Goal: Task Accomplishment & Management: Complete application form

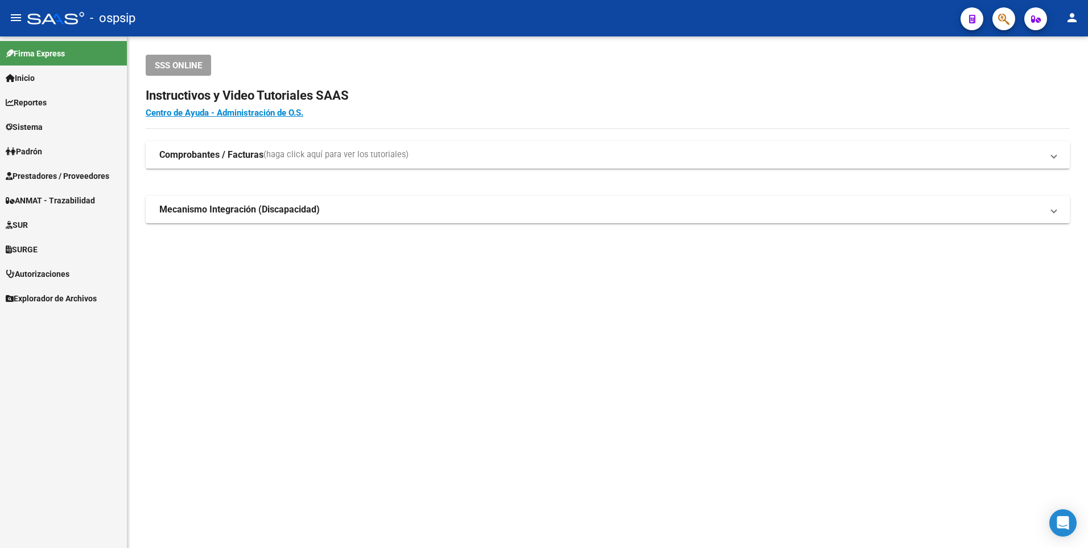
click at [102, 175] on span "Prestadores / Proveedores" at bounding box center [58, 176] width 104 height 13
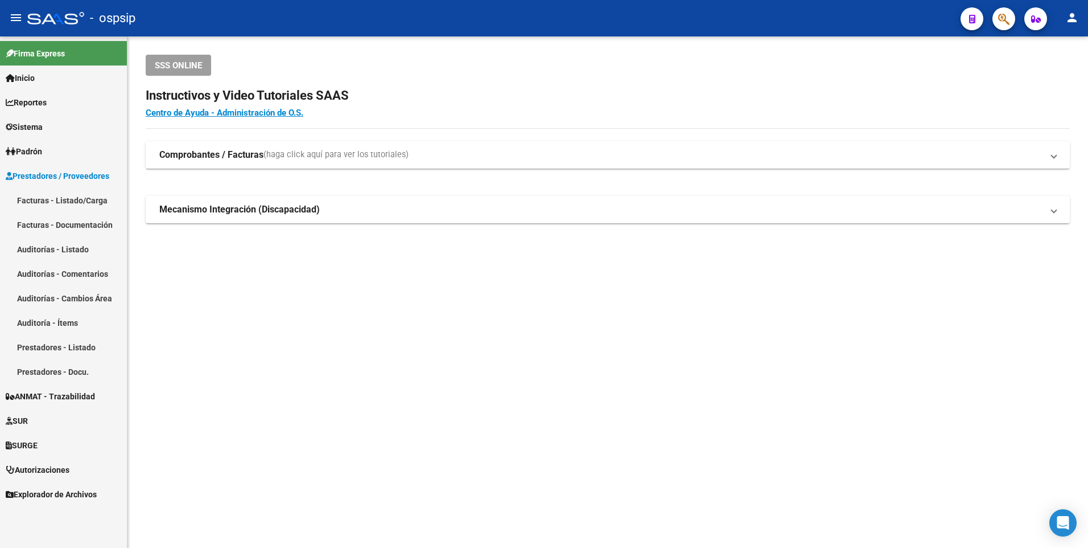
click at [66, 204] on link "Facturas - Listado/Carga" at bounding box center [63, 200] width 127 height 24
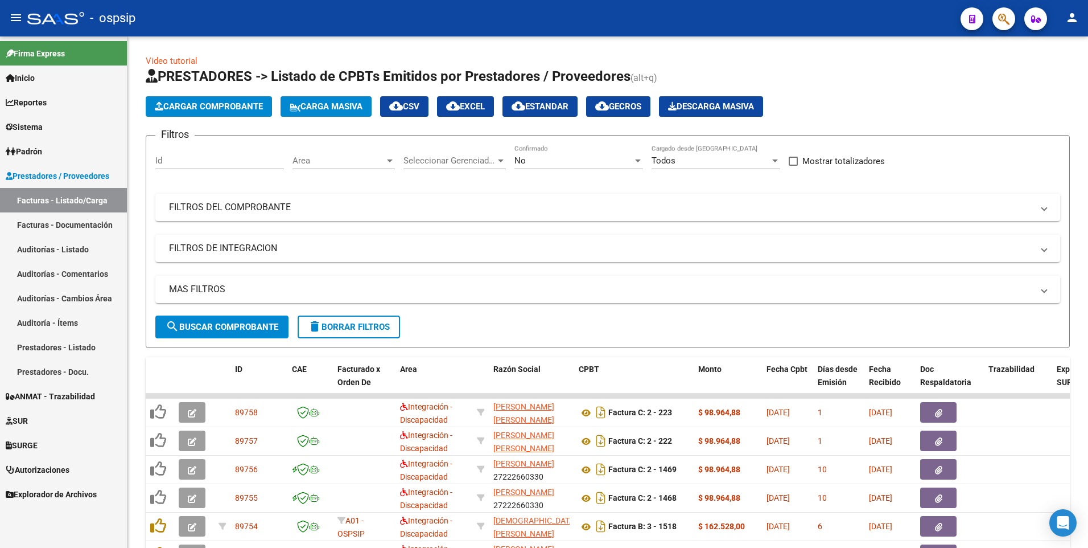
click at [566, 162] on div "No" at bounding box center [574, 160] width 118 height 10
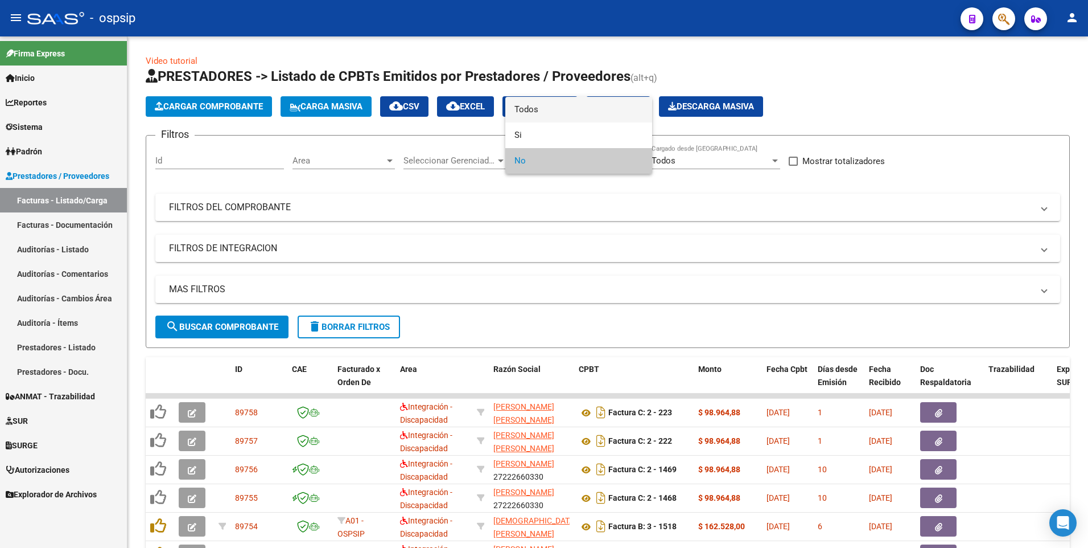
click at [563, 120] on span "Todos" at bounding box center [579, 110] width 129 height 26
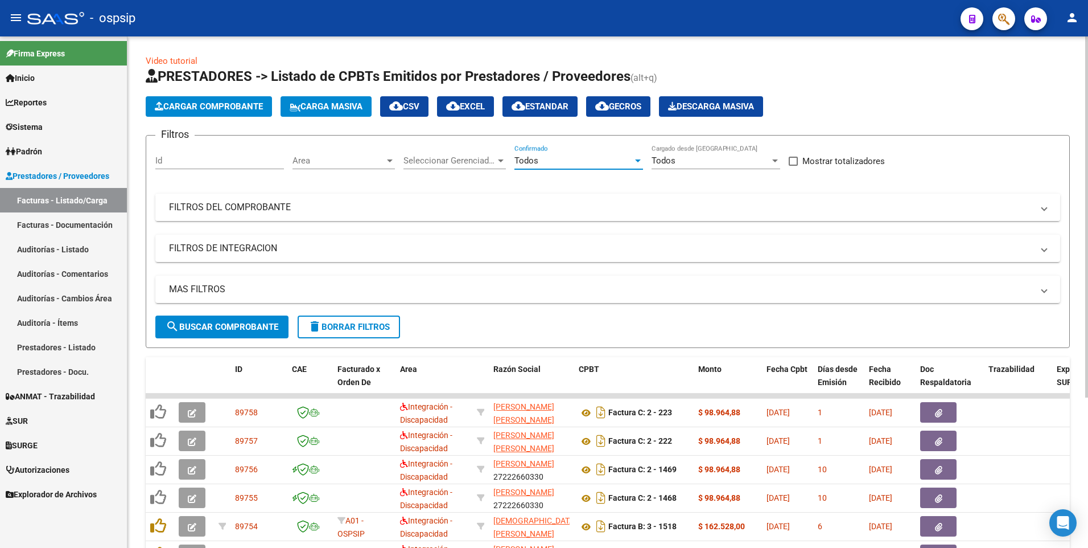
click at [522, 215] on mat-expansion-panel-header "FILTROS DEL COMPROBANTE" at bounding box center [607, 207] width 905 height 27
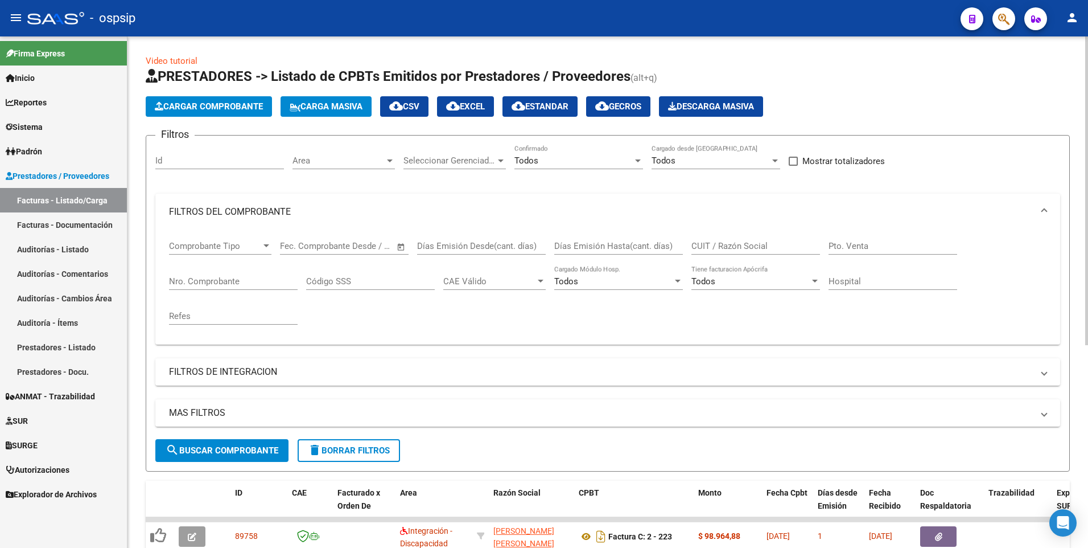
click at [781, 248] on input "CUIT / Razón Social" at bounding box center [756, 246] width 129 height 10
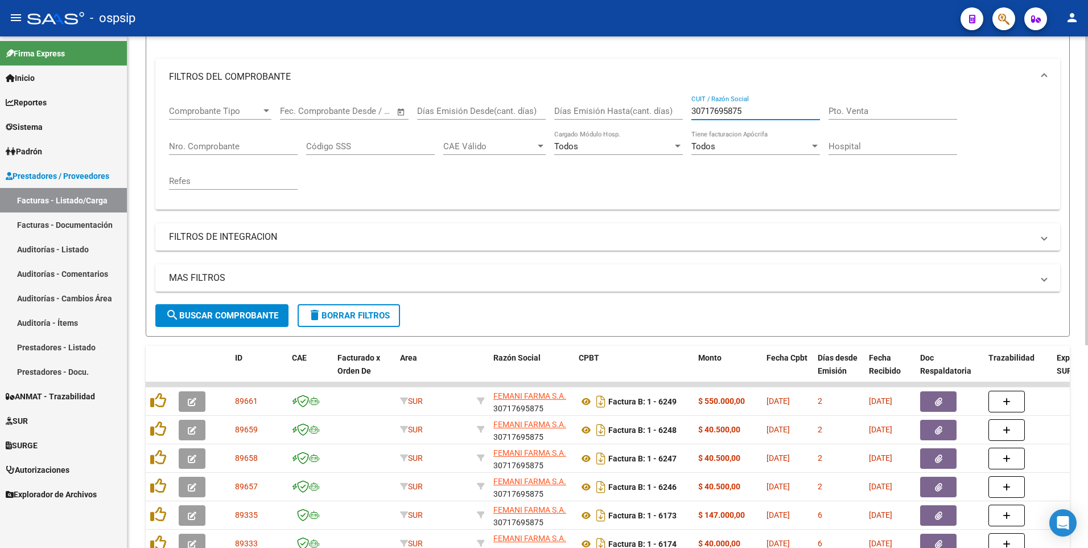
scroll to position [228, 0]
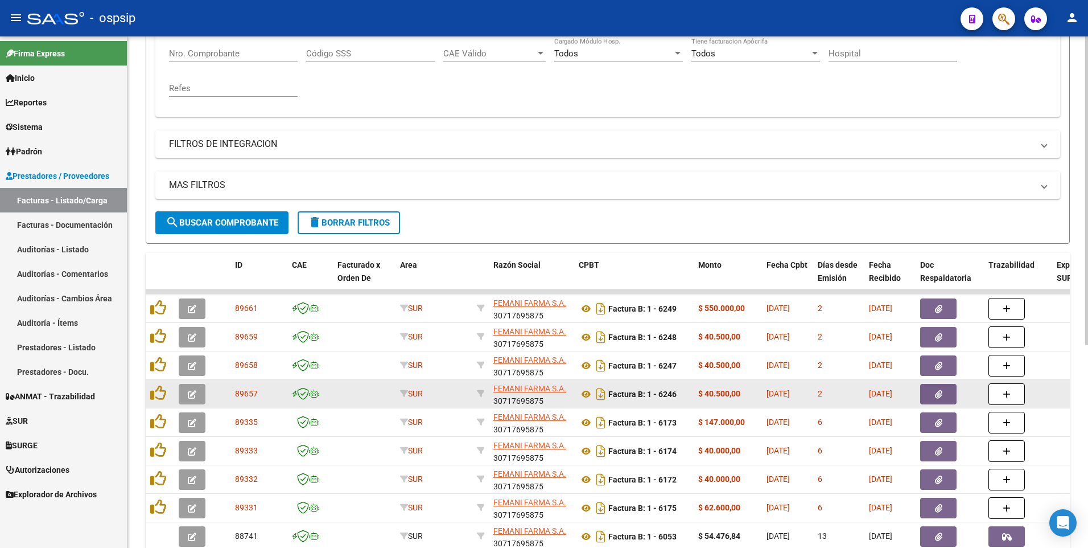
type input "30717695875"
click at [945, 397] on button "button" at bounding box center [938, 394] width 36 height 20
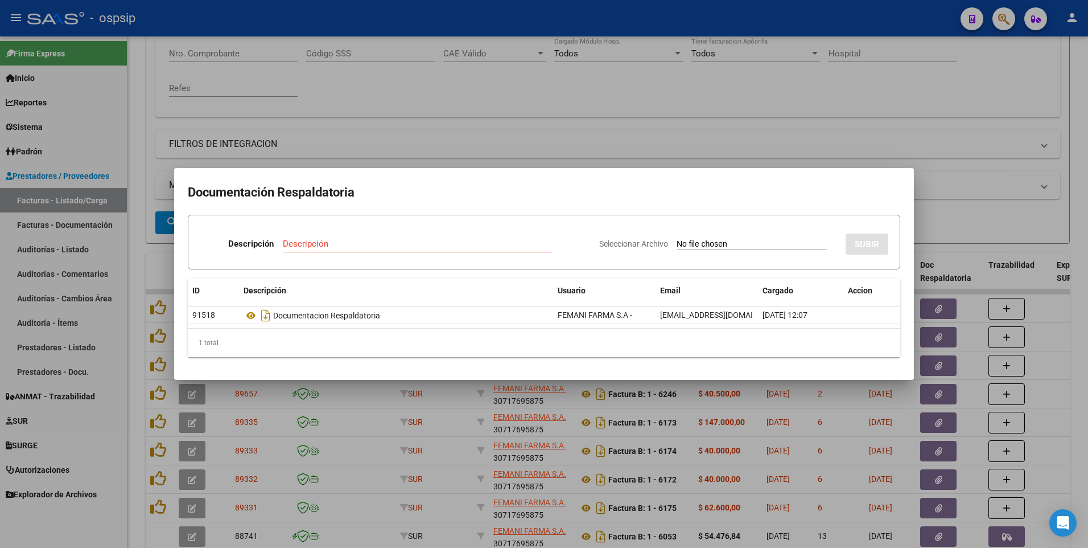
click at [886, 145] on div at bounding box center [544, 274] width 1088 height 548
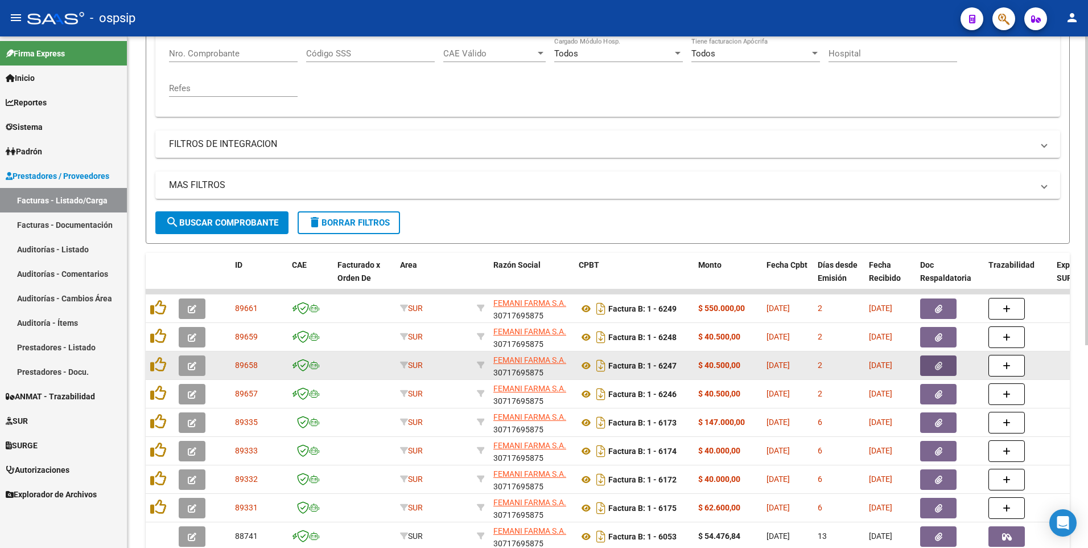
click at [936, 373] on button "button" at bounding box center [938, 365] width 36 height 20
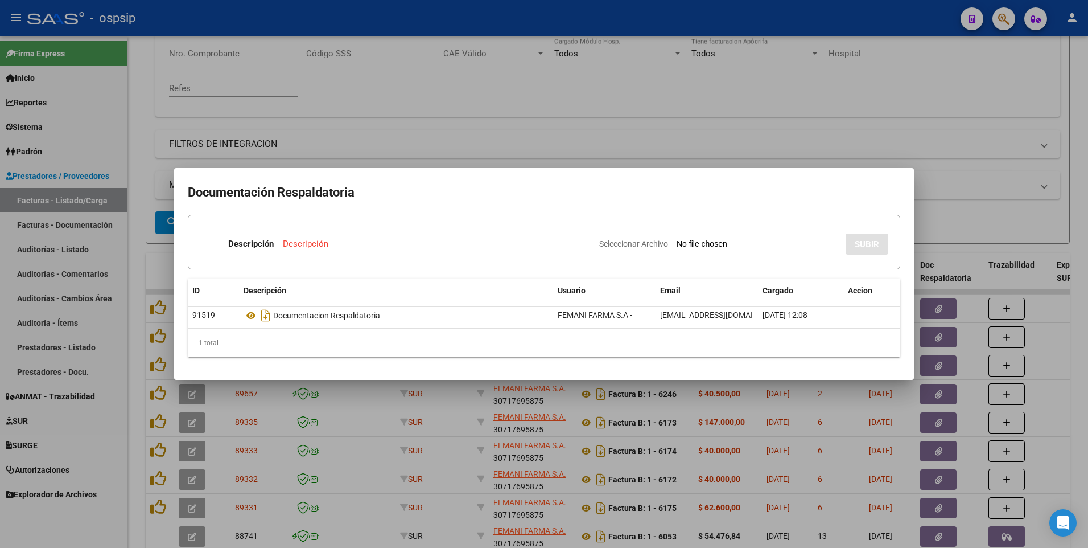
click at [990, 215] on div at bounding box center [544, 274] width 1088 height 548
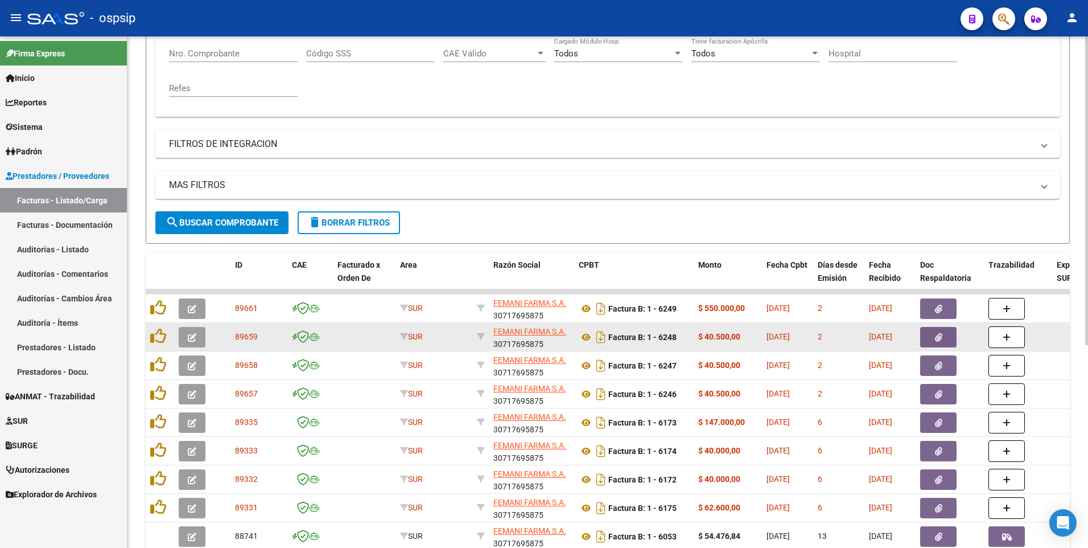
click at [934, 335] on button "button" at bounding box center [938, 337] width 36 height 20
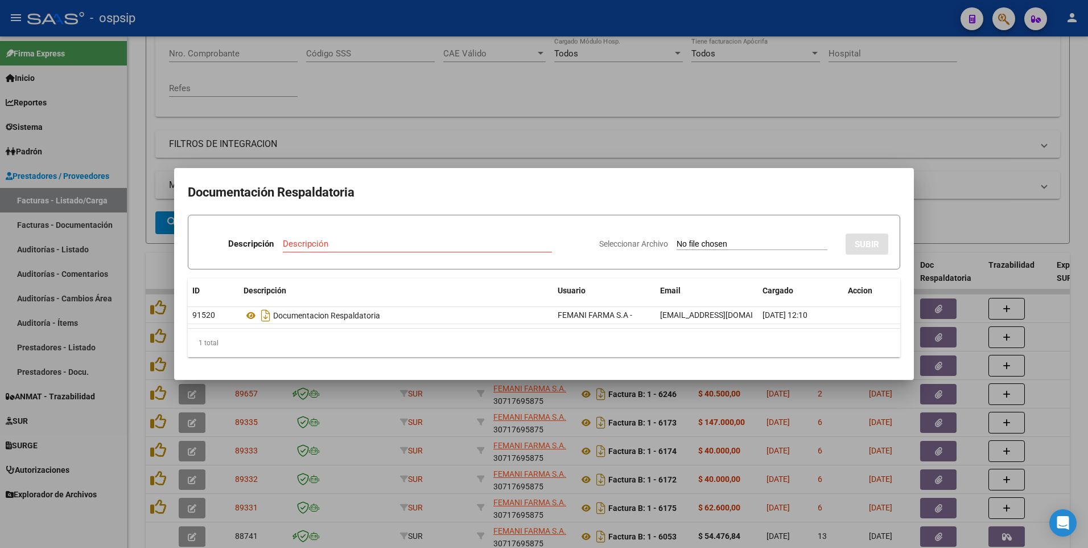
click at [672, 81] on div at bounding box center [544, 274] width 1088 height 548
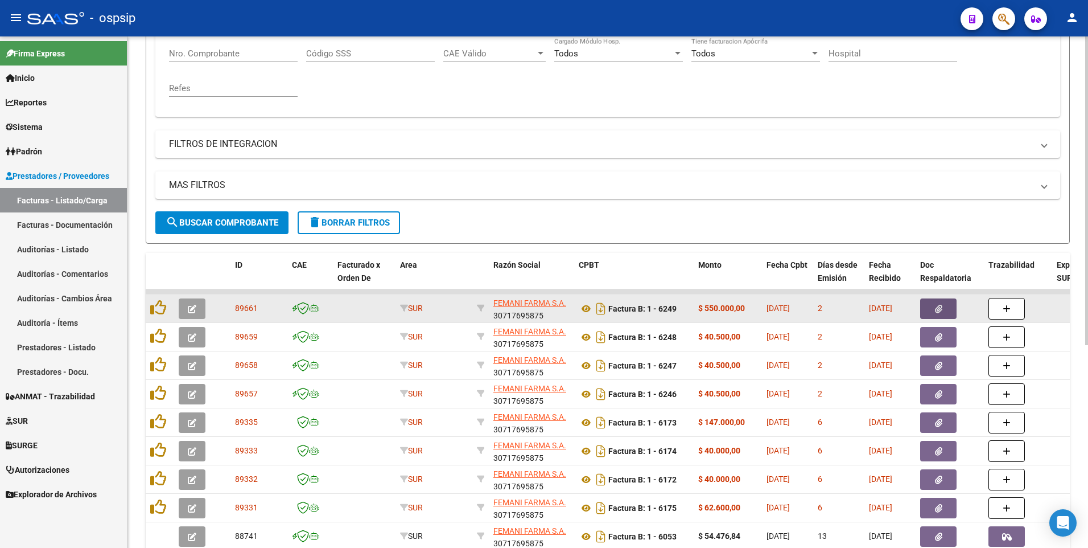
click at [938, 312] on icon "button" at bounding box center [938, 309] width 7 height 9
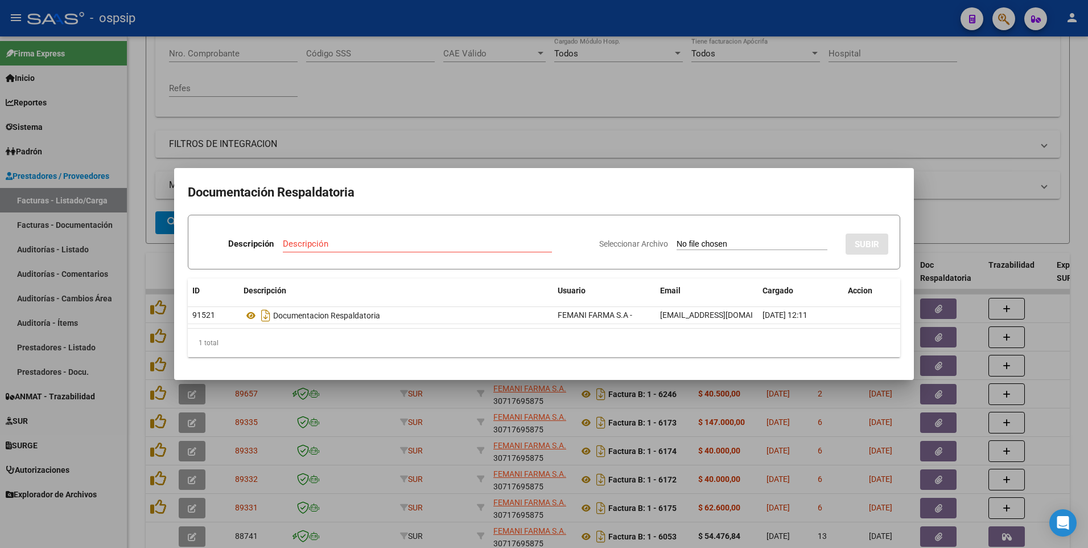
click at [299, 116] on div at bounding box center [544, 274] width 1088 height 548
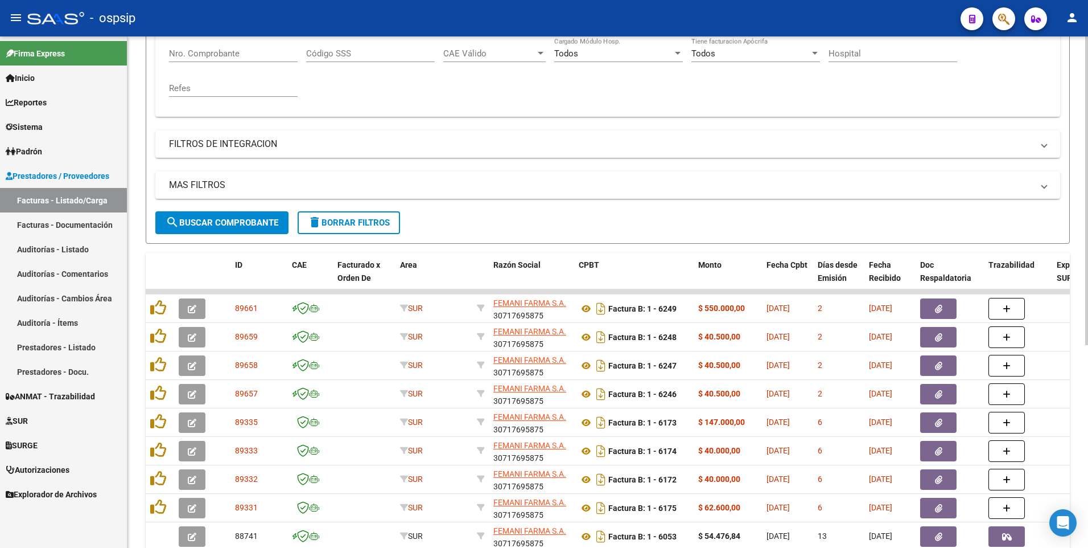
click at [338, 229] on button "delete Borrar Filtros" at bounding box center [349, 222] width 102 height 23
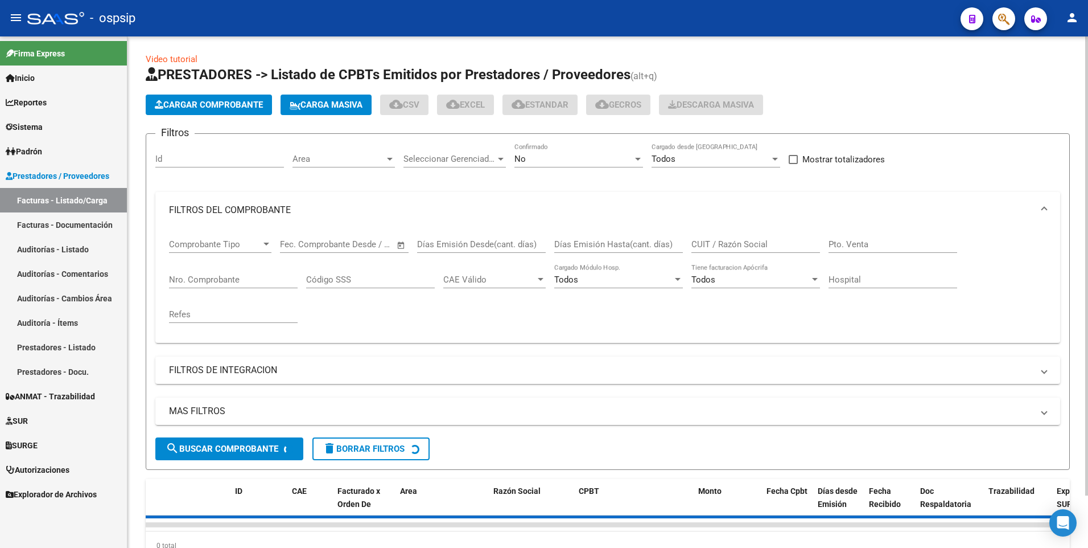
scroll to position [0, 0]
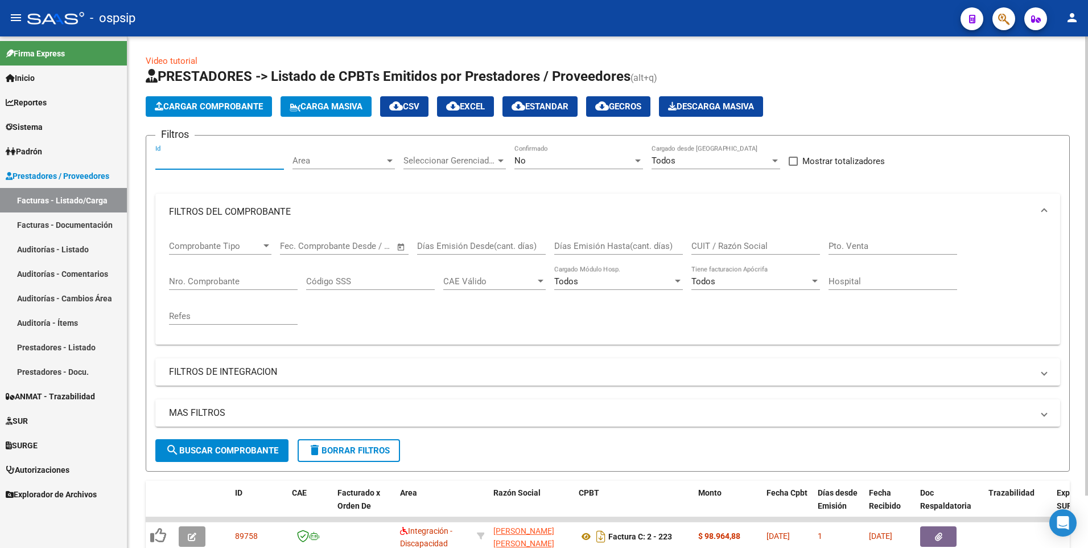
click at [220, 156] on input "Id" at bounding box center [219, 160] width 129 height 10
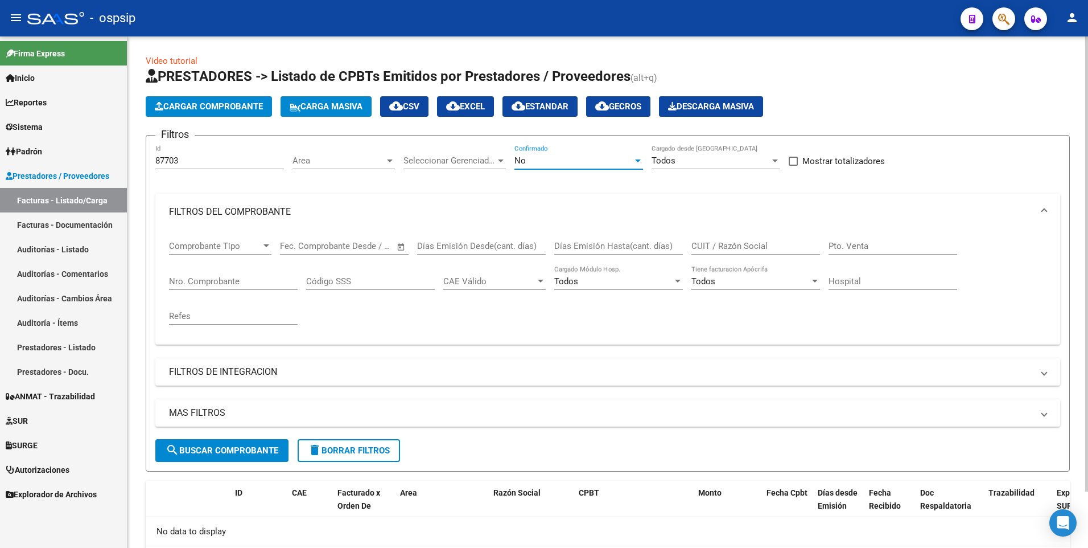
click at [569, 162] on div "No" at bounding box center [574, 160] width 118 height 10
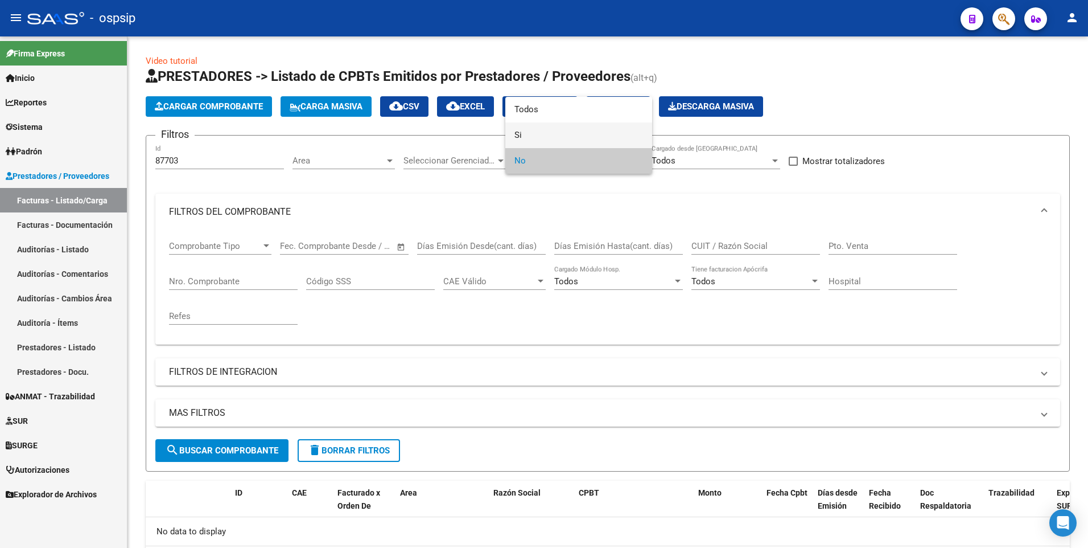
click at [575, 126] on span "Si" at bounding box center [579, 135] width 129 height 26
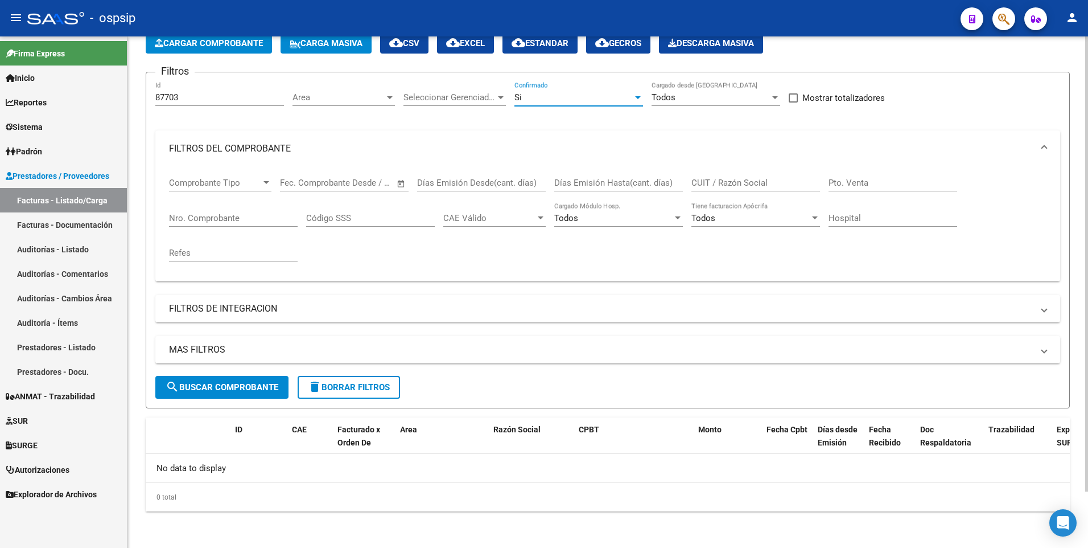
click at [266, 385] on span "search Buscar Comprobante" at bounding box center [222, 387] width 113 height 10
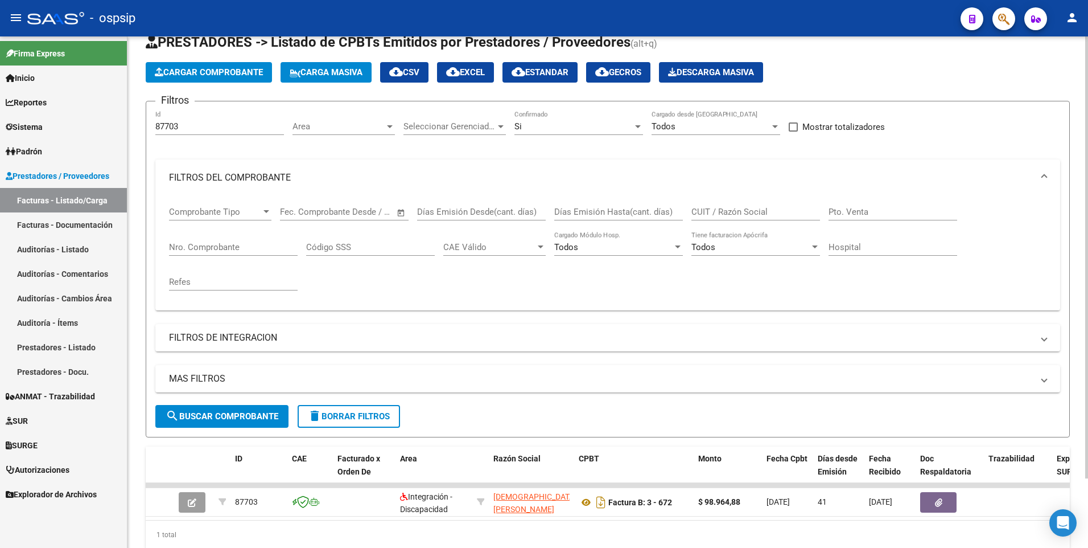
scroll to position [6, 0]
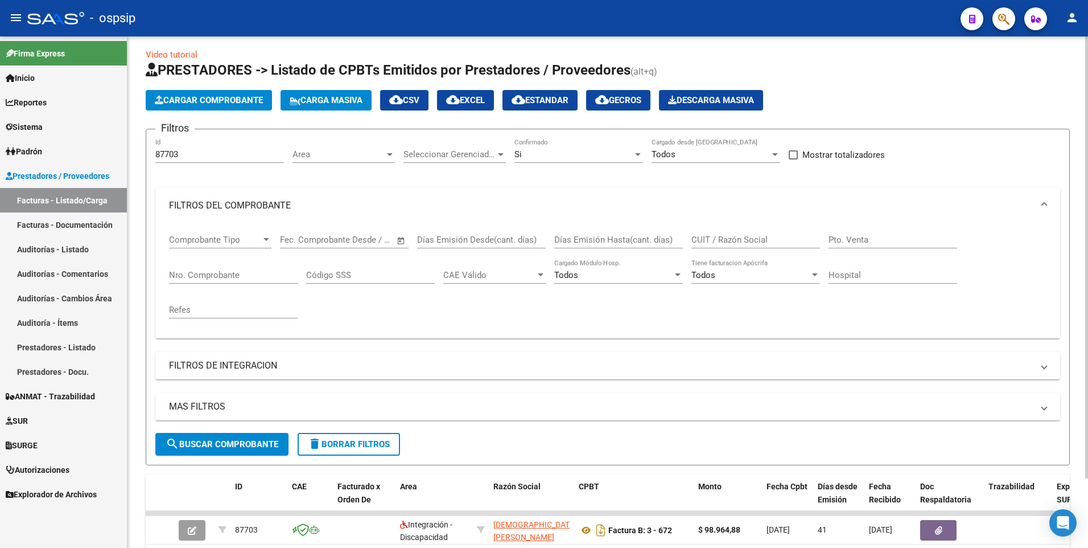
click at [210, 154] on input "87703" at bounding box center [219, 154] width 129 height 10
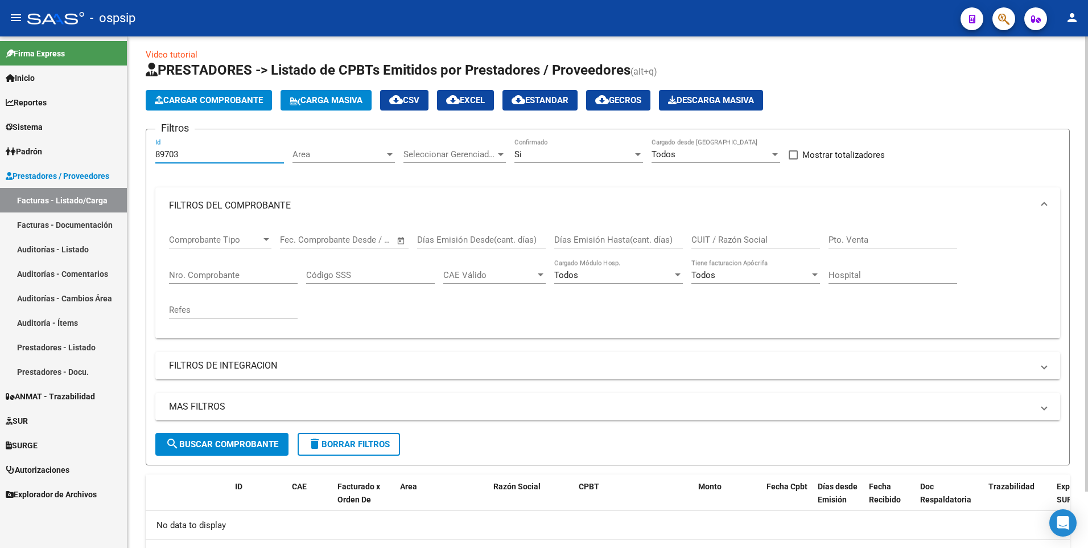
type input "89703"
click at [567, 141] on div "Si Confirmado" at bounding box center [579, 150] width 129 height 24
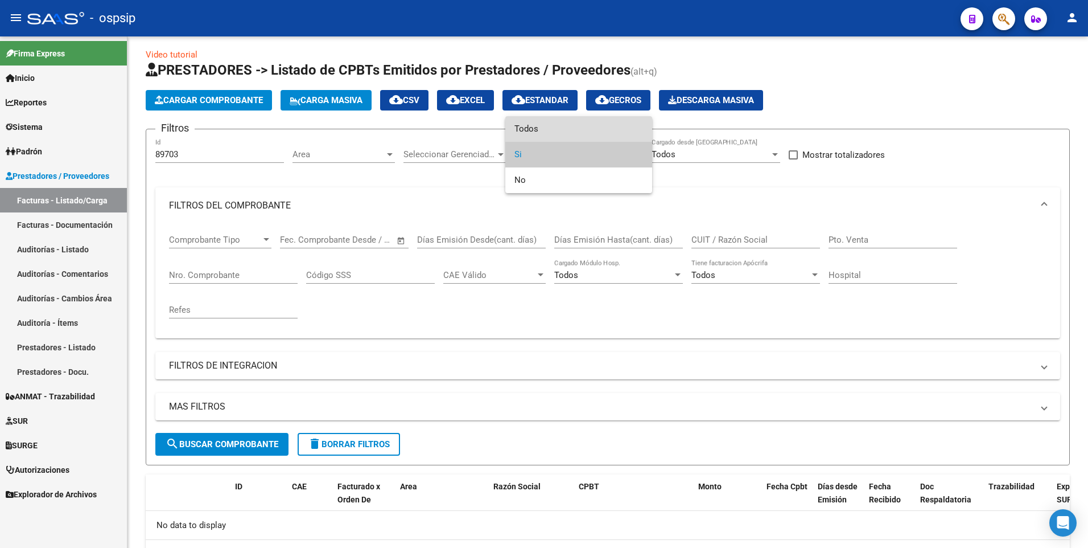
click at [561, 128] on span "Todos" at bounding box center [579, 129] width 129 height 26
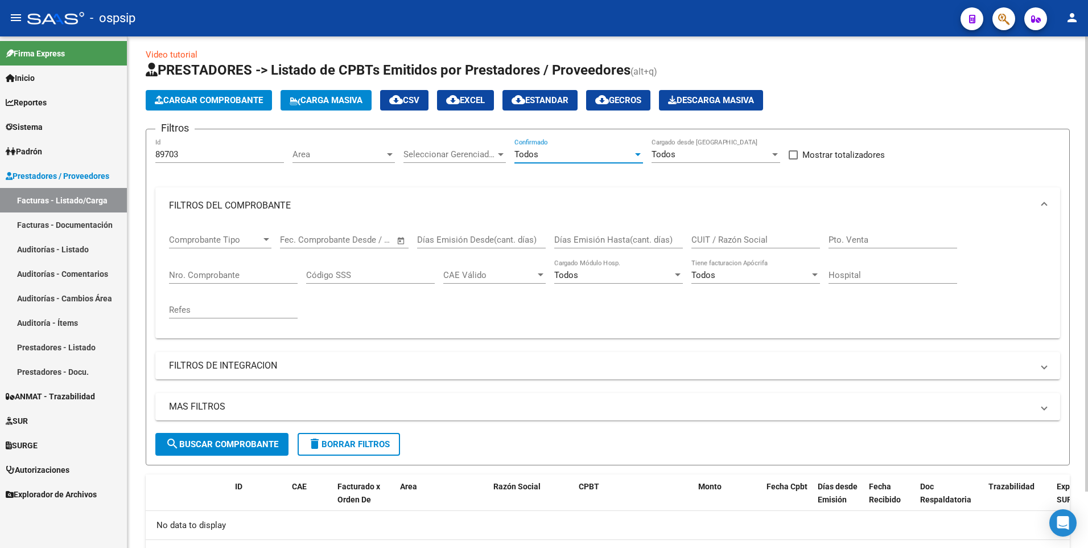
click at [238, 443] on span "search Buscar Comprobante" at bounding box center [222, 444] width 113 height 10
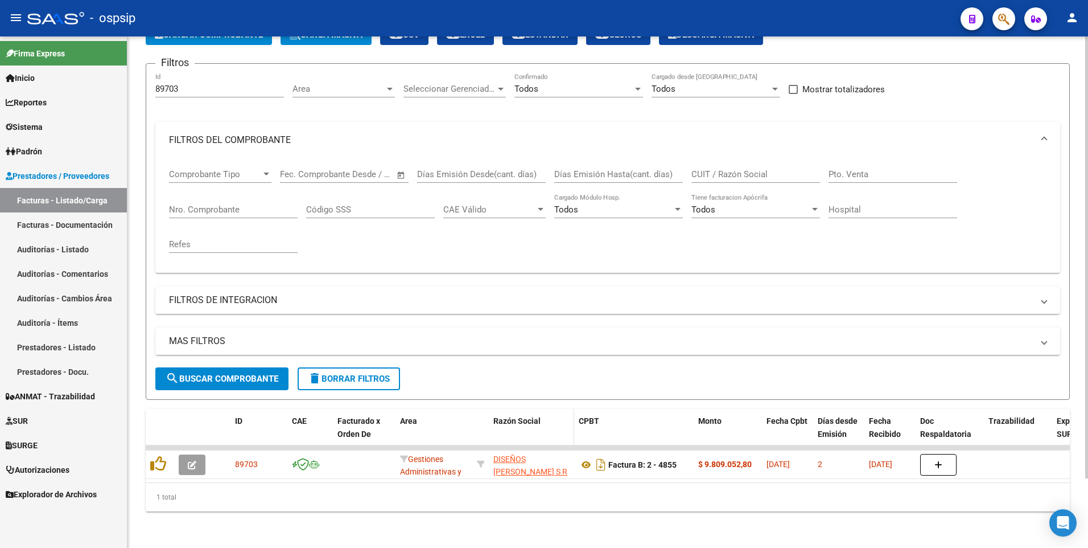
scroll to position [80, 0]
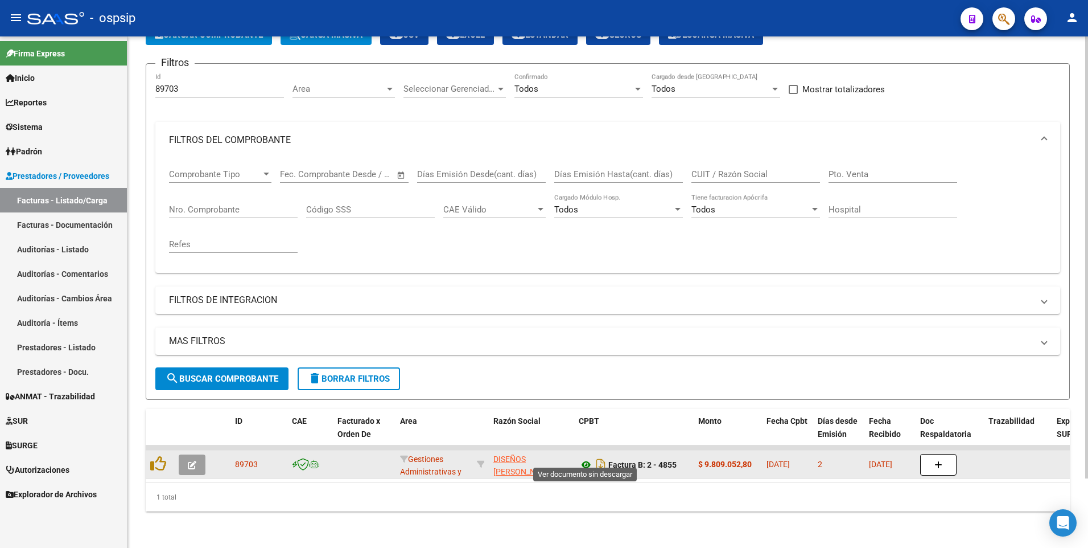
click at [587, 458] on icon at bounding box center [586, 465] width 15 height 14
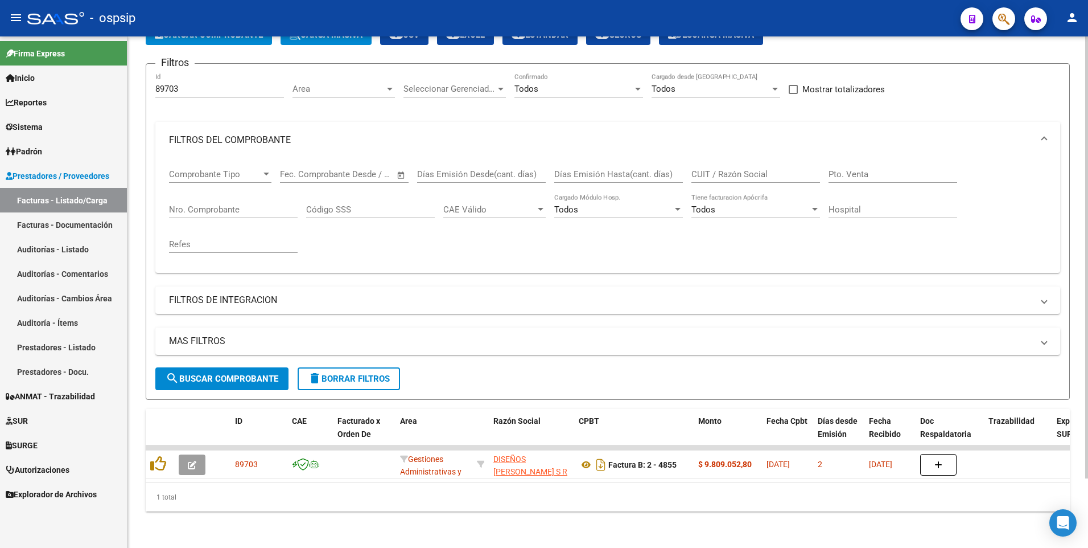
click at [347, 377] on button "delete Borrar Filtros" at bounding box center [349, 378] width 102 height 23
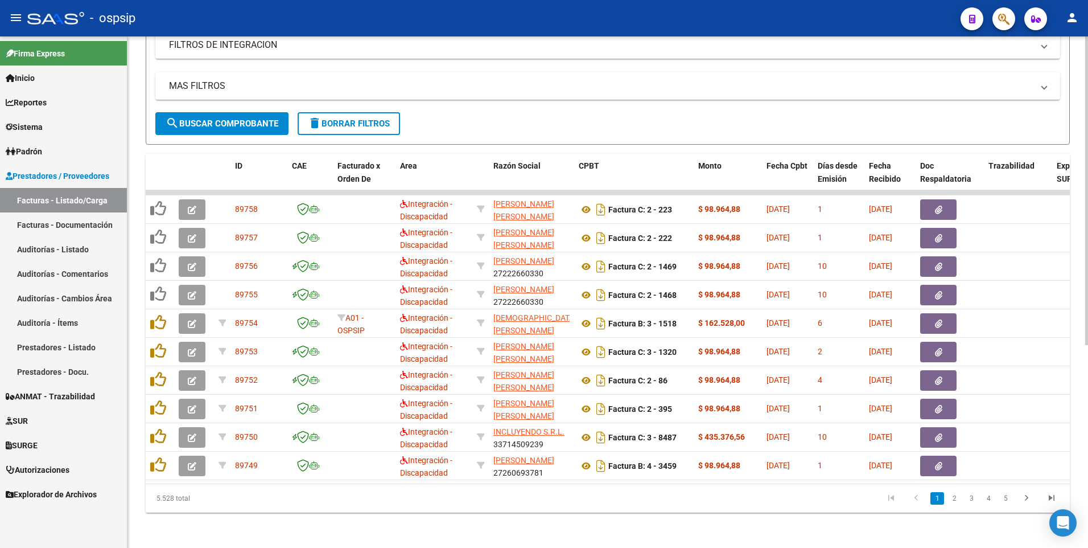
scroll to position [336, 0]
click at [1029, 499] on icon "go to next page" at bounding box center [1026, 498] width 15 height 14
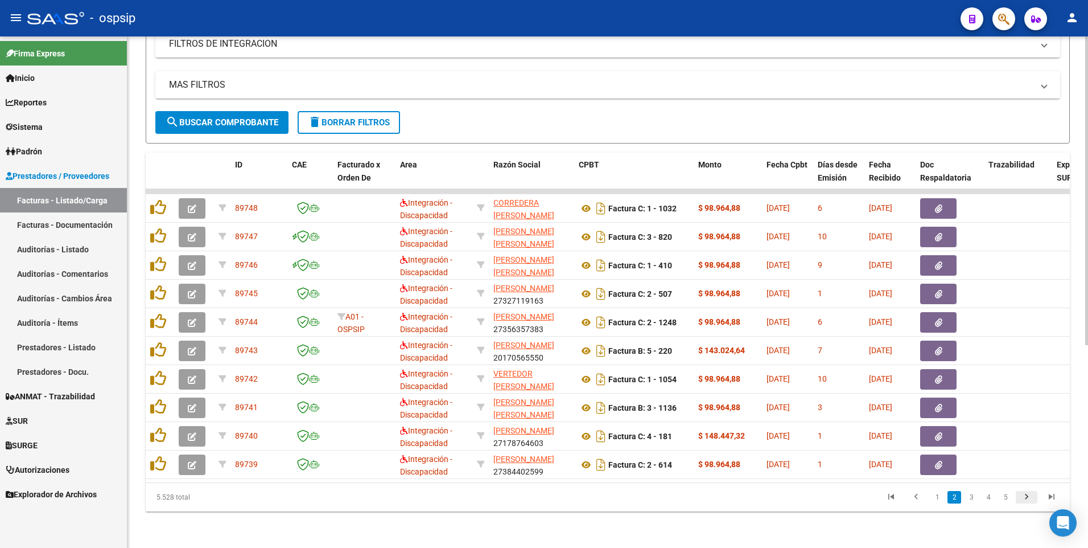
click at [1025, 499] on icon "go to next page" at bounding box center [1026, 498] width 15 height 14
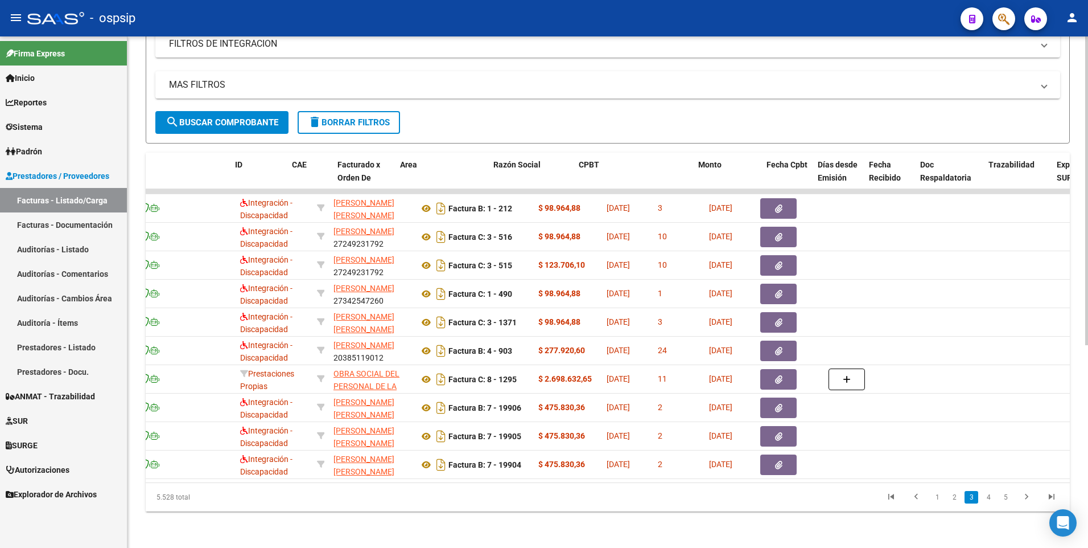
scroll to position [0, 0]
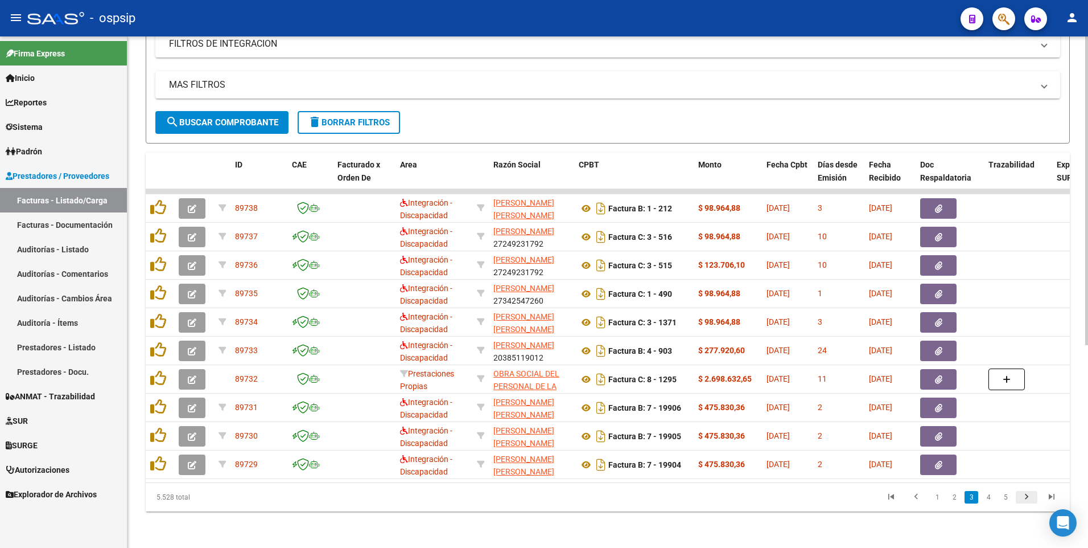
click at [1026, 497] on icon "go to next page" at bounding box center [1026, 498] width 15 height 14
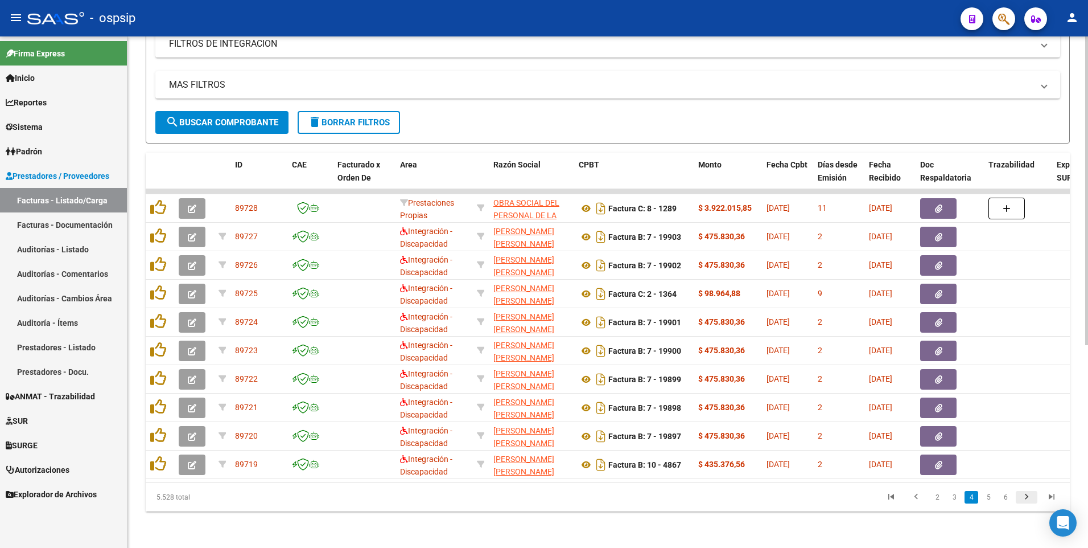
click at [1030, 499] on icon "go to next page" at bounding box center [1026, 498] width 15 height 14
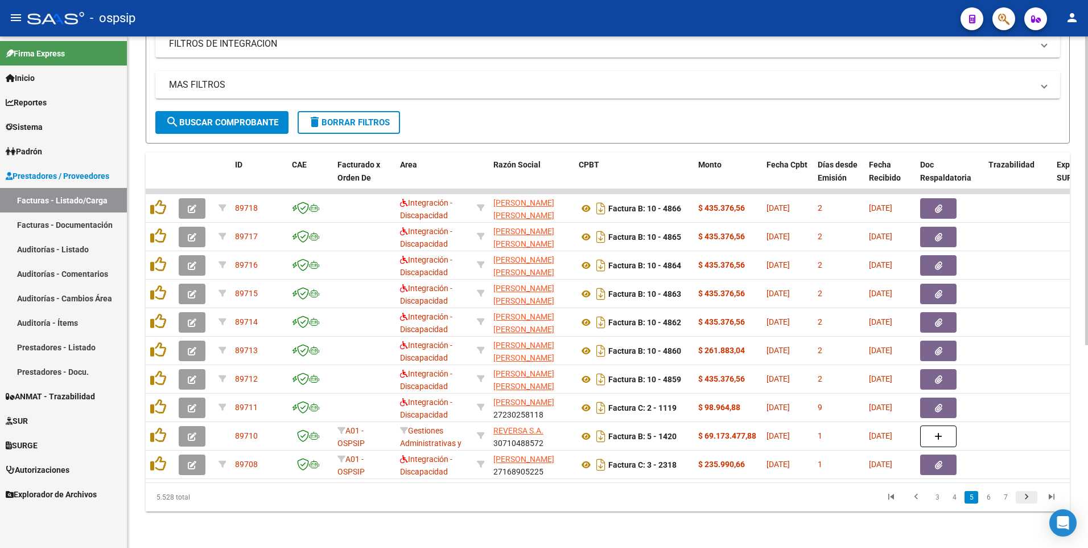
click at [1025, 495] on icon "go to next page" at bounding box center [1026, 498] width 15 height 14
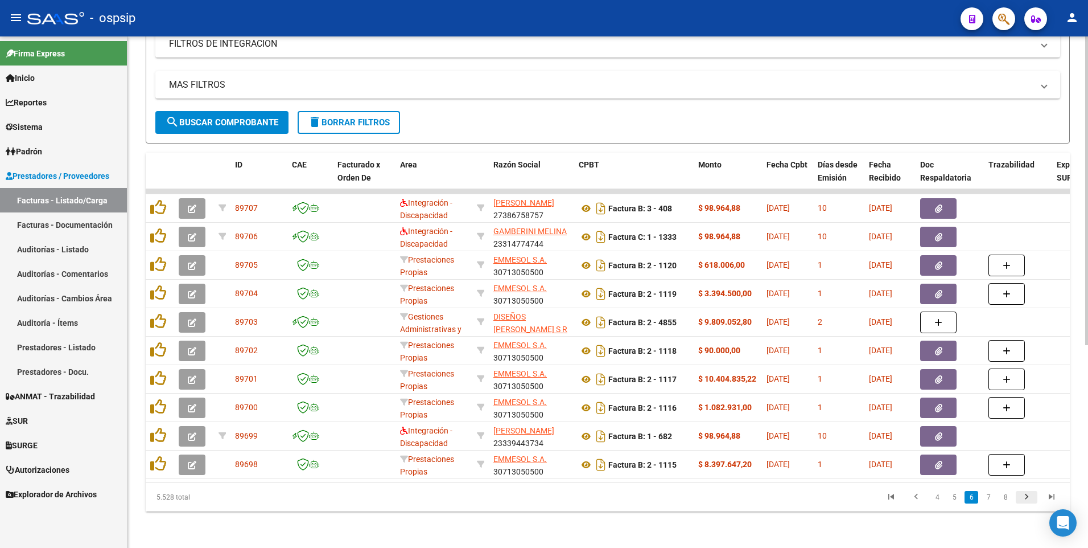
click at [1029, 497] on icon "go to next page" at bounding box center [1026, 498] width 15 height 14
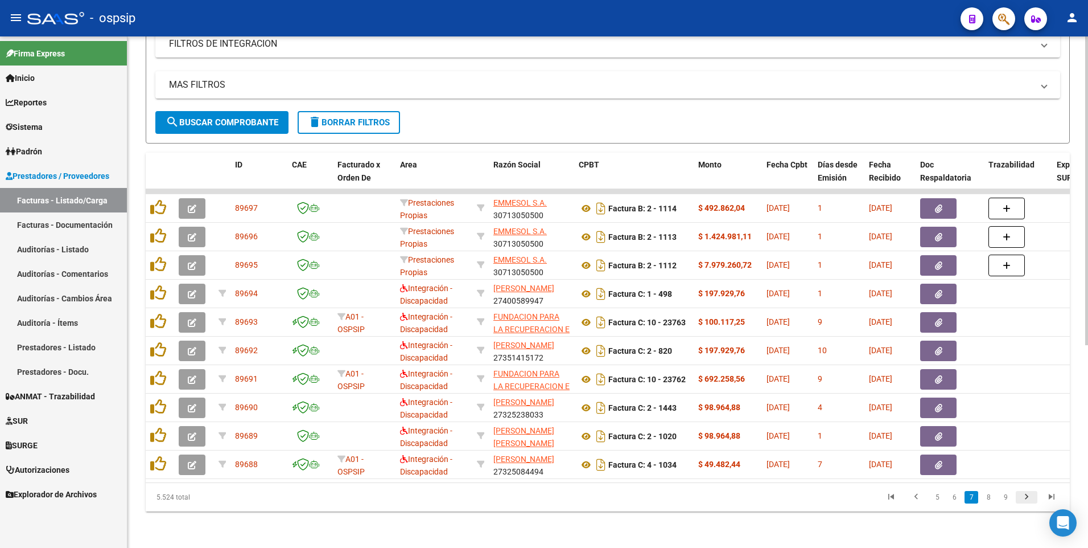
click at [1026, 499] on icon "go to next page" at bounding box center [1026, 498] width 15 height 14
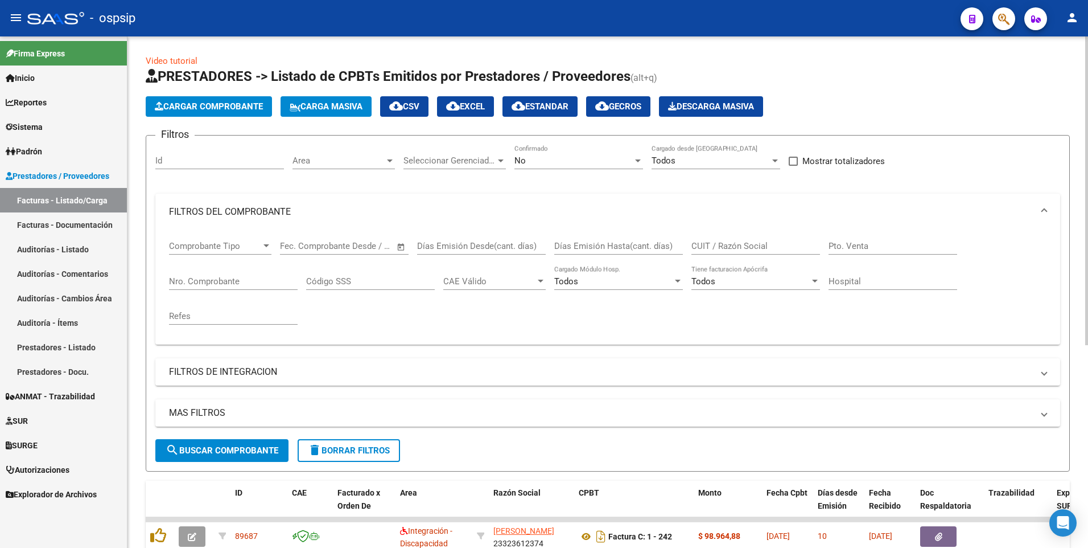
click at [363, 453] on span "delete Borrar Filtros" at bounding box center [349, 450] width 82 height 10
click at [566, 159] on div "No" at bounding box center [574, 160] width 118 height 10
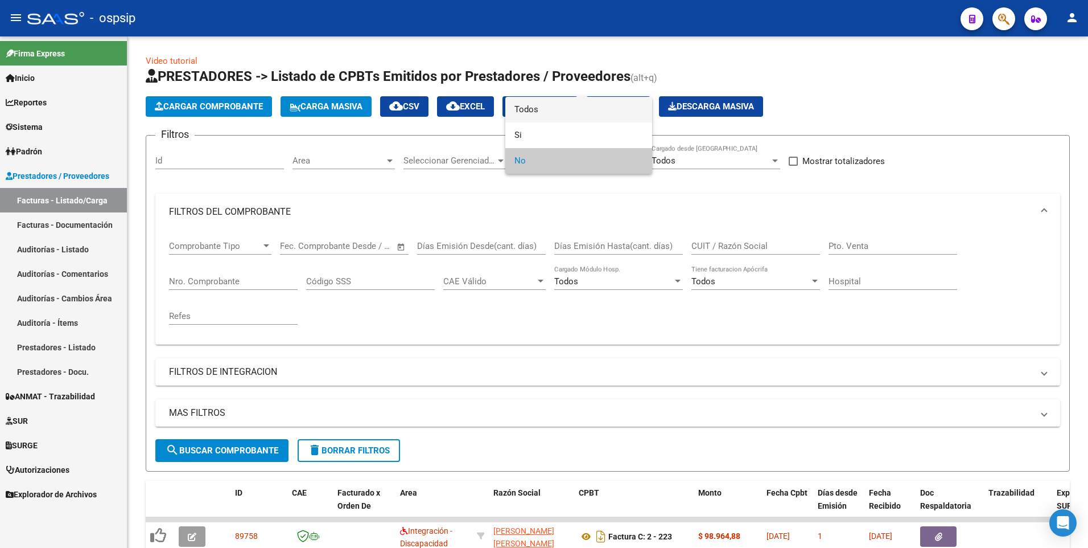
click at [553, 111] on span "Todos" at bounding box center [579, 110] width 129 height 26
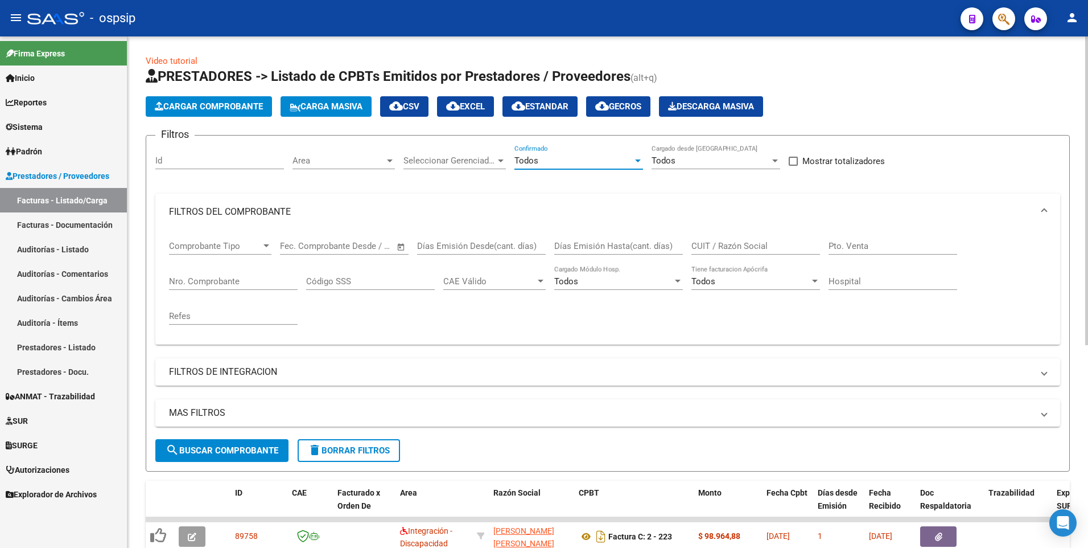
click at [208, 447] on span "search Buscar Comprobante" at bounding box center [222, 450] width 113 height 10
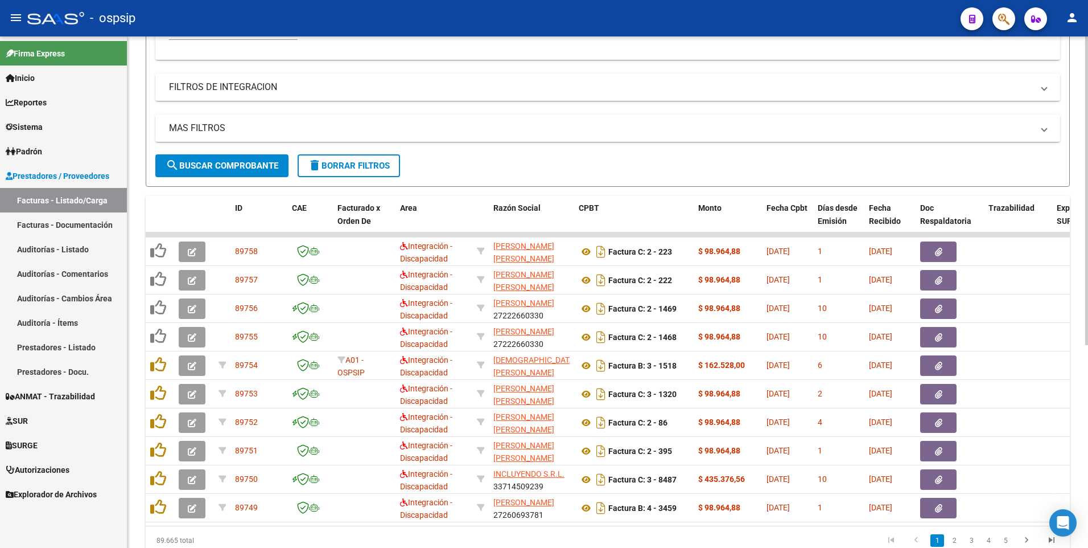
scroll to position [228, 0]
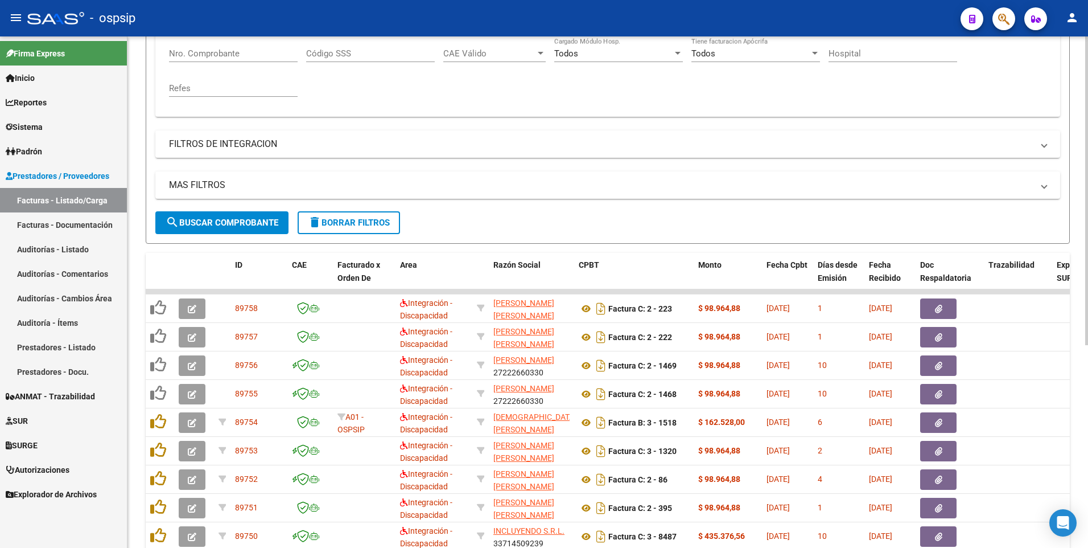
click at [377, 221] on span "delete Borrar Filtros" at bounding box center [349, 222] width 82 height 10
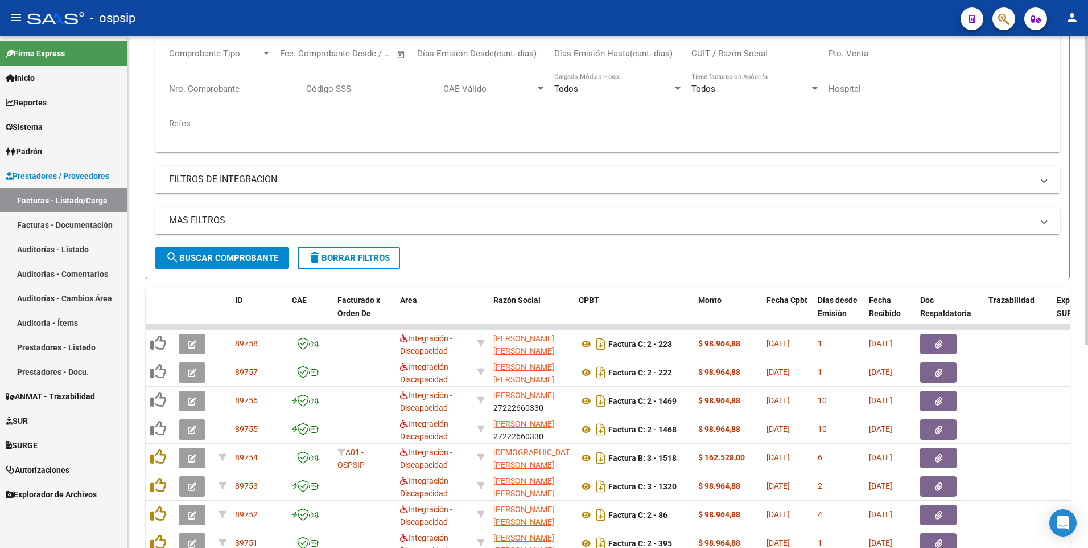
scroll to position [114, 0]
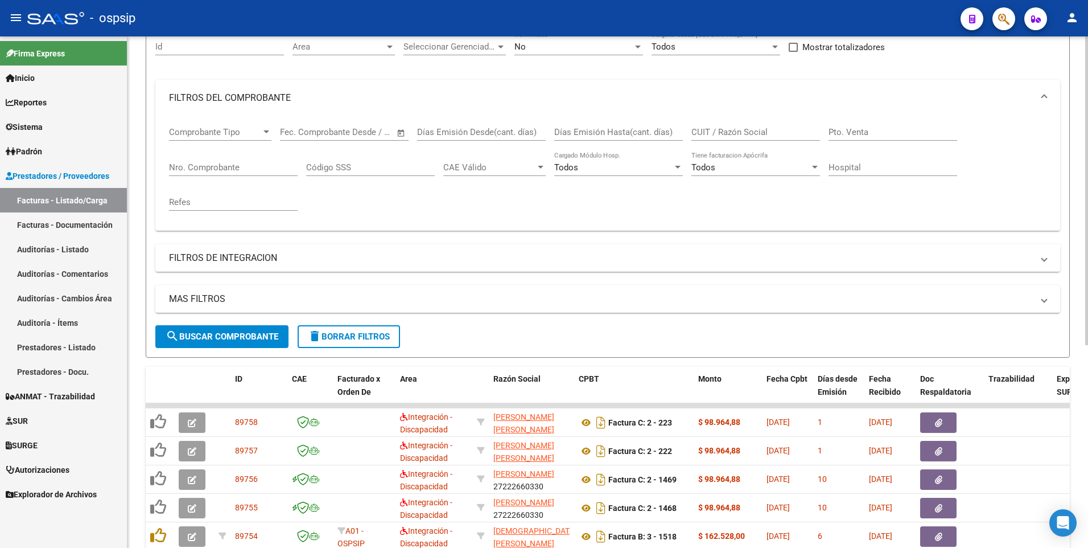
click at [728, 128] on input "CUIT / Razón Social" at bounding box center [756, 132] width 129 height 10
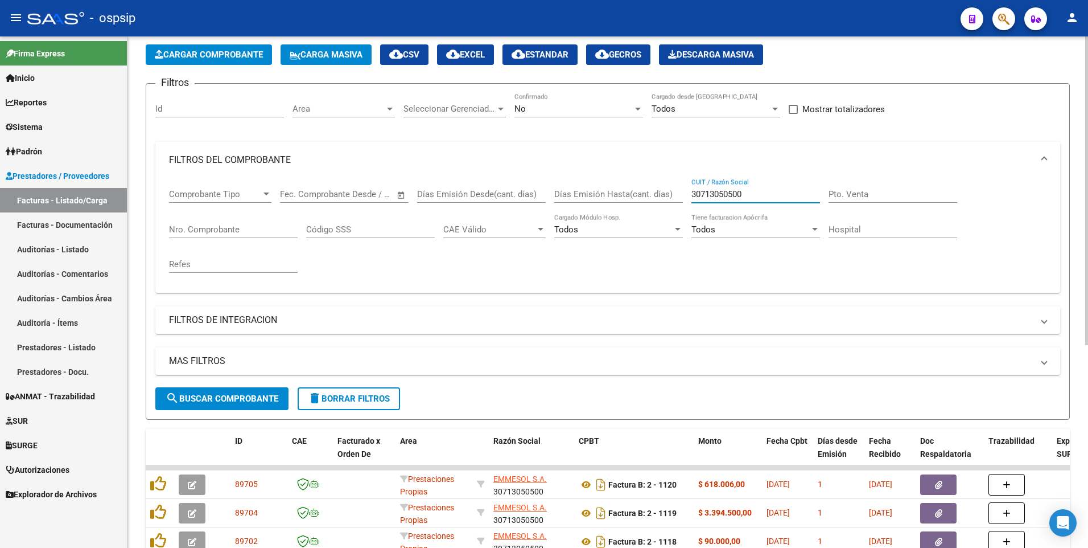
scroll to position [0, 0]
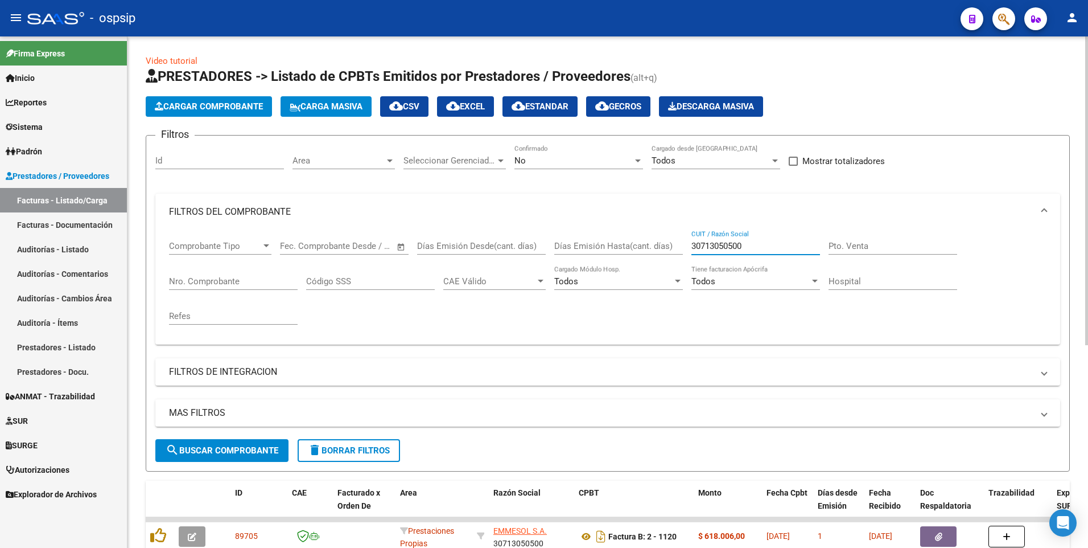
type input "30713050500"
click at [746, 252] on div "30713050500 CUIT / Razón Social" at bounding box center [756, 242] width 129 height 24
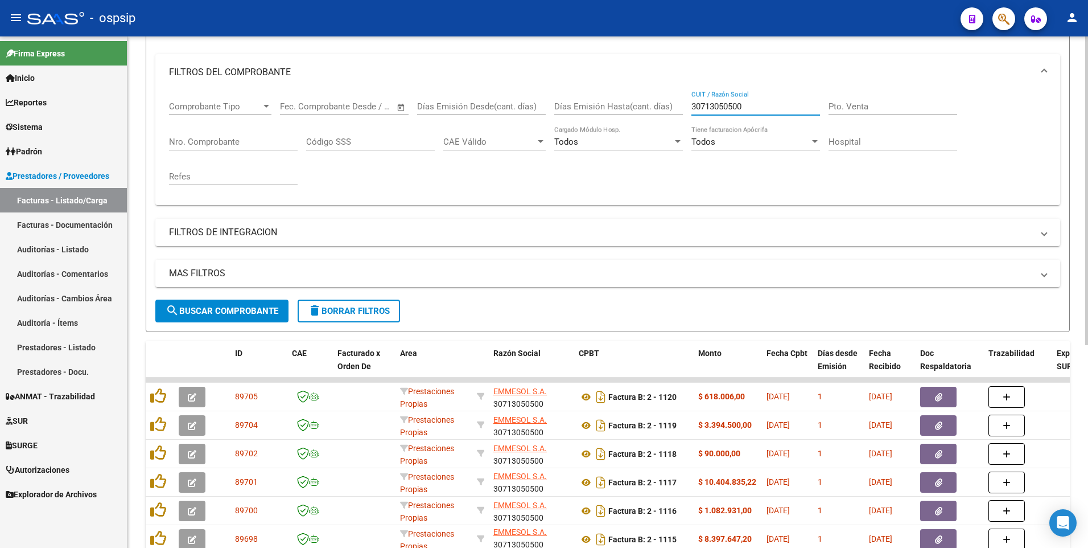
scroll to position [171, 0]
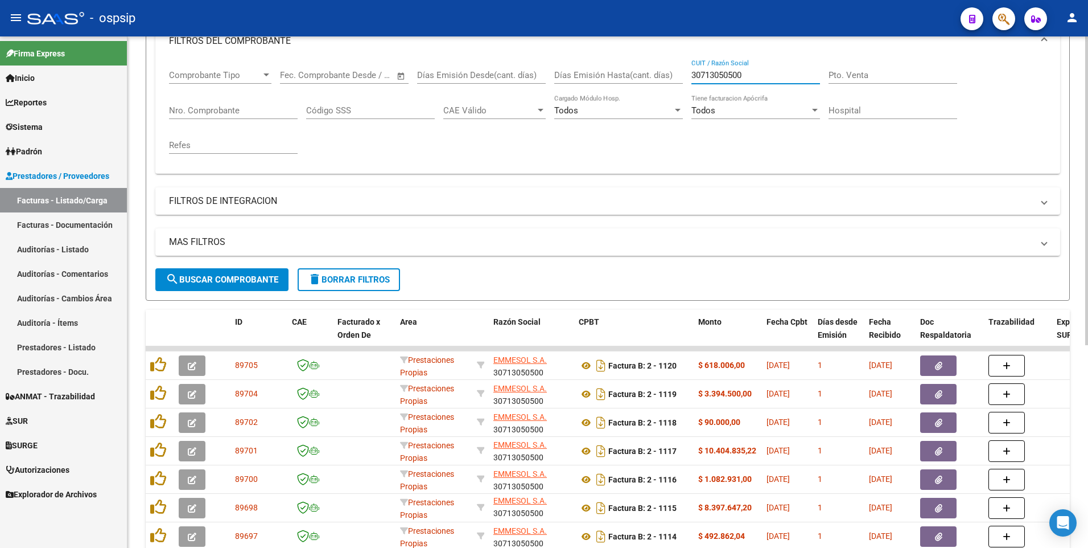
click at [765, 73] on input "30713050500" at bounding box center [756, 75] width 129 height 10
click at [197, 114] on input "Nro. Comprobante" at bounding box center [233, 110] width 129 height 10
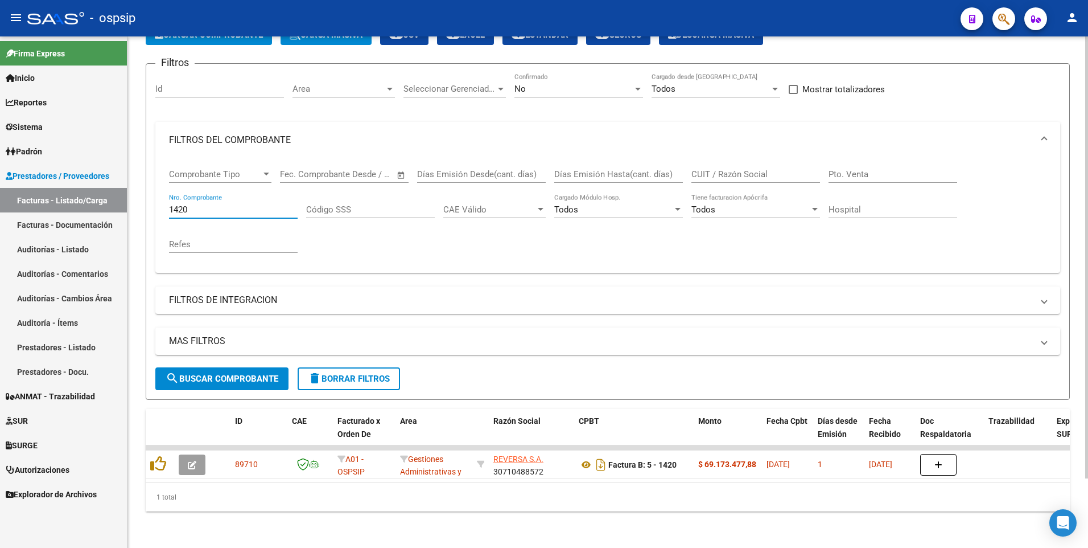
scroll to position [80, 0]
click at [202, 204] on input "1420" at bounding box center [233, 209] width 129 height 10
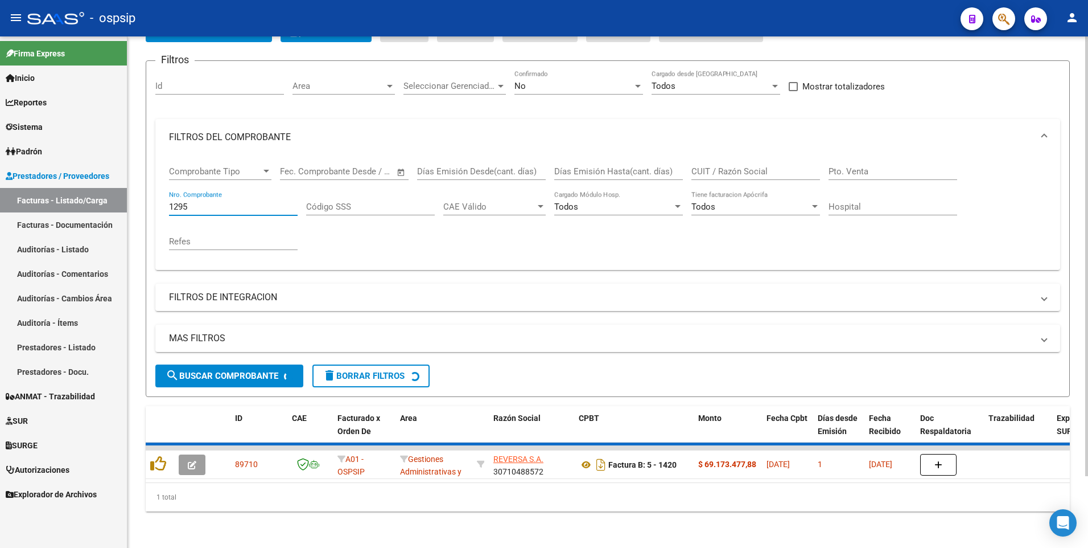
scroll to position [109, 0]
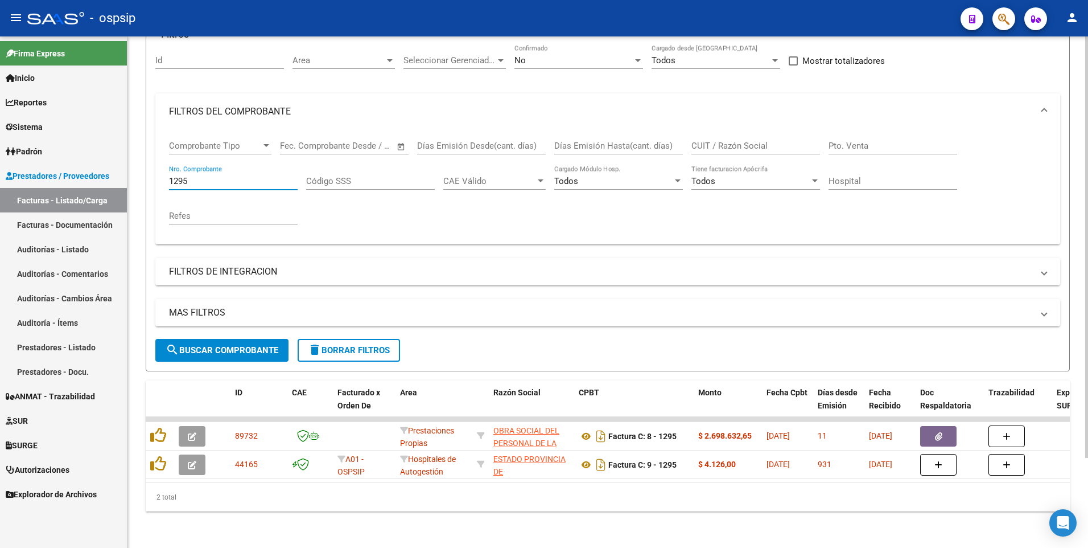
click at [231, 176] on input "1295" at bounding box center [233, 181] width 129 height 10
click at [230, 176] on input "1295" at bounding box center [233, 181] width 129 height 10
type input "1289"
click at [359, 339] on button "delete Borrar Filtros" at bounding box center [349, 350] width 102 height 23
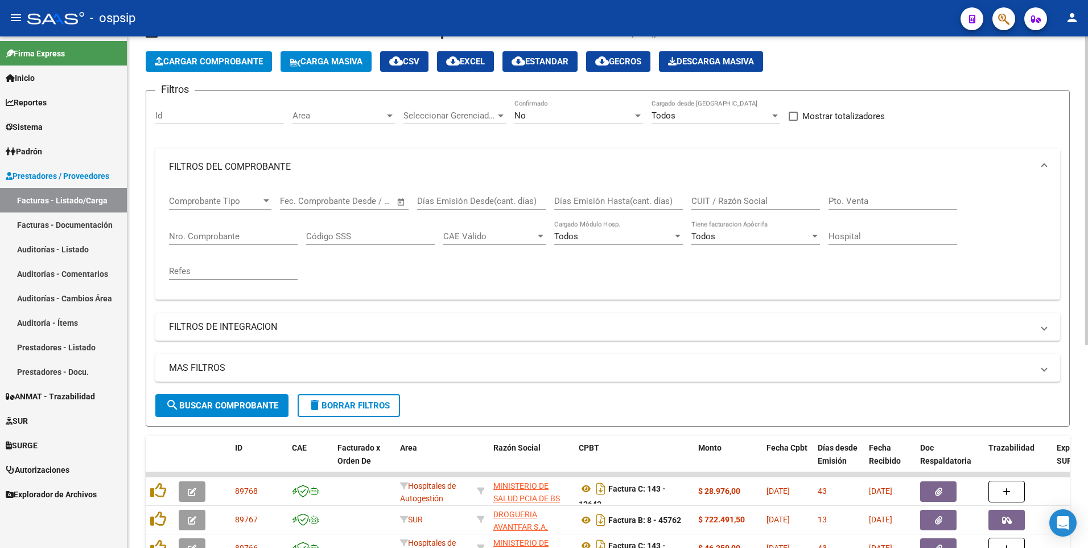
scroll to position [0, 0]
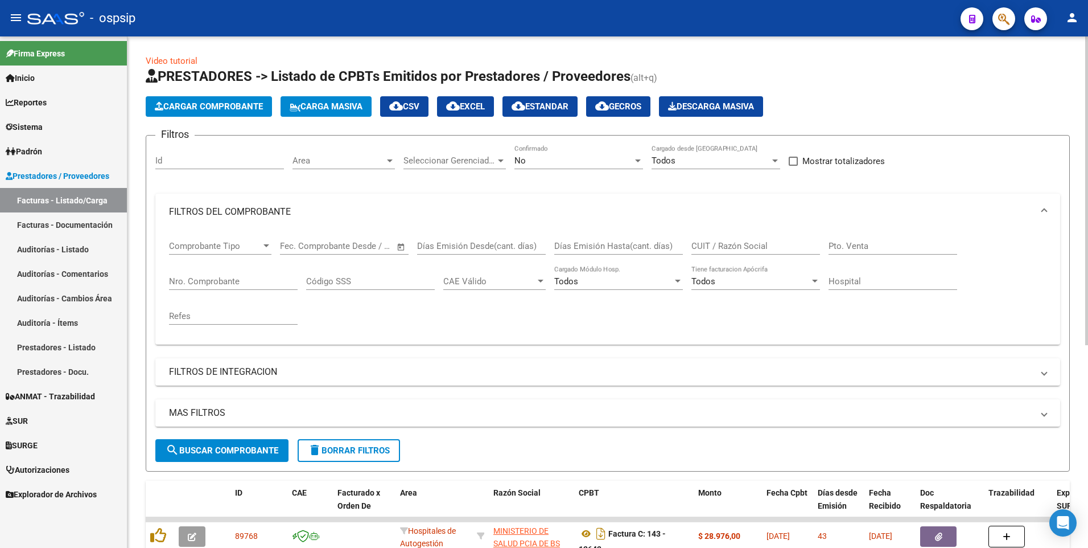
click at [209, 101] on span "Cargar Comprobante" at bounding box center [209, 106] width 108 height 10
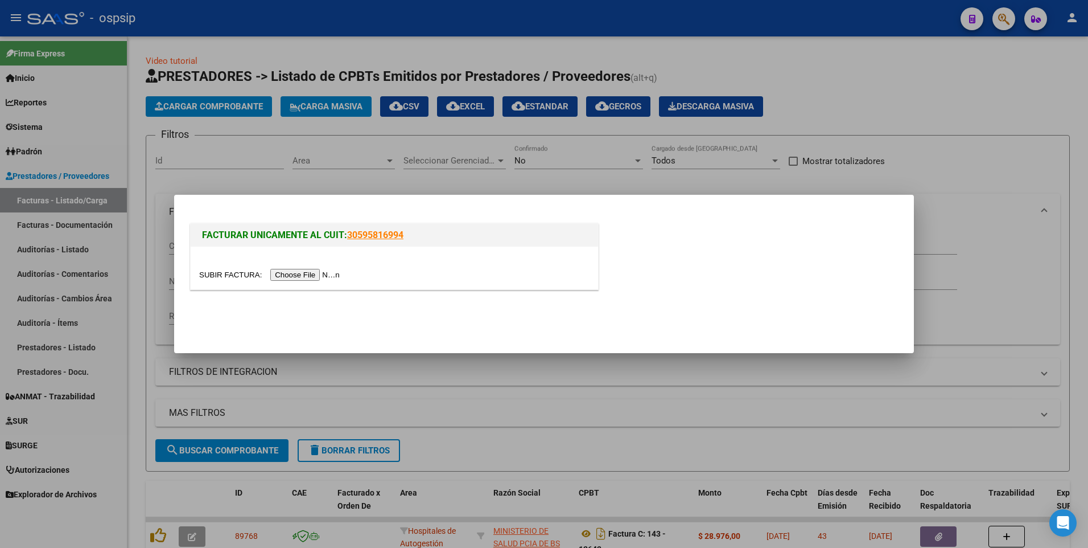
click at [292, 274] on input "file" at bounding box center [271, 275] width 144 height 12
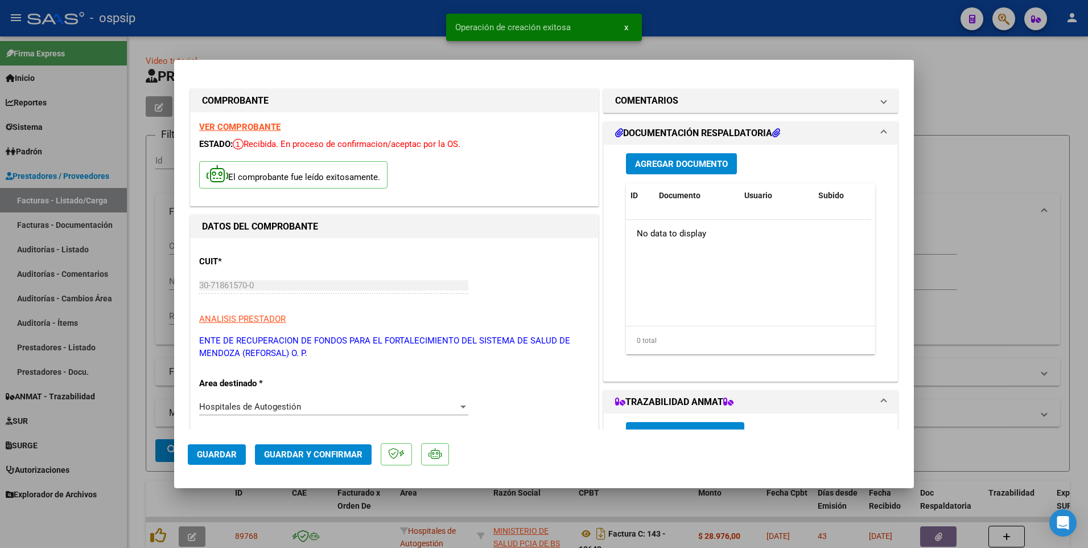
click at [267, 125] on strong "VER COMPROBANTE" at bounding box center [239, 127] width 81 height 10
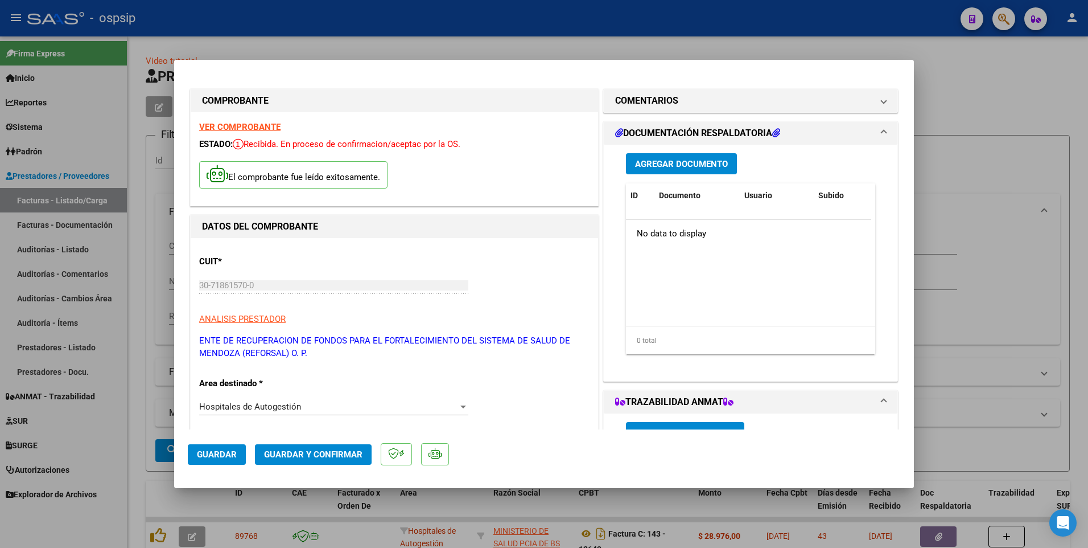
click at [216, 454] on span "Guardar" at bounding box center [217, 454] width 40 height 10
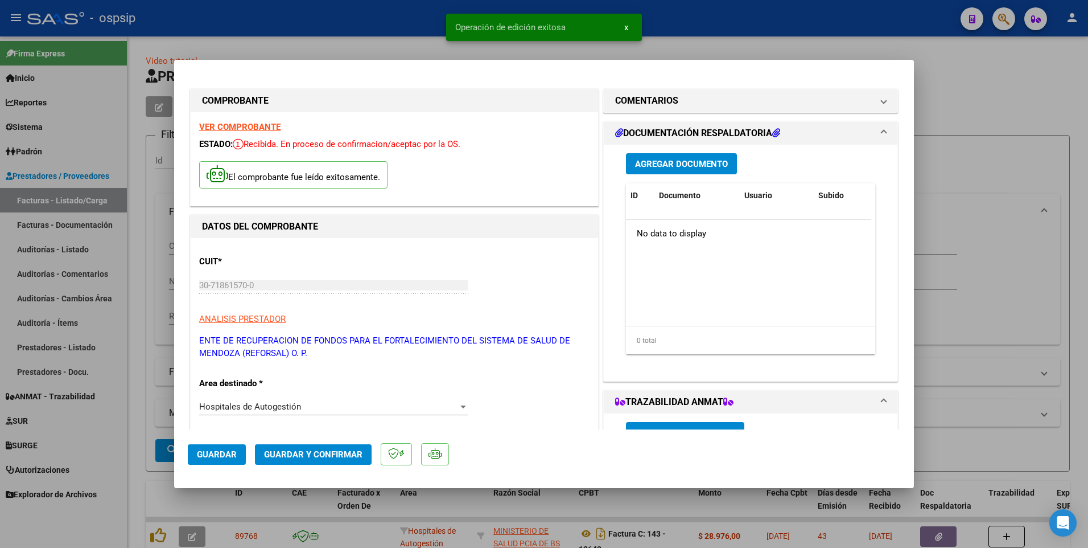
click at [383, 17] on div at bounding box center [544, 274] width 1088 height 548
type input "$ 0,00"
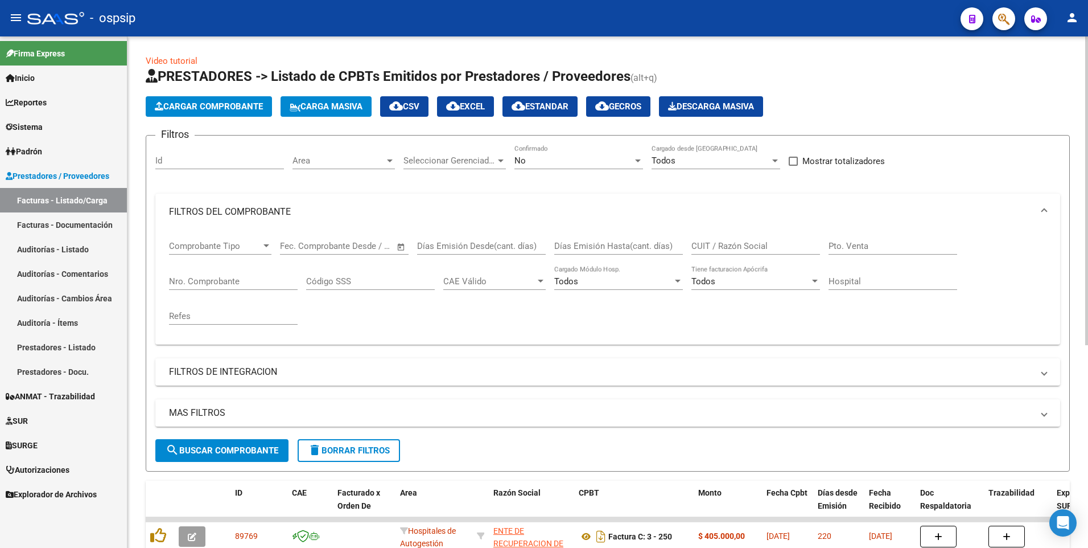
click at [228, 104] on span "Cargar Comprobante" at bounding box center [209, 106] width 108 height 10
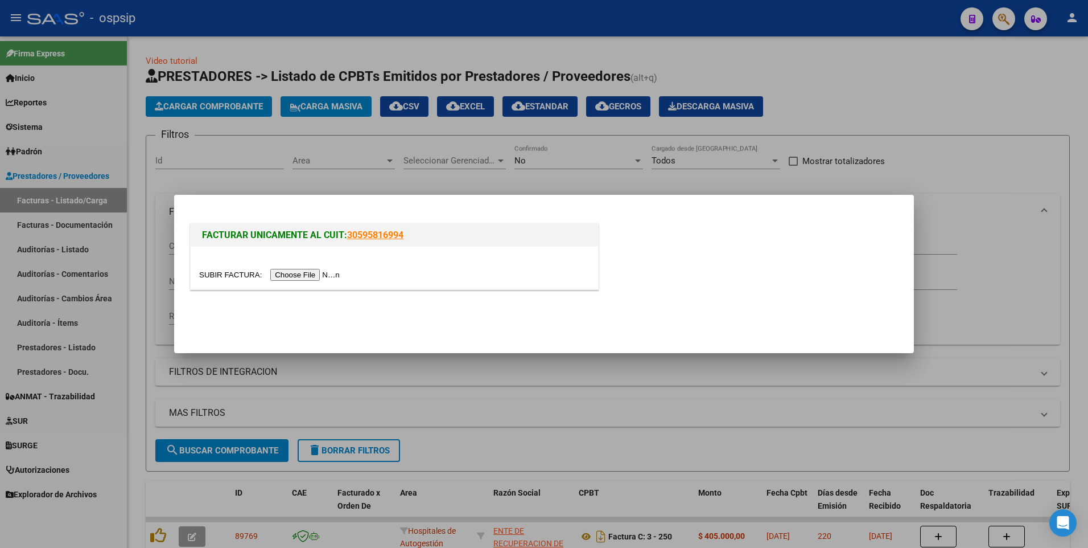
click at [291, 277] on input "file" at bounding box center [271, 275] width 144 height 12
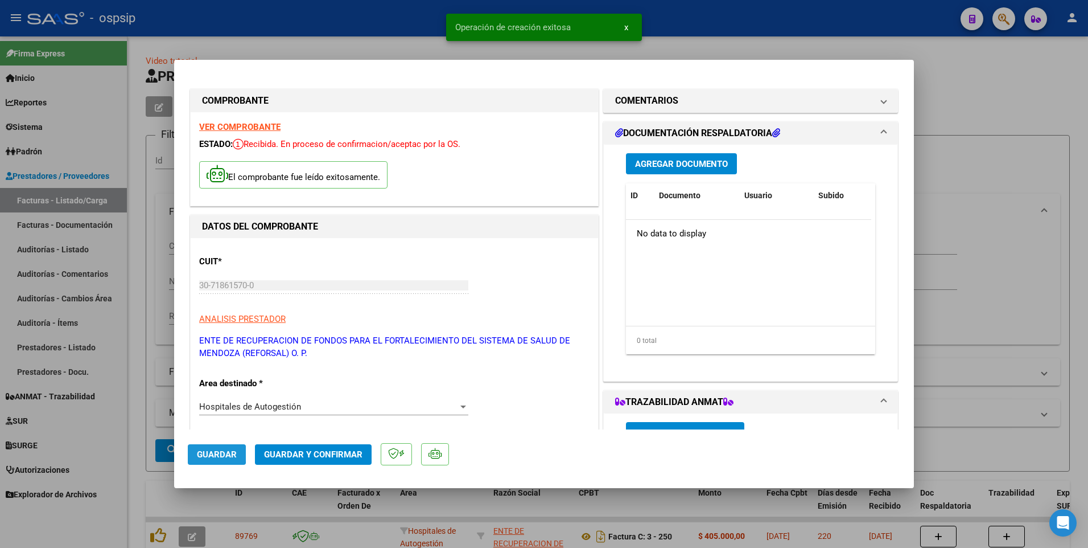
click at [207, 454] on span "Guardar" at bounding box center [217, 454] width 40 height 10
click at [290, 24] on div at bounding box center [544, 274] width 1088 height 548
type input "$ 0,00"
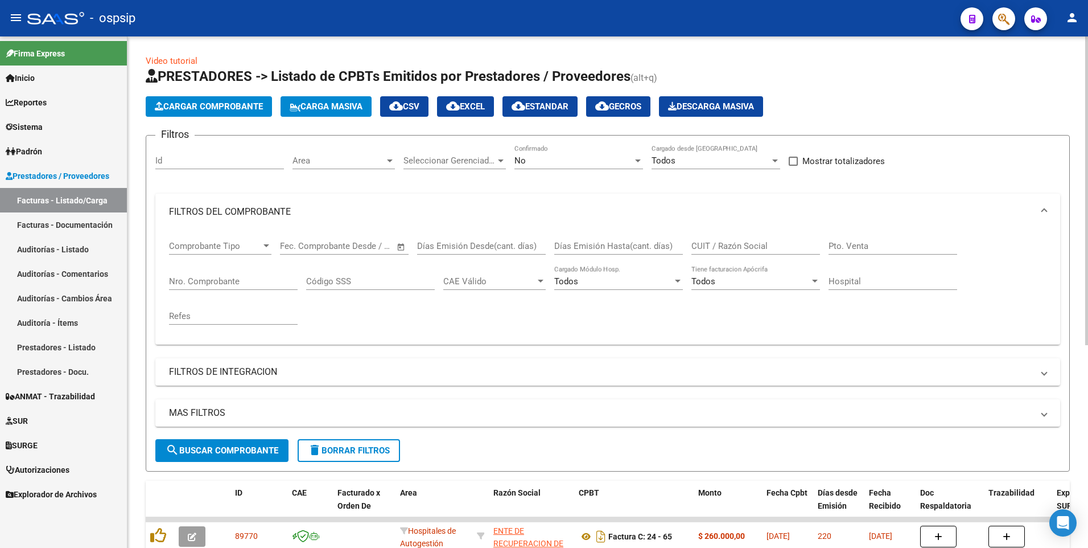
click at [233, 111] on span "Cargar Comprobante" at bounding box center [209, 106] width 108 height 10
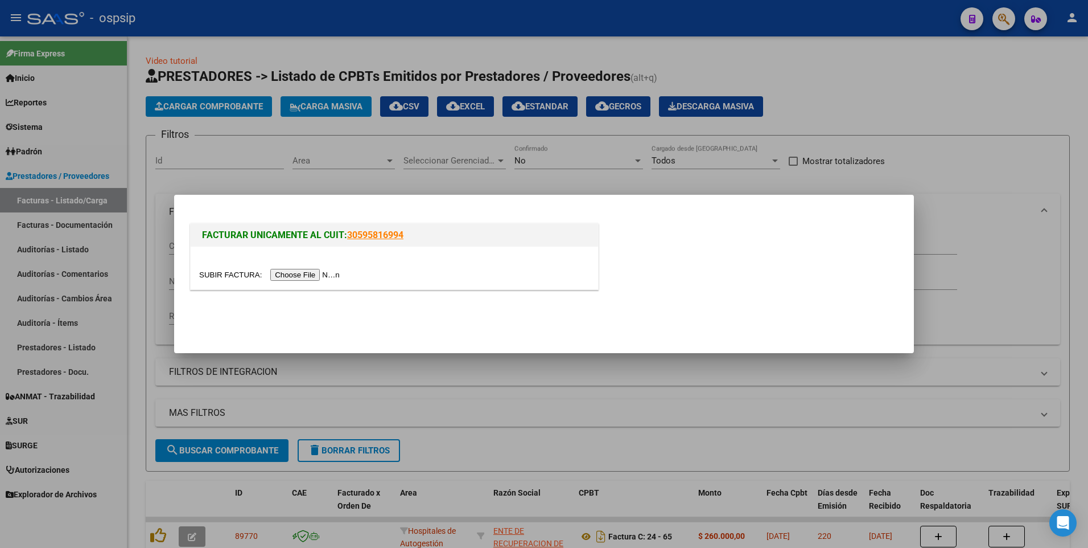
click at [287, 273] on input "file" at bounding box center [271, 275] width 144 height 12
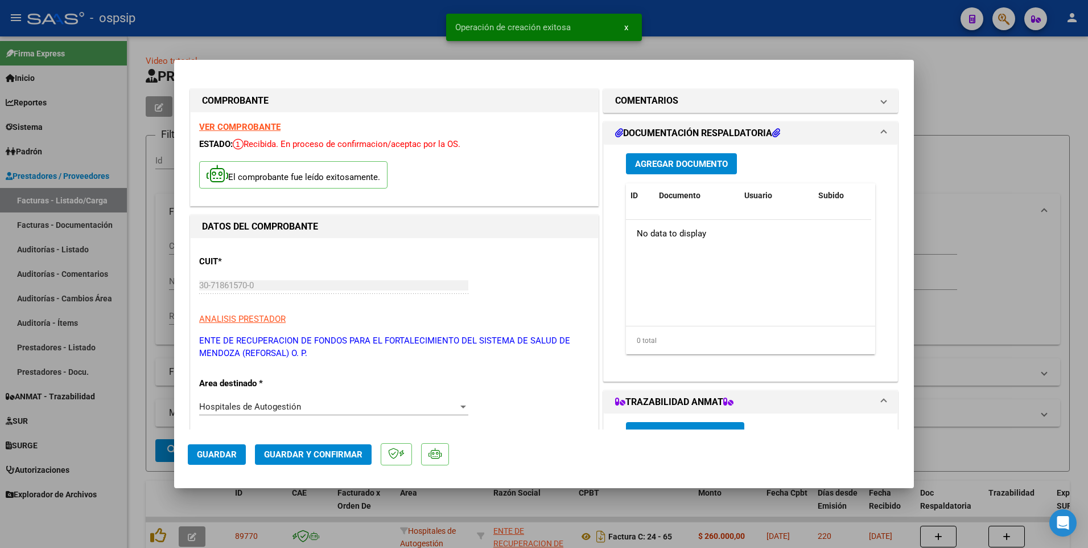
click at [232, 452] on span "Guardar" at bounding box center [217, 454] width 40 height 10
click at [365, 31] on div at bounding box center [544, 274] width 1088 height 548
type input "$ 0,00"
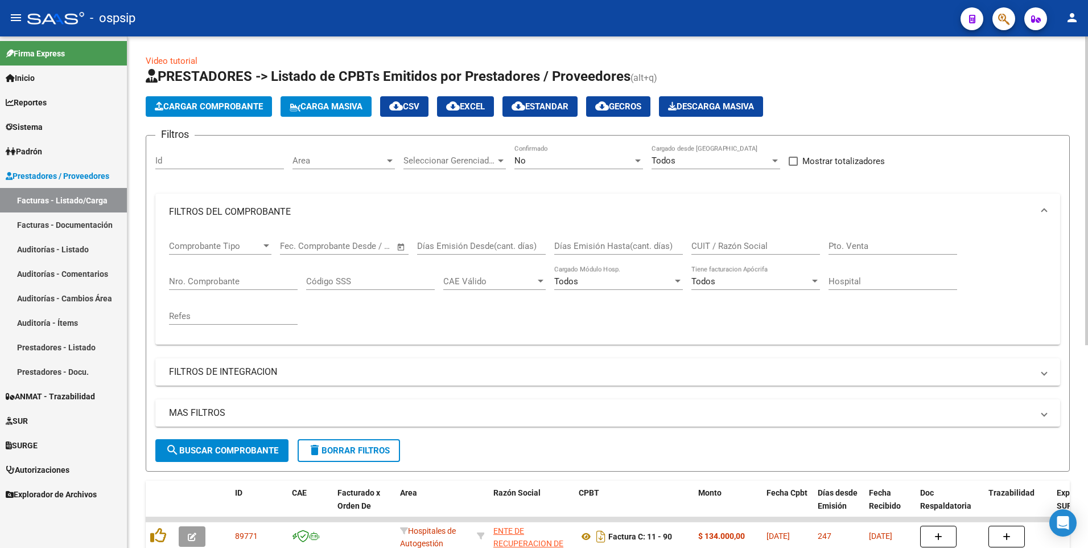
click at [231, 165] on input "Id" at bounding box center [219, 160] width 129 height 10
click at [231, 106] on span "Cargar Comprobante" at bounding box center [209, 106] width 108 height 10
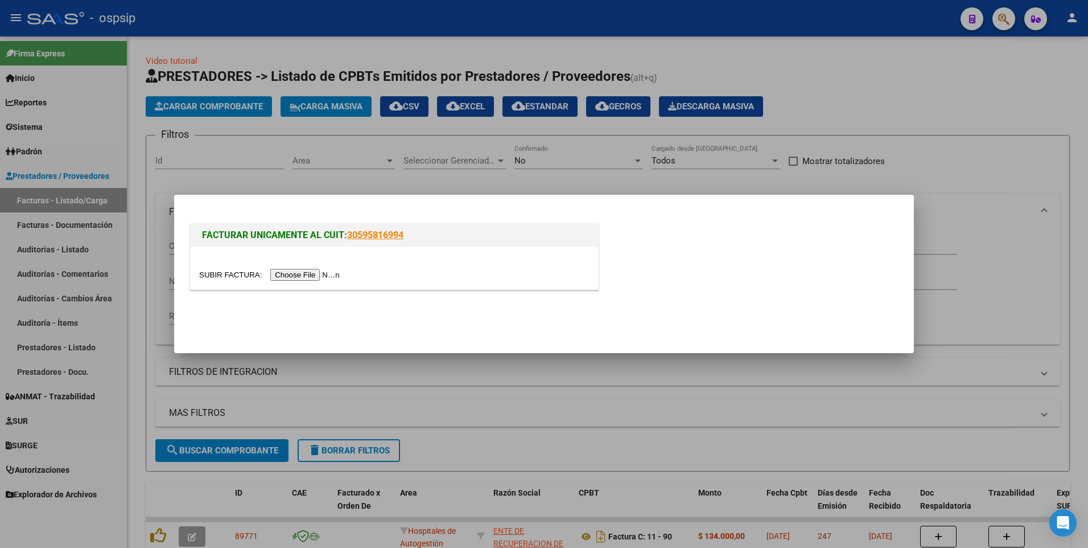
click at [311, 277] on input "file" at bounding box center [271, 275] width 144 height 12
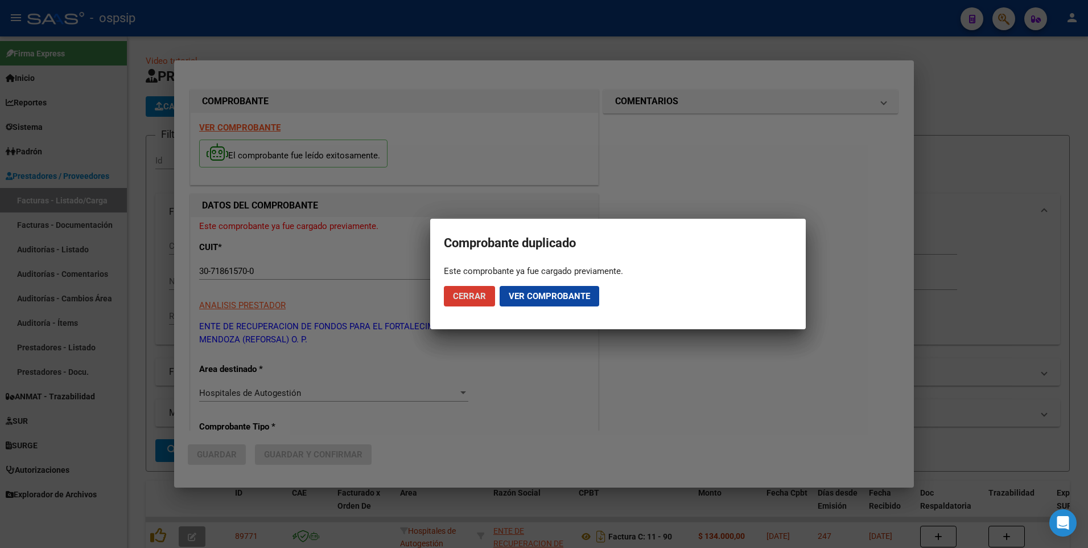
click at [476, 295] on span "Cerrar" at bounding box center [469, 296] width 33 height 10
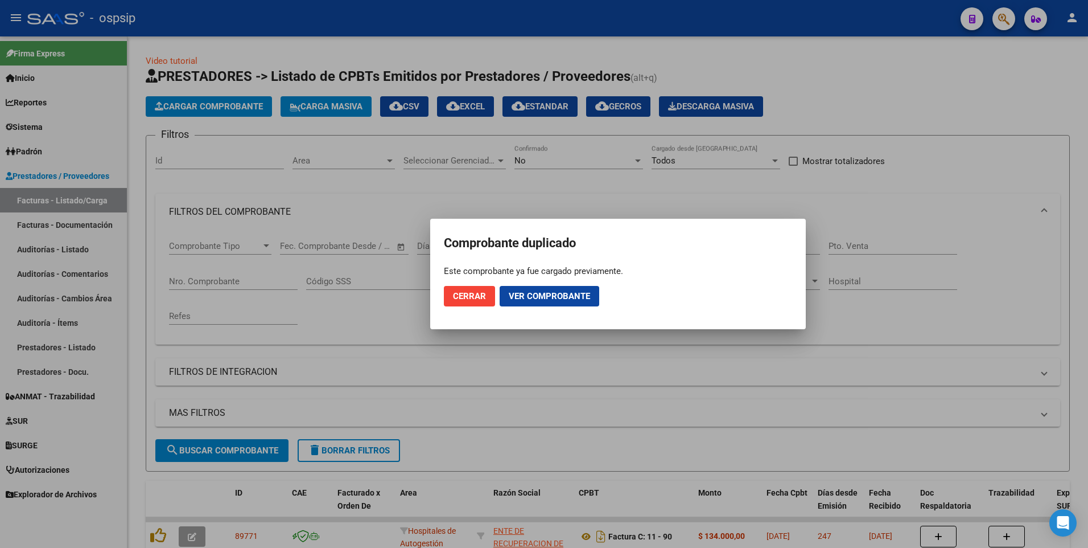
click at [410, 28] on div at bounding box center [544, 274] width 1088 height 548
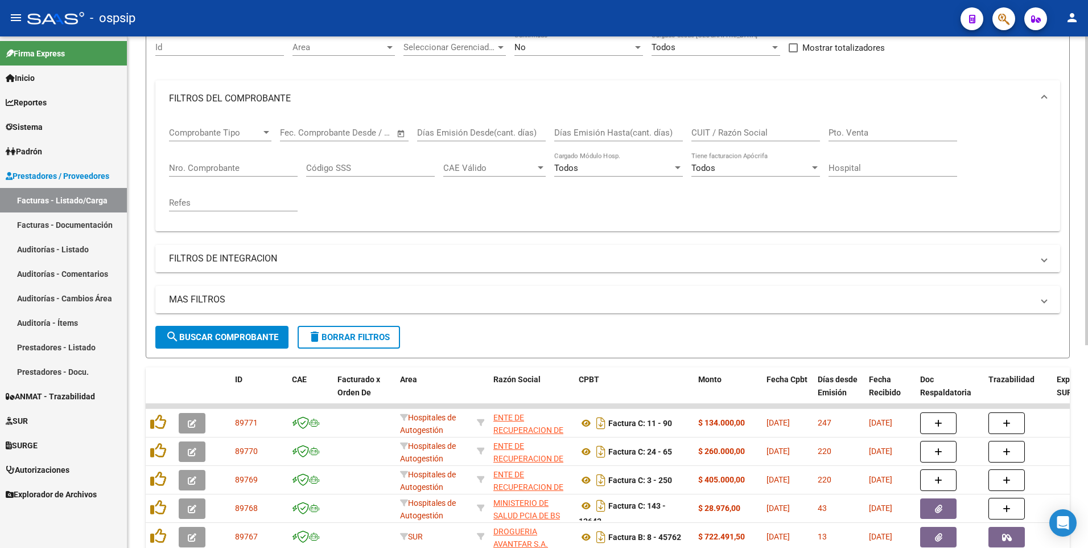
scroll to position [114, 0]
click at [257, 169] on input "Nro. Comprobante" at bounding box center [233, 167] width 129 height 10
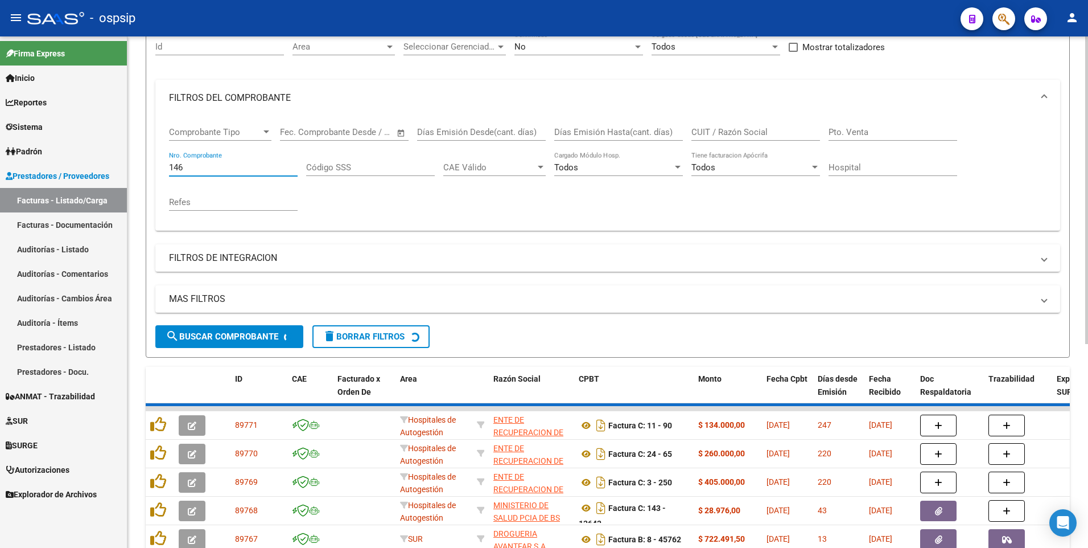
scroll to position [109, 0]
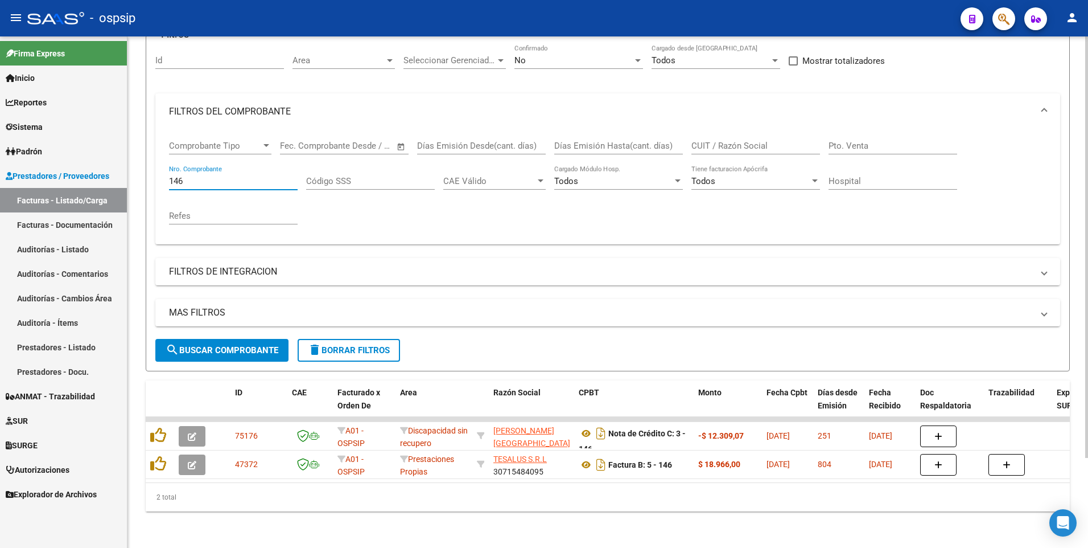
type input "146"
click at [597, 57] on div "No Confirmado" at bounding box center [579, 56] width 129 height 24
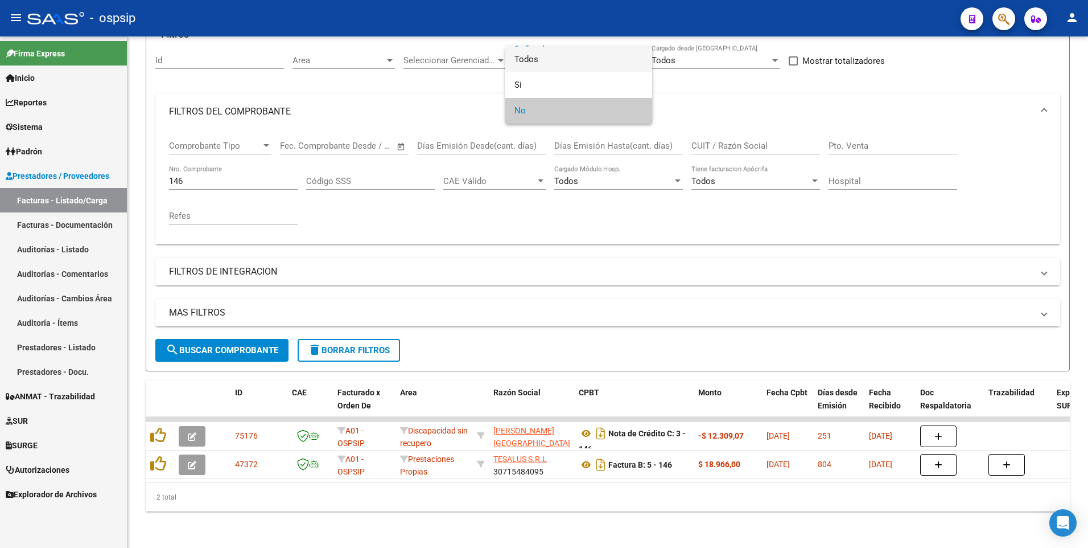
click at [555, 57] on span "Todos" at bounding box center [579, 60] width 129 height 26
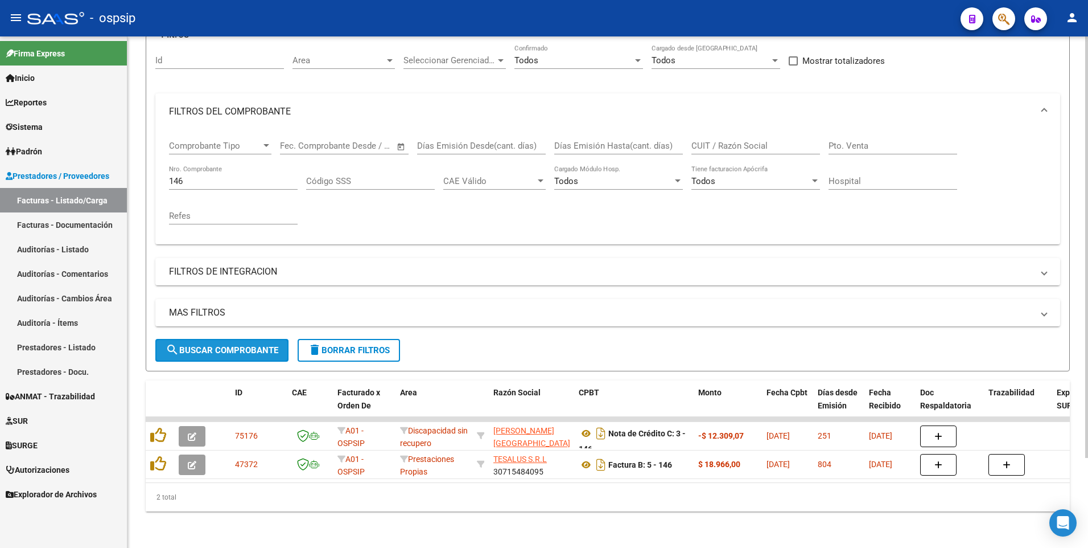
click at [227, 349] on button "search Buscar Comprobante" at bounding box center [221, 350] width 133 height 23
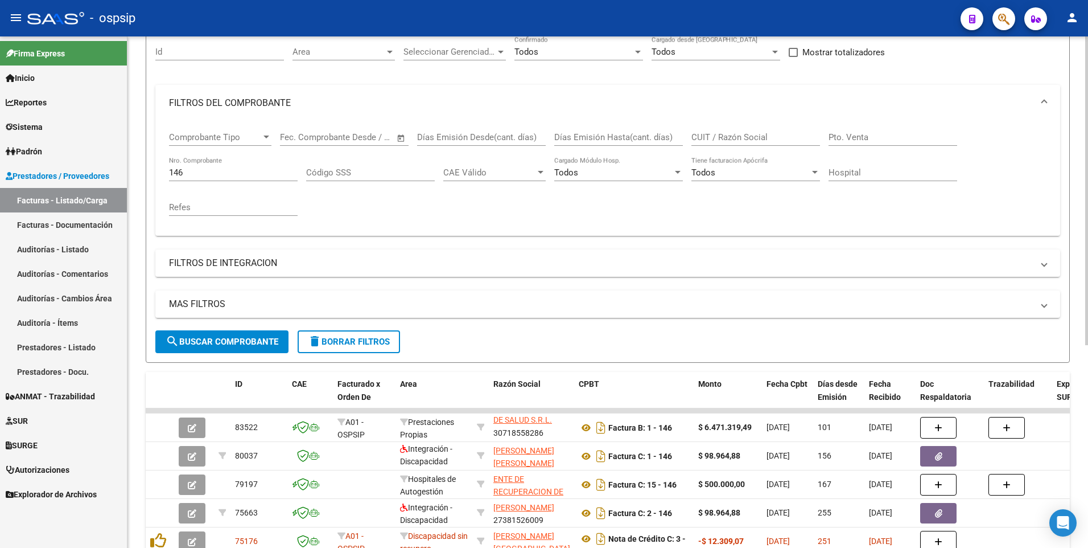
scroll to position [0, 0]
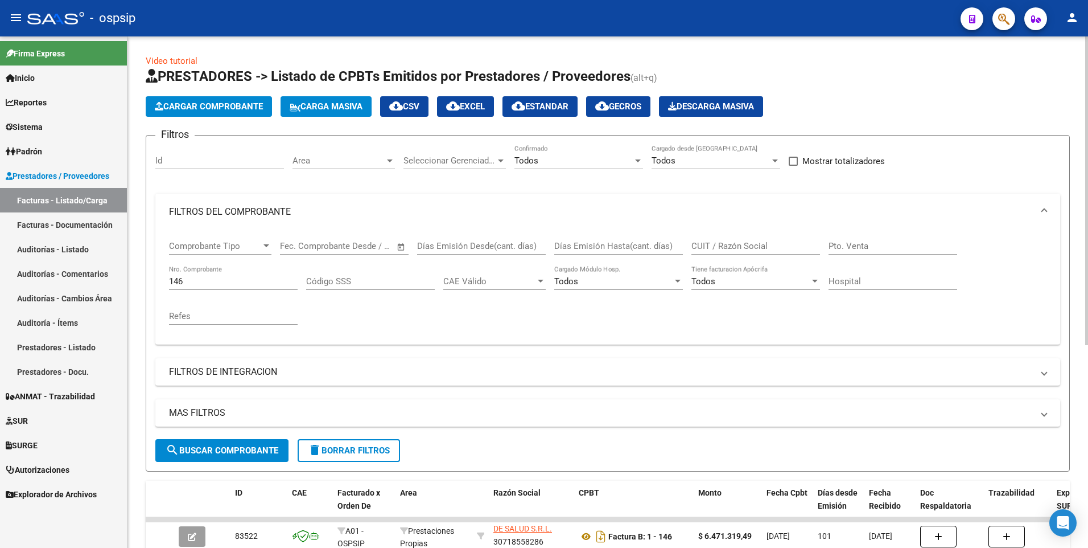
click at [879, 247] on input "Pto. Venta" at bounding box center [893, 246] width 129 height 10
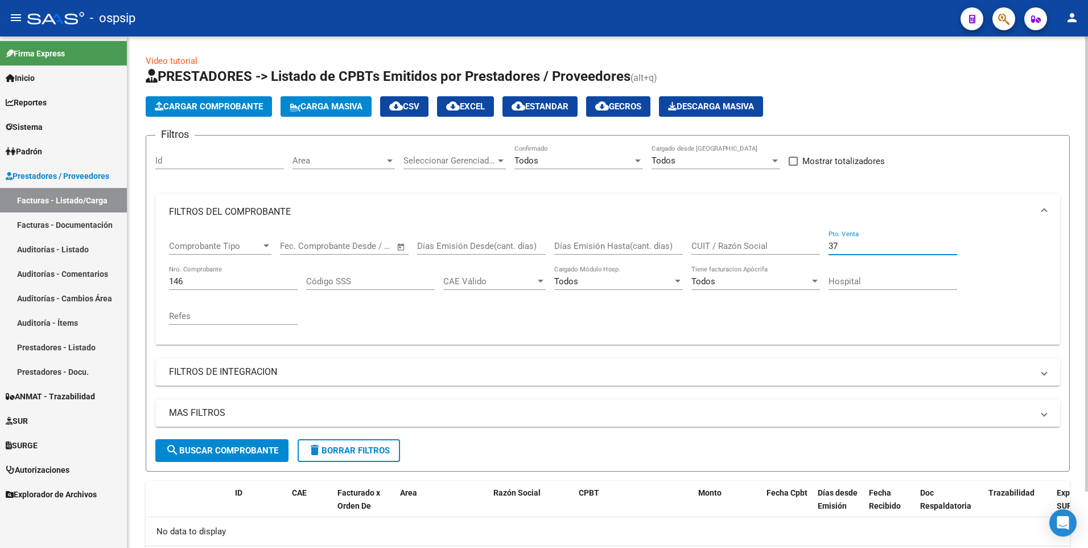
type input "37"
click at [561, 162] on div "Todos" at bounding box center [574, 160] width 118 height 10
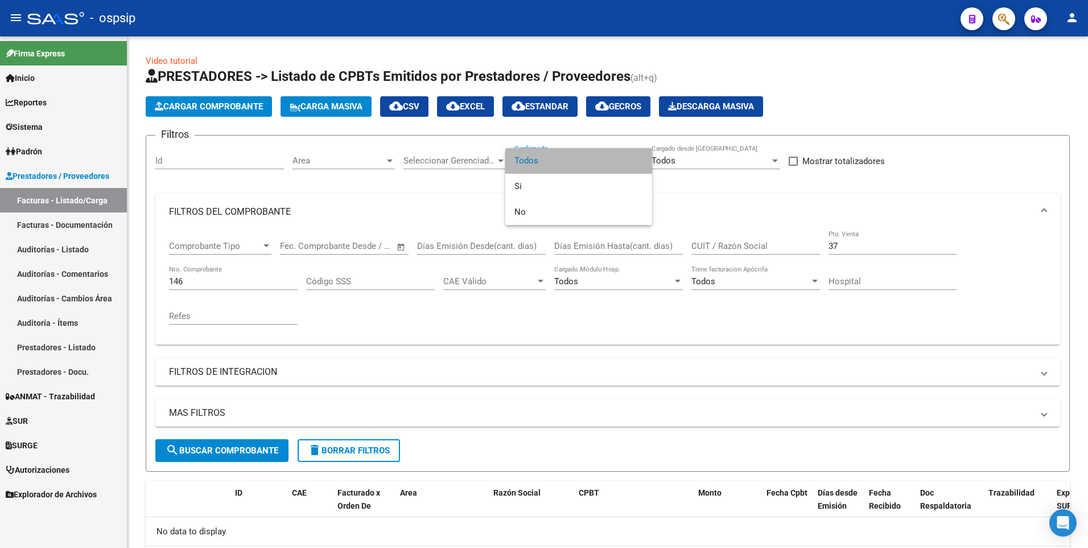
click at [562, 150] on span "Todos" at bounding box center [579, 161] width 129 height 26
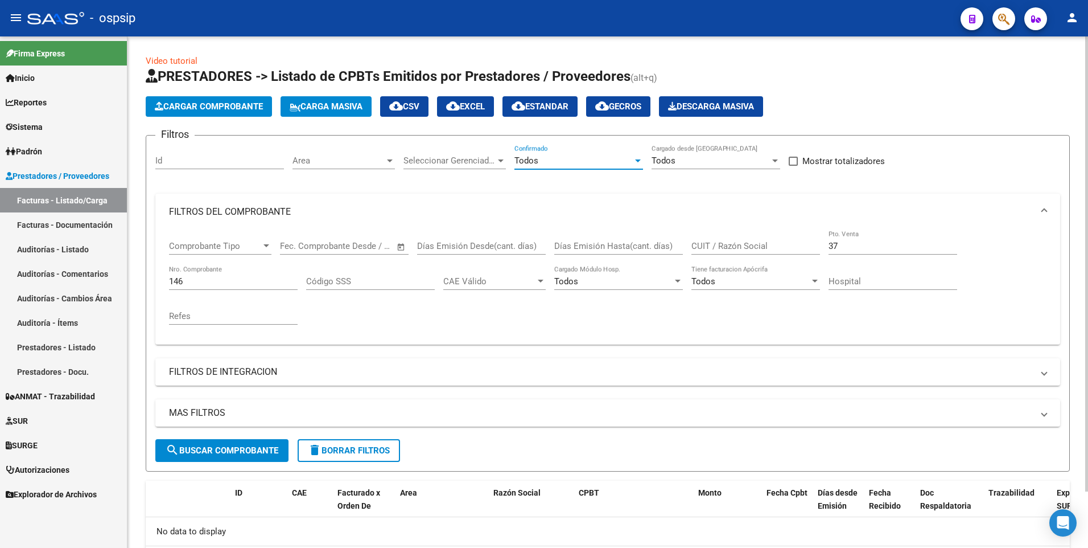
click at [260, 447] on span "search Buscar Comprobante" at bounding box center [222, 450] width 113 height 10
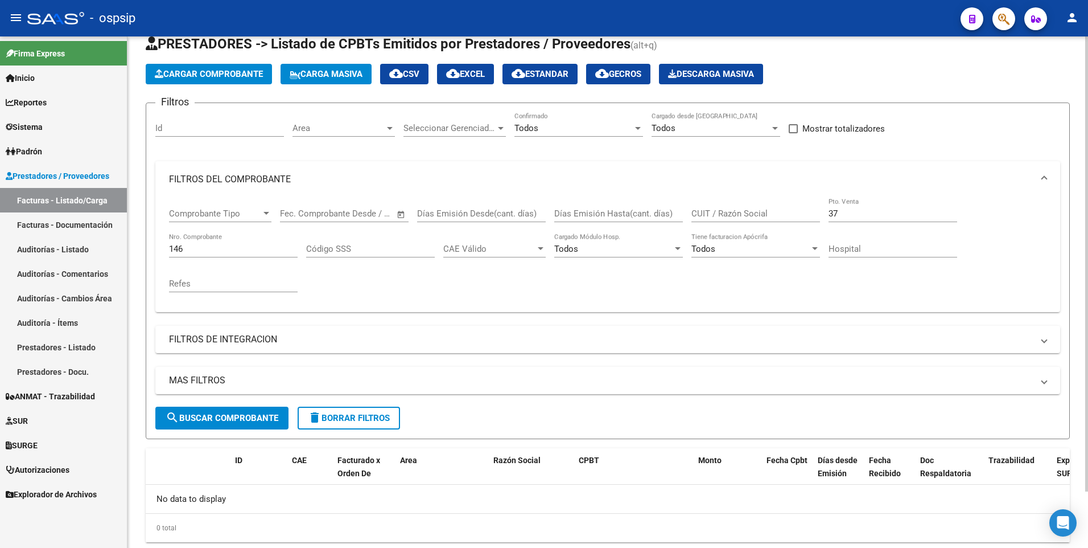
scroll to position [63, 0]
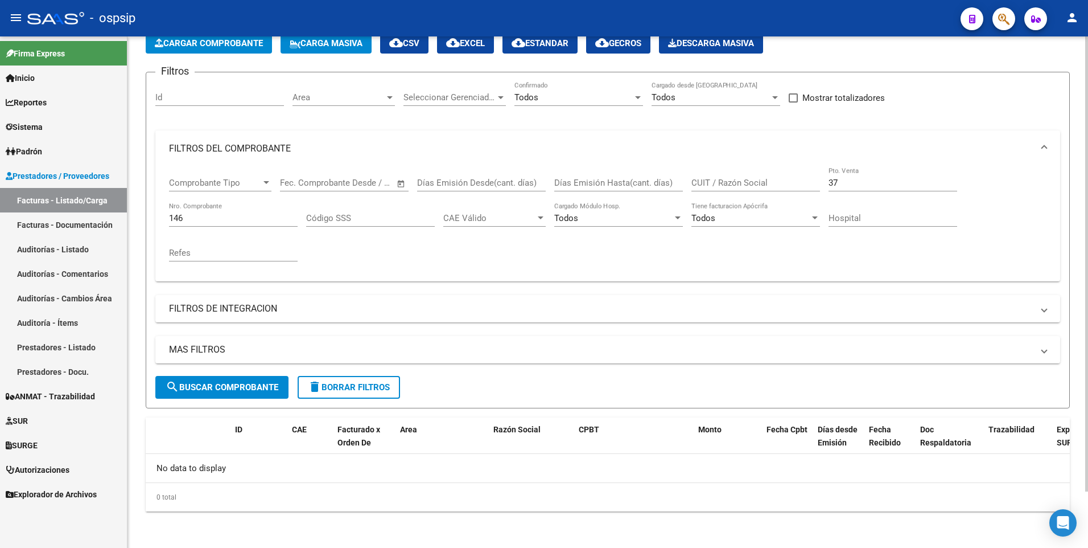
click at [216, 387] on span "search Buscar Comprobante" at bounding box center [222, 387] width 113 height 10
click at [346, 381] on button "delete Borrar Filtros" at bounding box center [349, 387] width 102 height 23
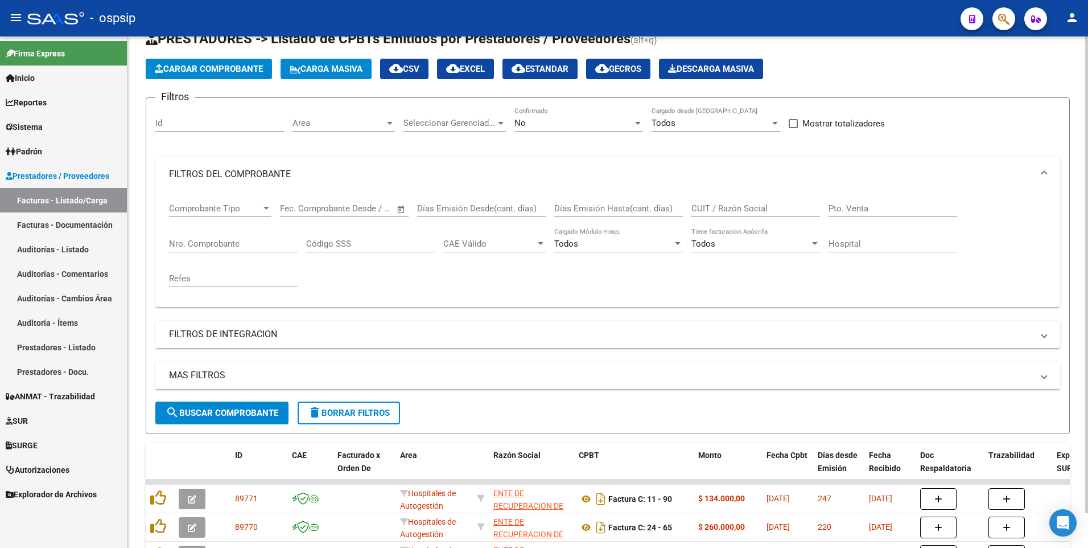
click at [227, 97] on form "Filtros Id Area Area Seleccionar Gerenciador Seleccionar Gerenciador No Confirm…" at bounding box center [608, 265] width 924 height 336
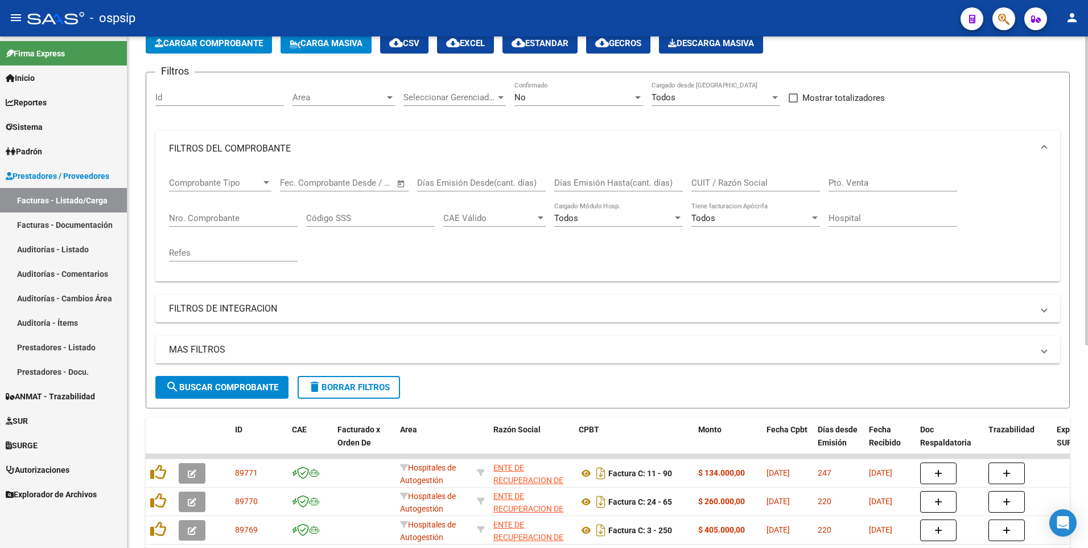
click at [237, 43] on span "Cargar Comprobante" at bounding box center [209, 43] width 108 height 10
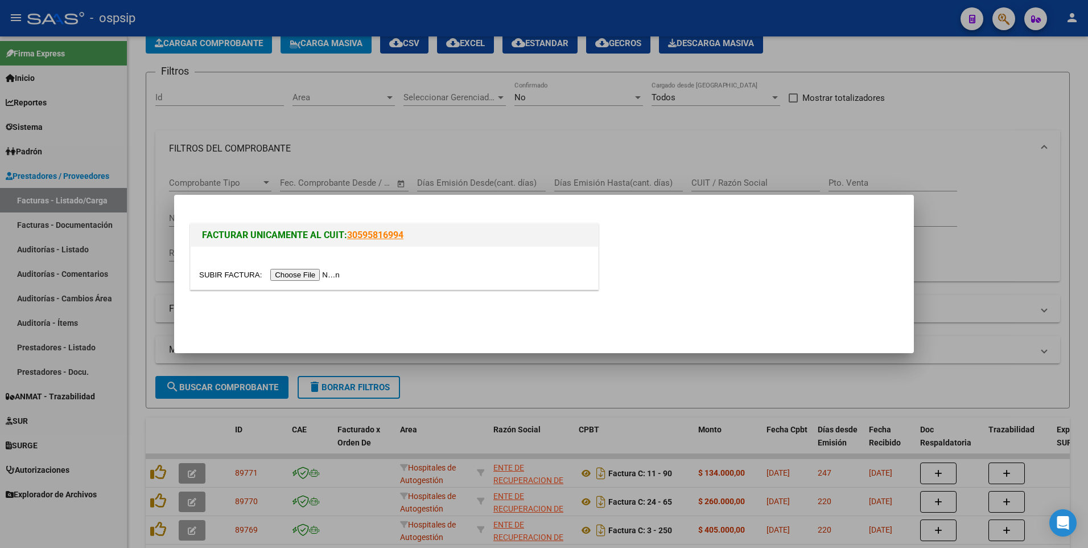
click at [311, 275] on input "file" at bounding box center [271, 275] width 144 height 12
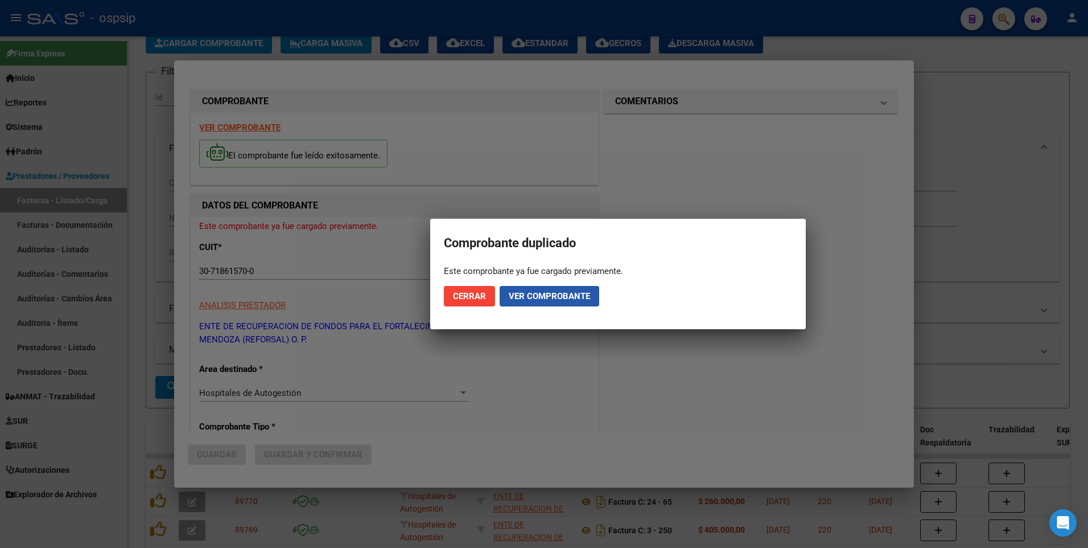
click at [548, 299] on span "Ver comprobante" at bounding box center [549, 296] width 81 height 10
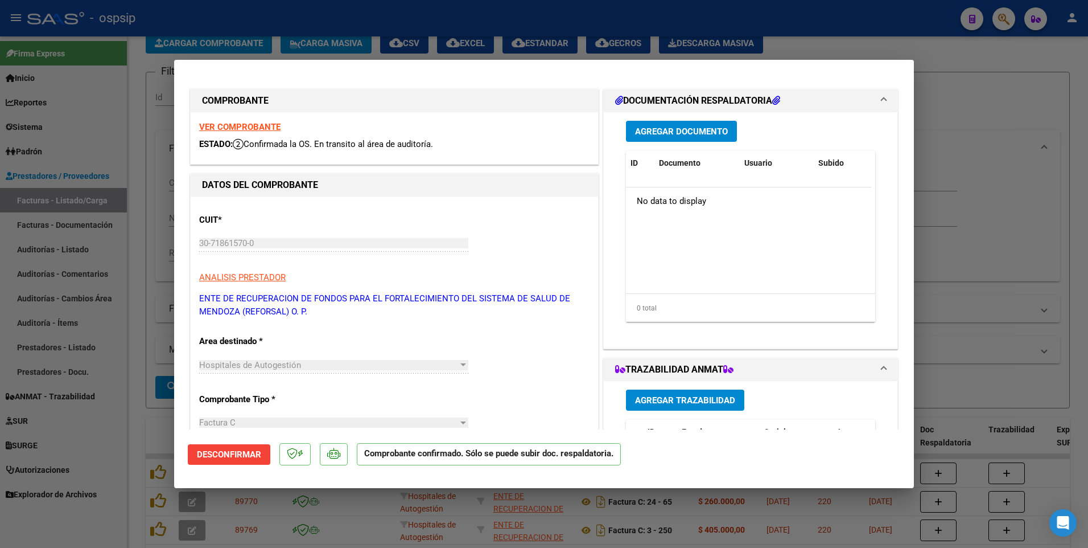
click at [268, 130] on strong "VER COMPROBANTE" at bounding box center [239, 127] width 81 height 10
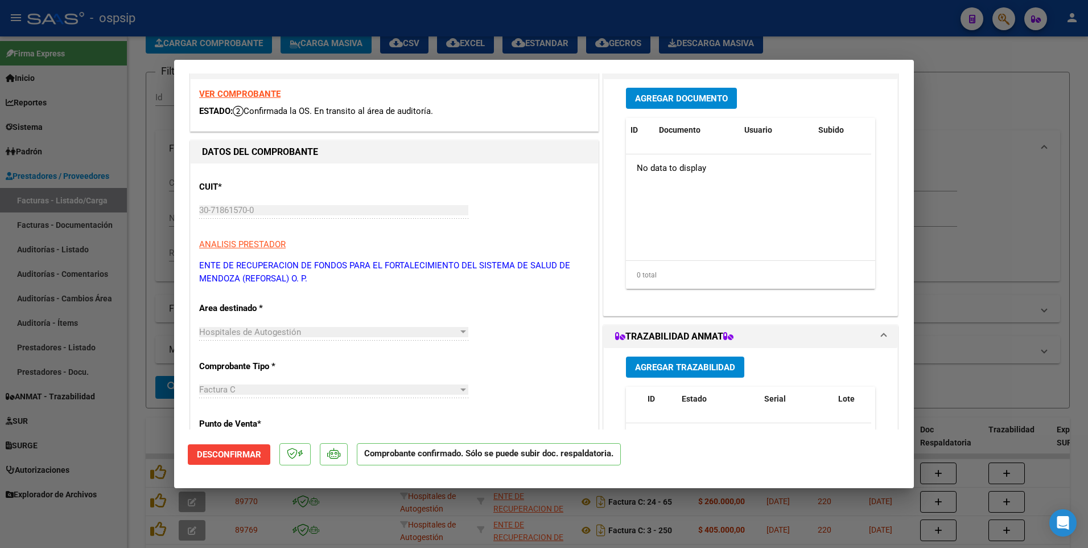
scroll to position [0, 0]
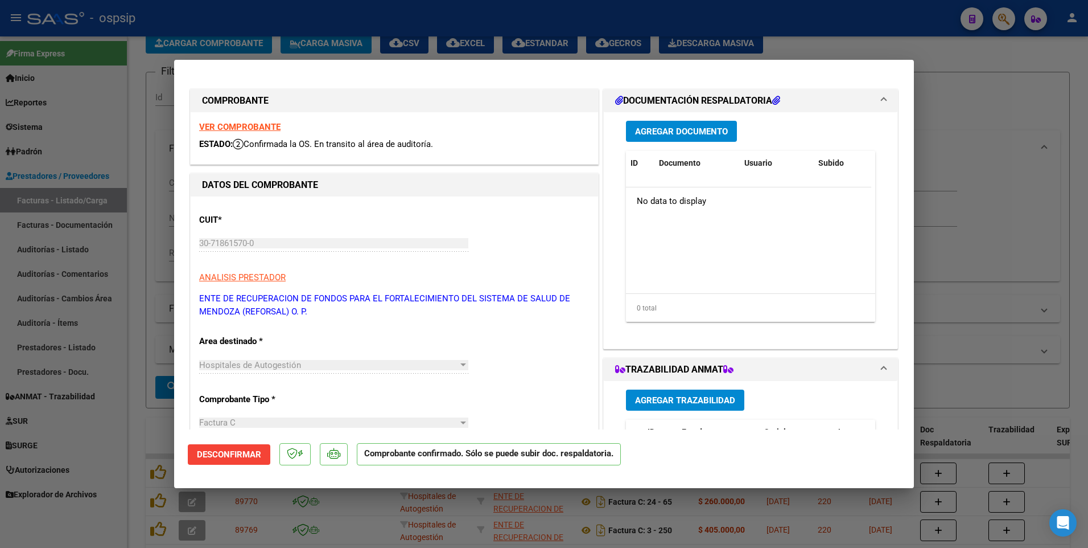
click at [455, 30] on div at bounding box center [544, 274] width 1088 height 548
type input "$ 0,00"
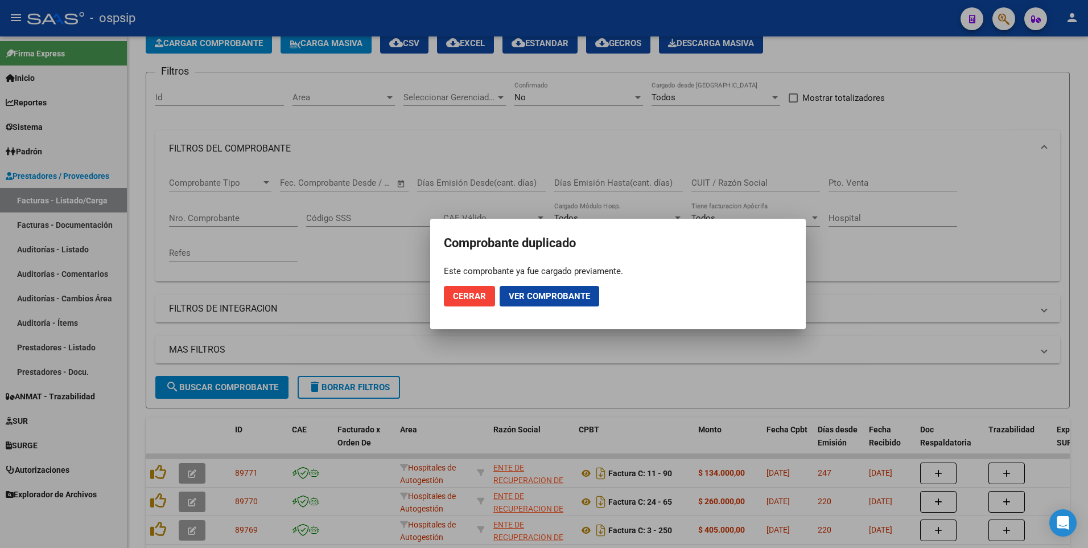
click at [523, 301] on span "Ver comprobante" at bounding box center [549, 296] width 81 height 10
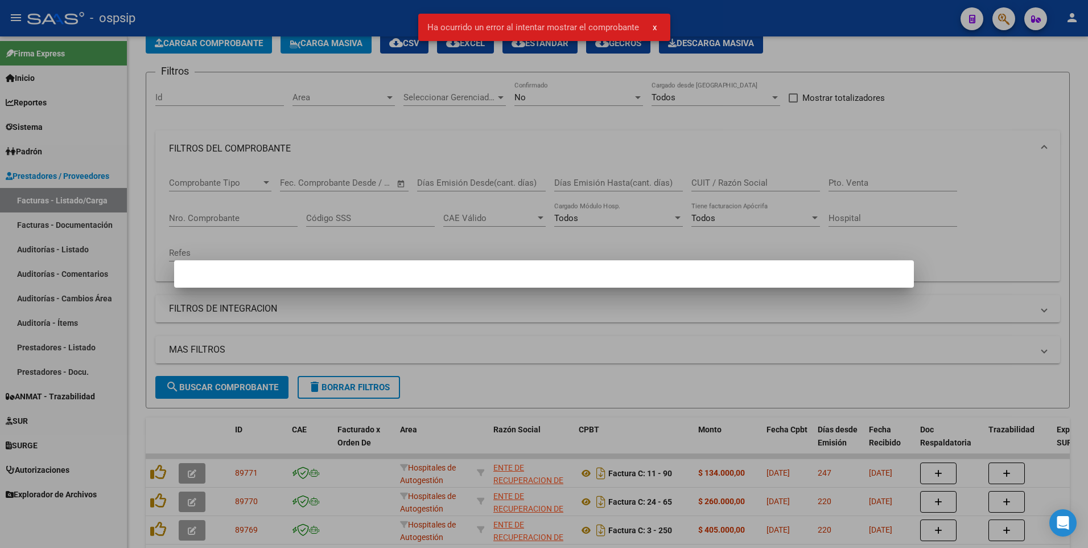
click at [395, 192] on div at bounding box center [544, 274] width 1088 height 548
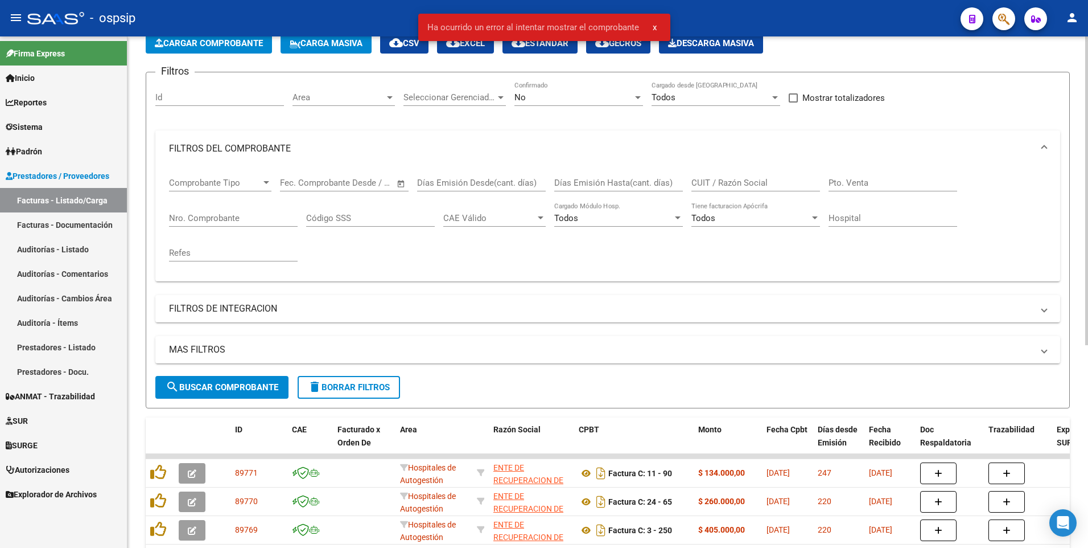
click at [355, 393] on button "delete Borrar Filtros" at bounding box center [349, 387] width 102 height 23
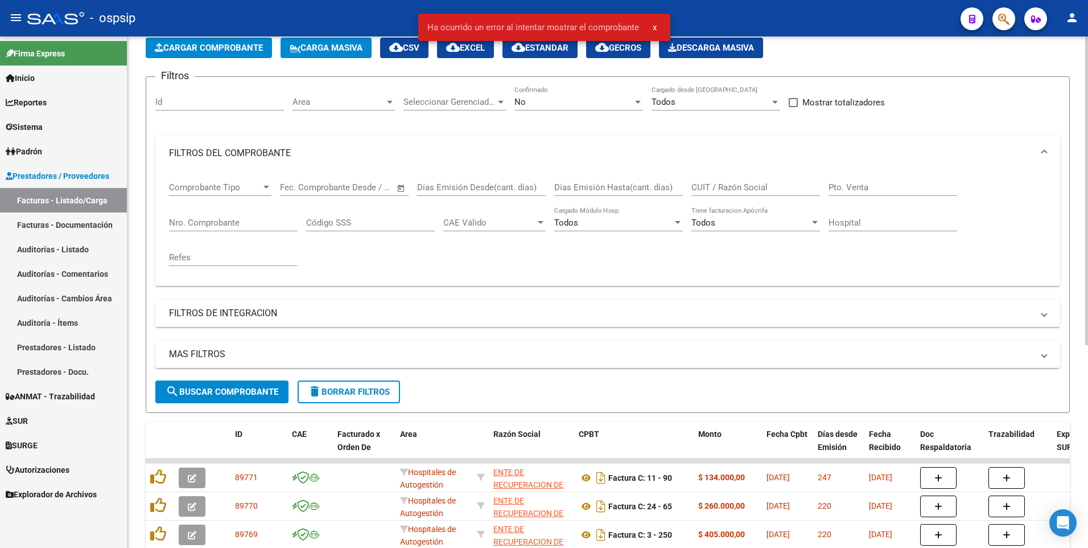
scroll to position [63, 0]
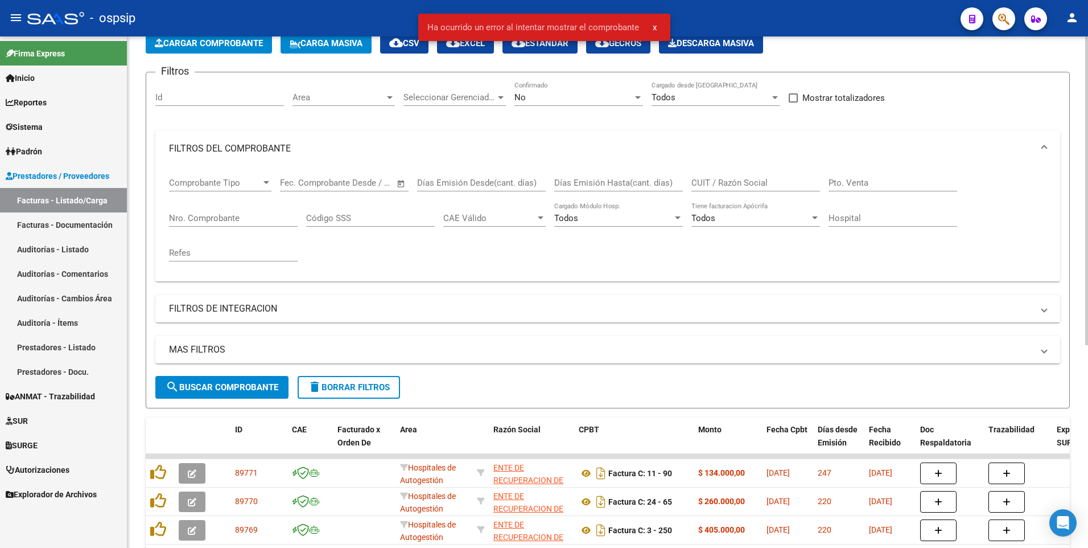
click at [573, 93] on div "No" at bounding box center [574, 97] width 118 height 10
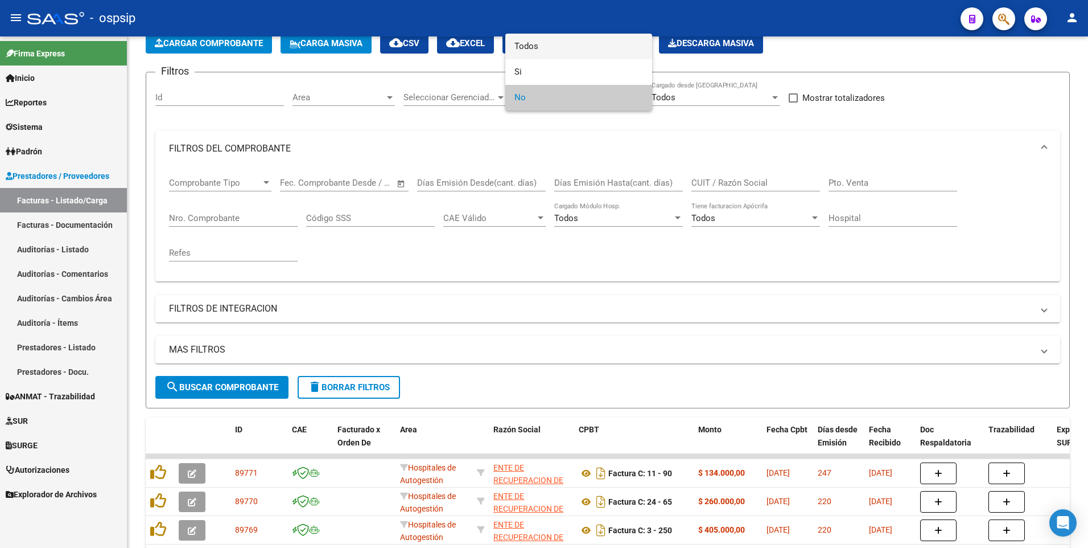
click at [559, 44] on span "Todos" at bounding box center [579, 47] width 129 height 26
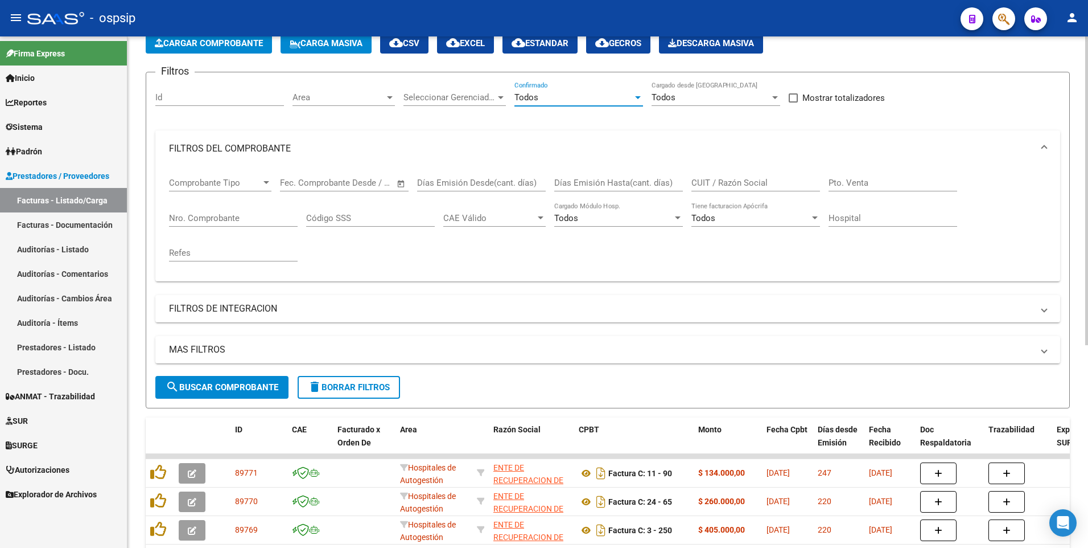
click at [239, 44] on span "Cargar Comprobante" at bounding box center [209, 43] width 108 height 10
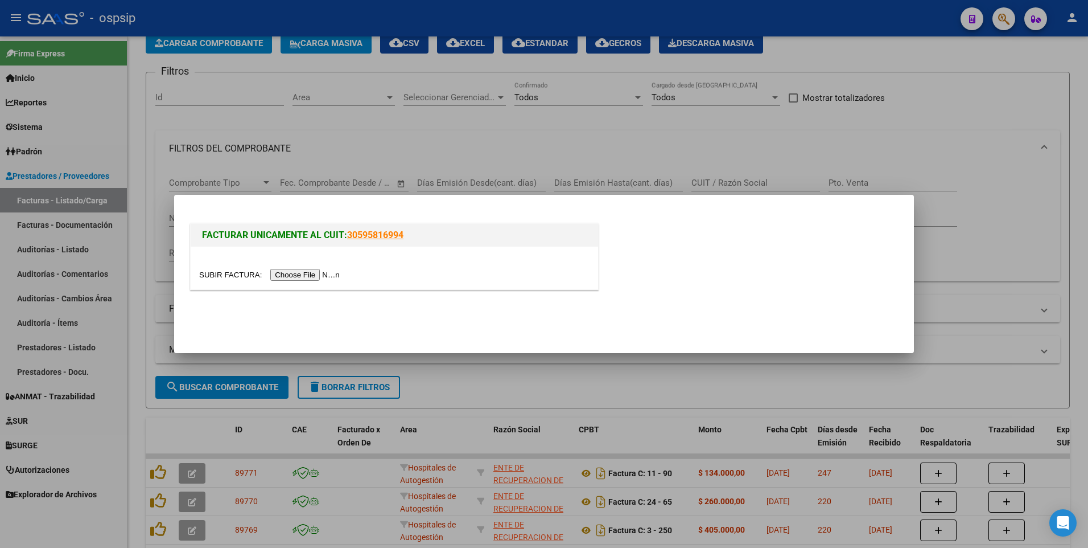
click at [311, 278] on input "file" at bounding box center [271, 275] width 144 height 12
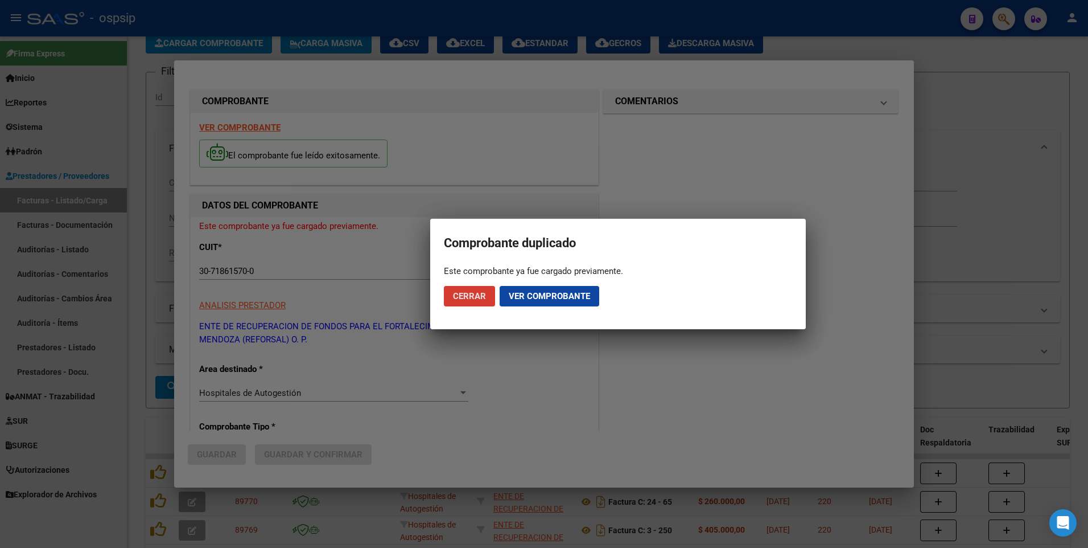
click at [548, 296] on span "Ver comprobante" at bounding box center [549, 296] width 81 height 10
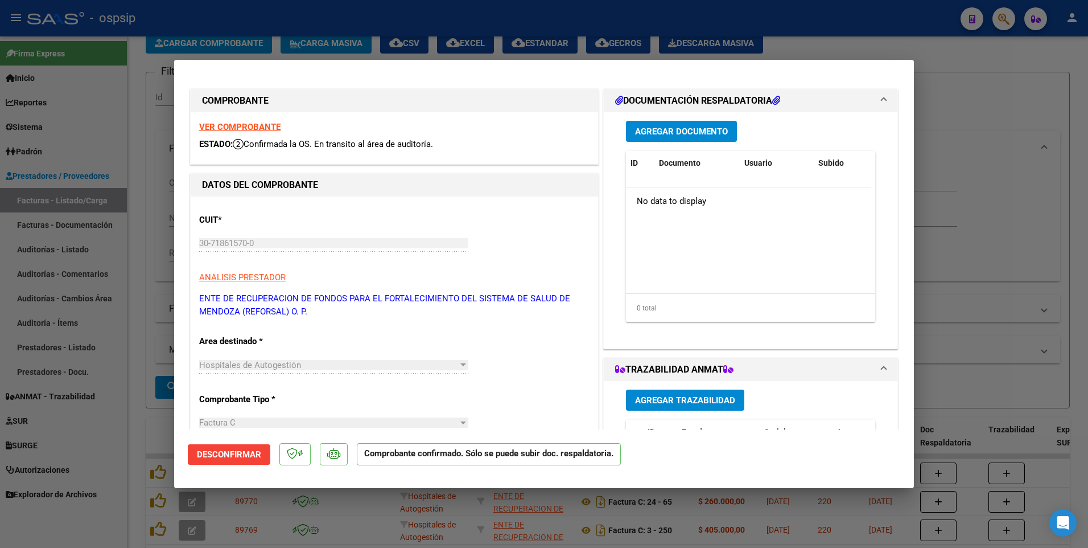
click at [264, 125] on strong "VER COMPROBANTE" at bounding box center [239, 127] width 81 height 10
click at [441, 18] on div at bounding box center [544, 274] width 1088 height 548
type input "$ 0,00"
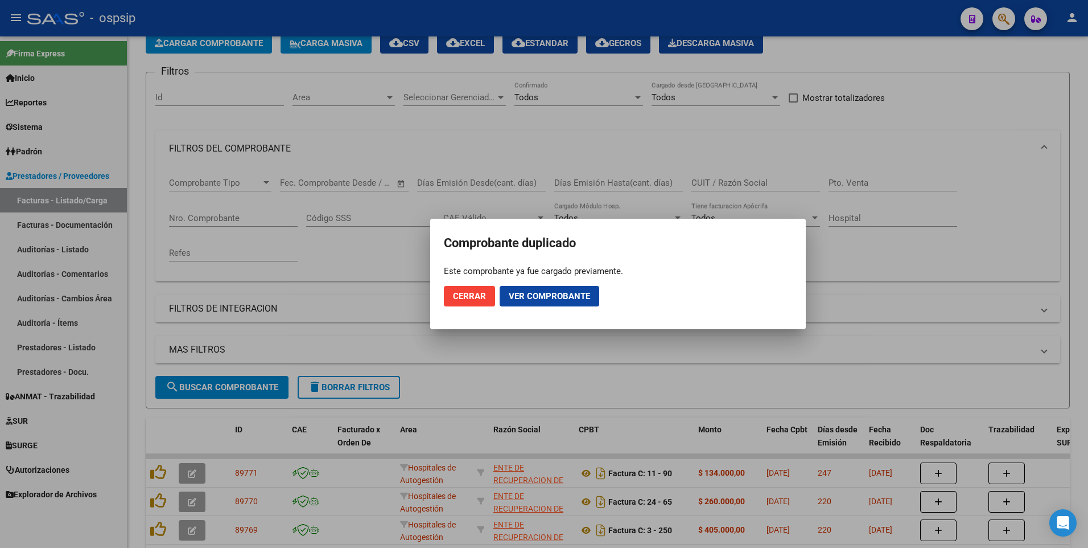
click at [471, 297] on span "Cerrar" at bounding box center [469, 296] width 33 height 10
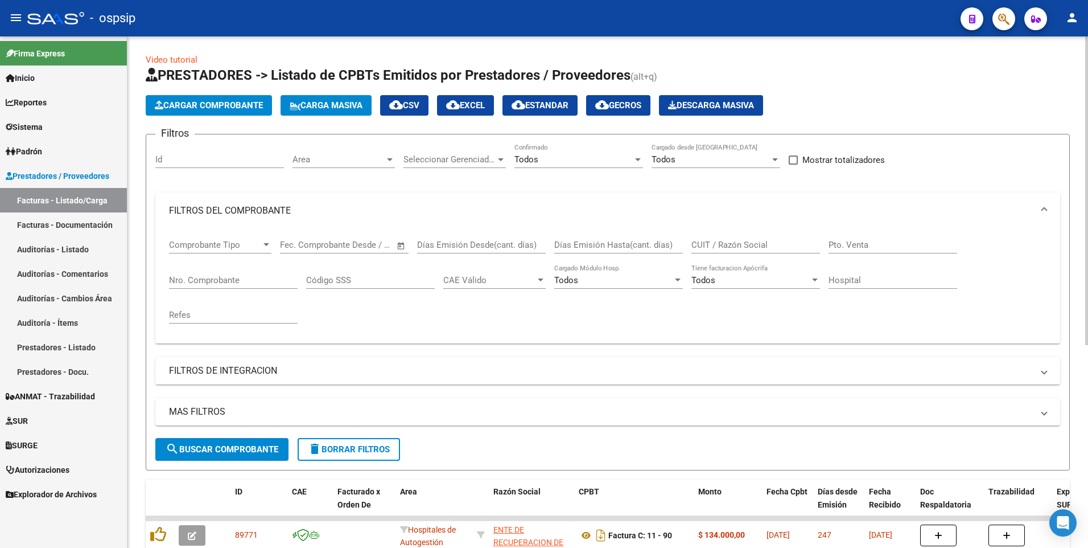
scroll to position [0, 0]
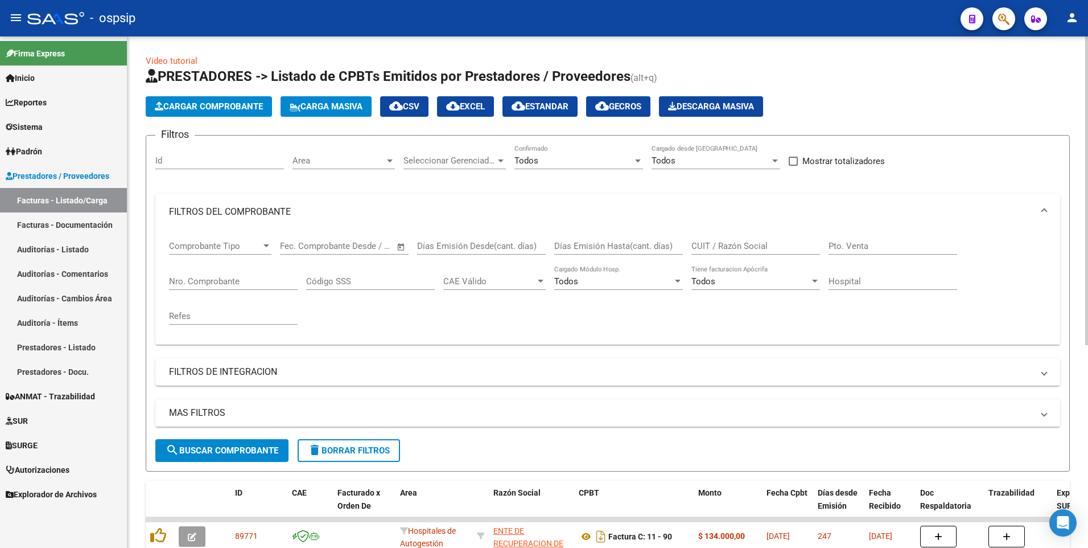
click at [224, 108] on span "Cargar Comprobante" at bounding box center [209, 106] width 108 height 10
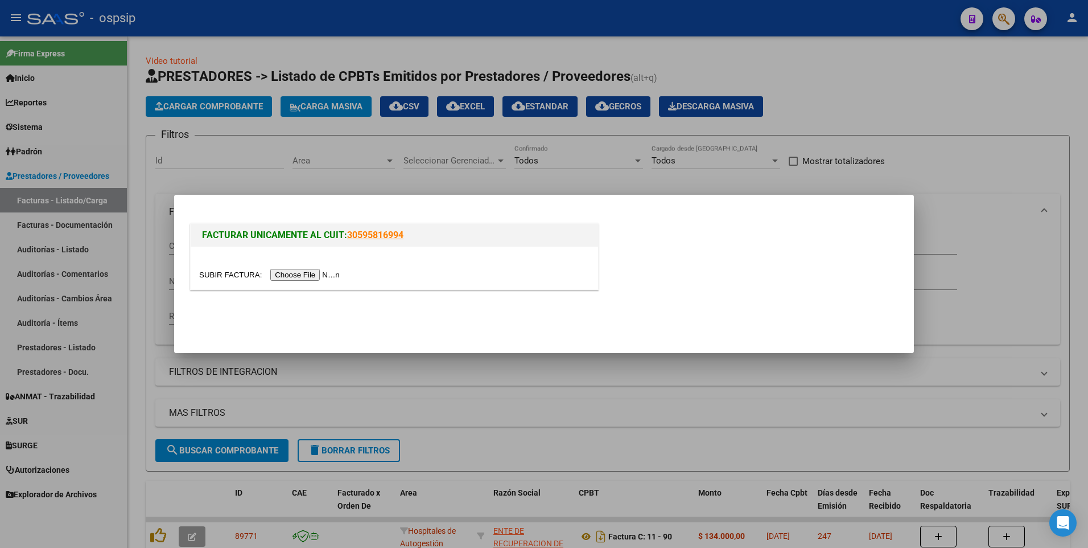
click at [311, 273] on input "file" at bounding box center [271, 275] width 144 height 12
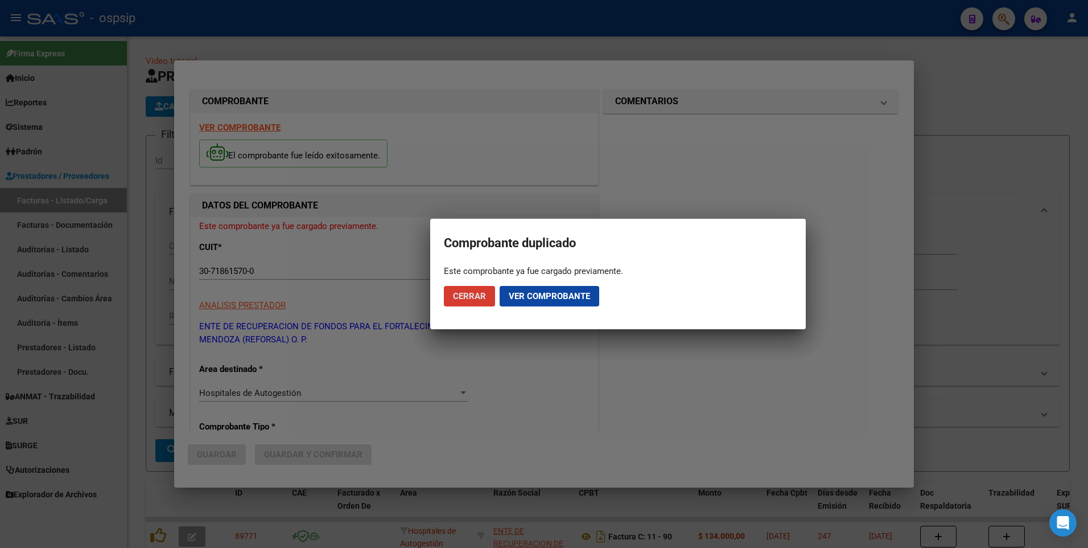
click at [524, 294] on span "Ver comprobante" at bounding box center [549, 296] width 81 height 10
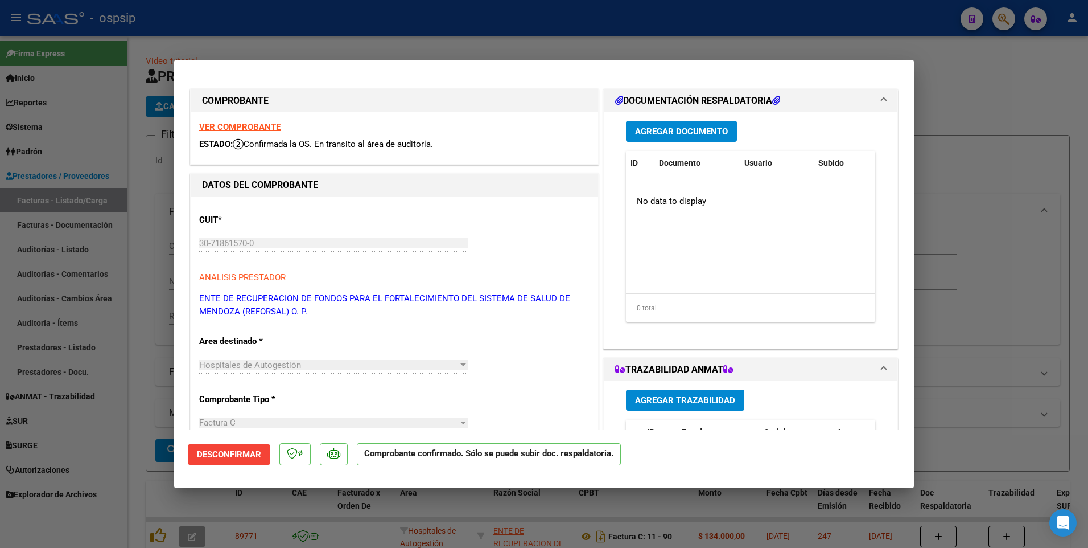
click at [403, 20] on div at bounding box center [544, 274] width 1088 height 548
type input "$ 0,00"
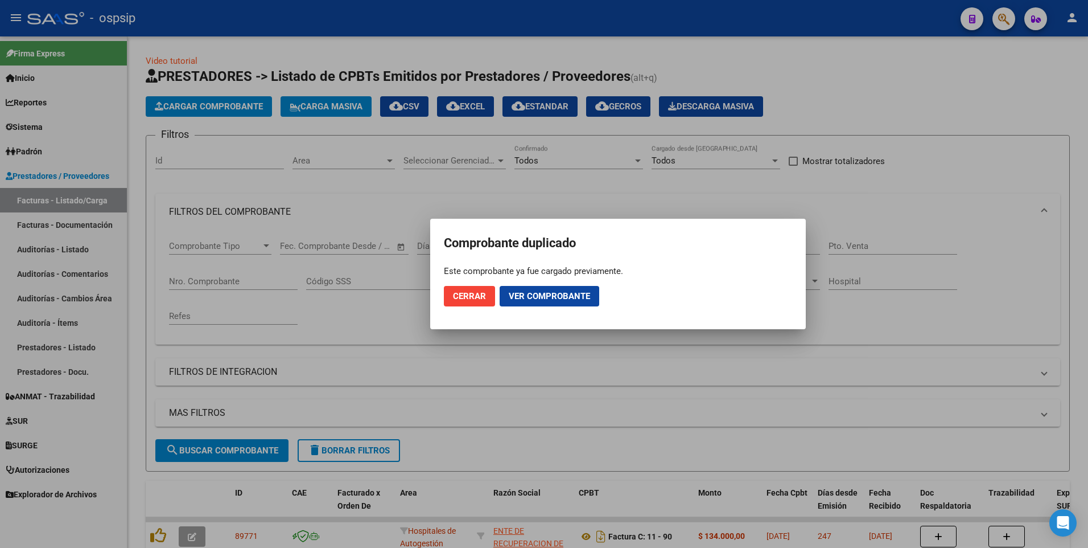
click at [474, 294] on span "Cerrar" at bounding box center [469, 296] width 33 height 10
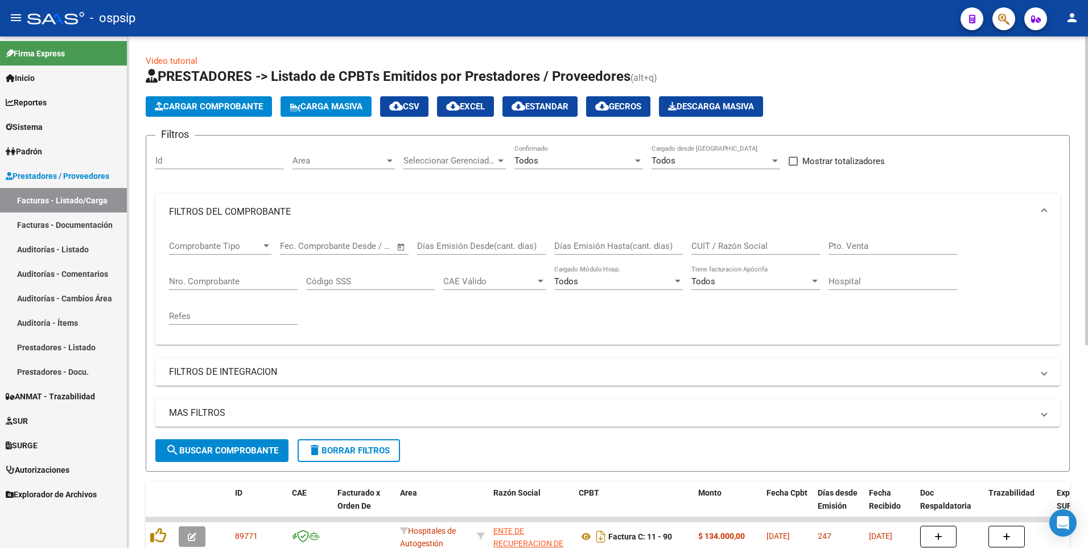
click at [239, 117] on app-list-header "PRESTADORES -> Listado de CPBTs Emitidos por Prestadores / Proveedores (alt+q) …" at bounding box center [608, 269] width 924 height 404
click at [235, 105] on span "Cargar Comprobante" at bounding box center [209, 106] width 108 height 10
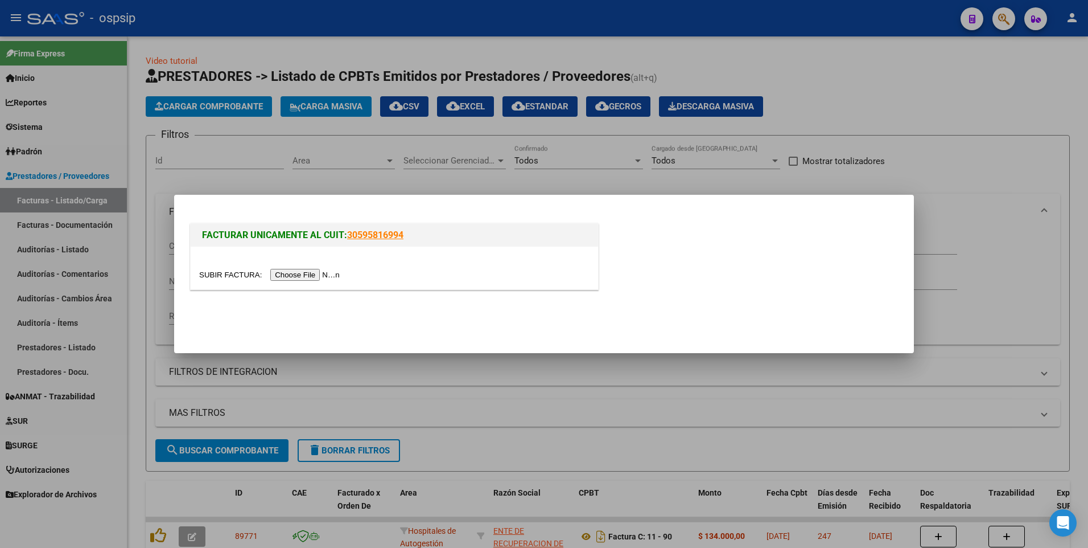
click at [294, 270] on input "file" at bounding box center [271, 275] width 144 height 12
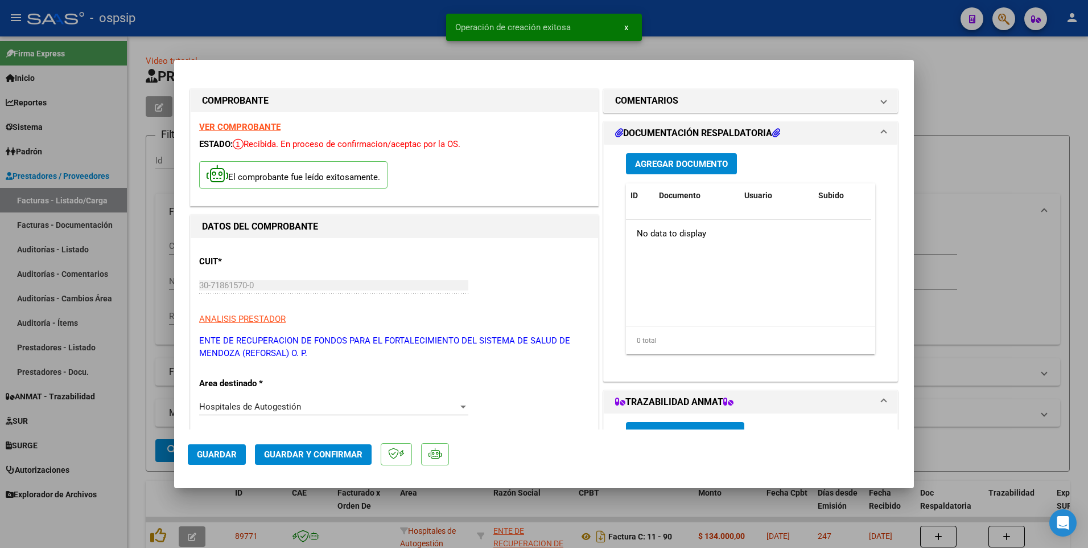
click at [232, 450] on span "Guardar" at bounding box center [217, 454] width 40 height 10
click at [365, 21] on div at bounding box center [544, 274] width 1088 height 548
type input "$ 0,00"
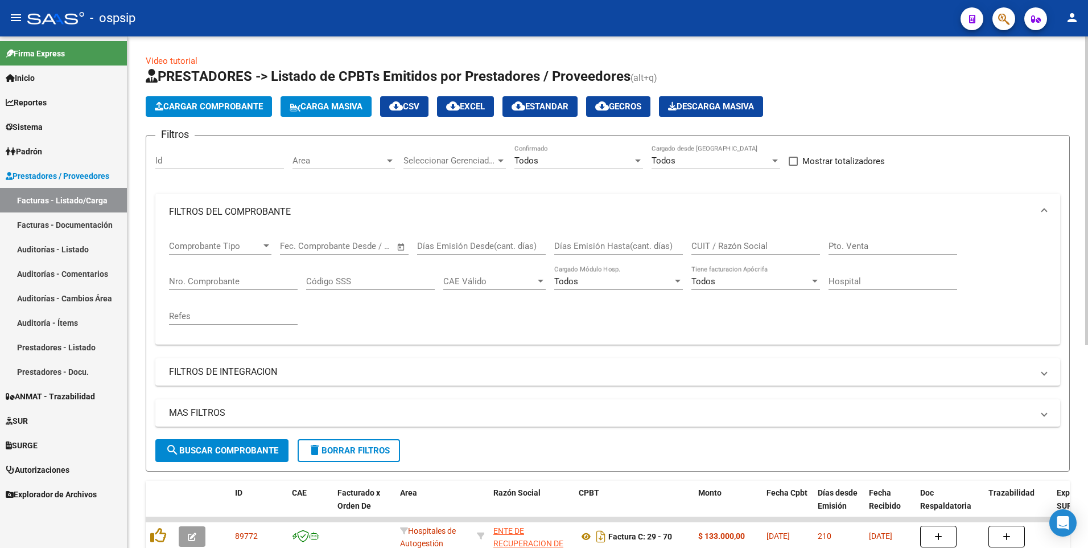
click at [248, 108] on span "Cargar Comprobante" at bounding box center [209, 106] width 108 height 10
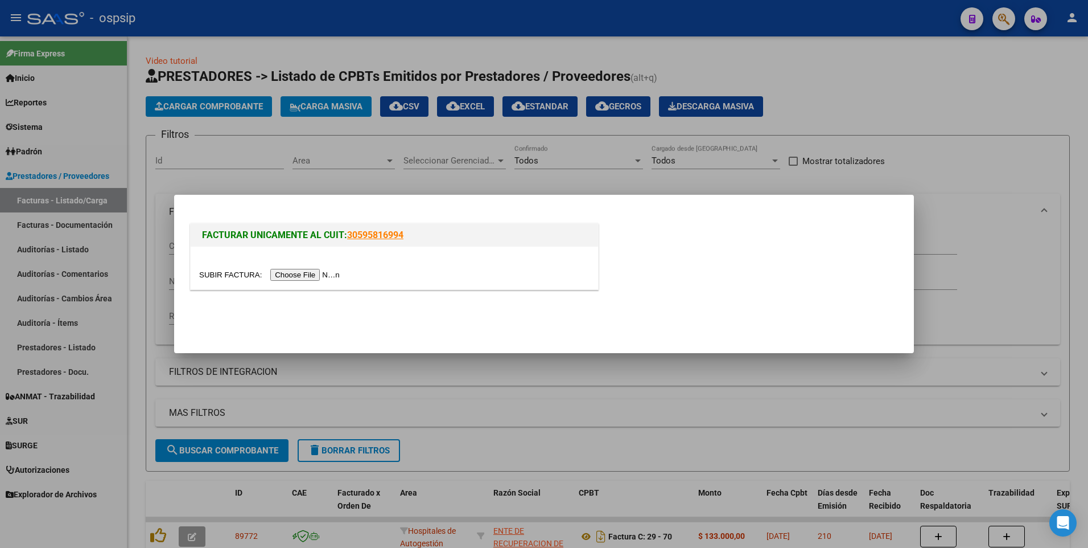
click at [288, 274] on input "file" at bounding box center [271, 275] width 144 height 12
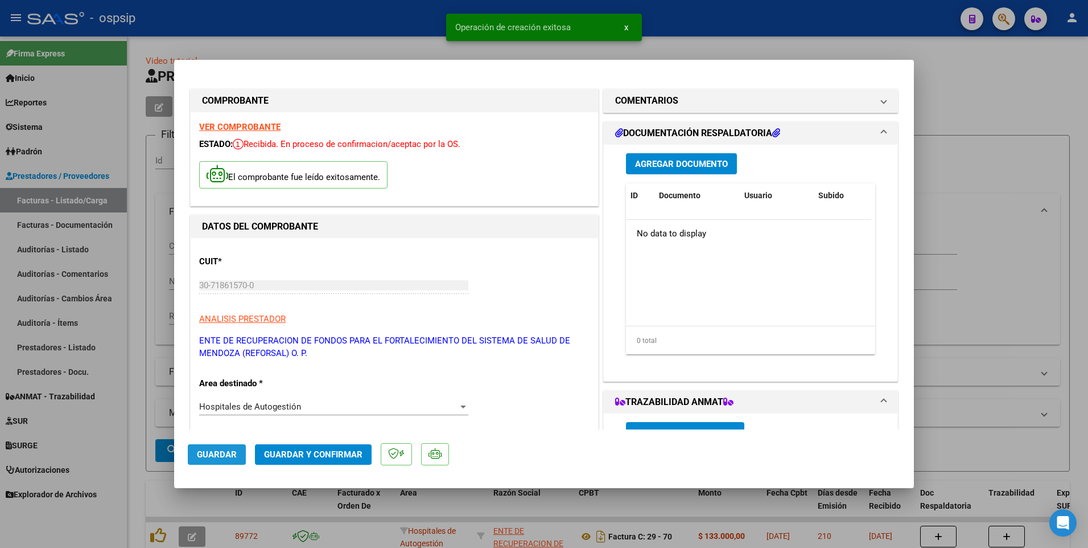
click at [227, 458] on span "Guardar" at bounding box center [217, 454] width 40 height 10
click at [371, 26] on div at bounding box center [544, 274] width 1088 height 548
type input "$ 0,00"
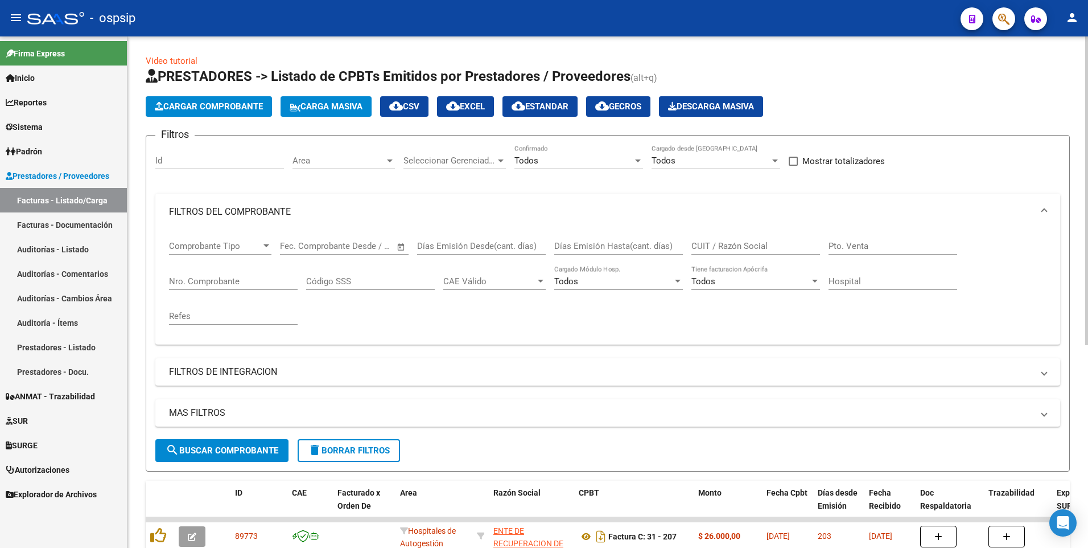
click at [339, 445] on span "delete Borrar Filtros" at bounding box center [349, 450] width 82 height 10
click at [202, 108] on span "Cargar Comprobante" at bounding box center [209, 106] width 108 height 10
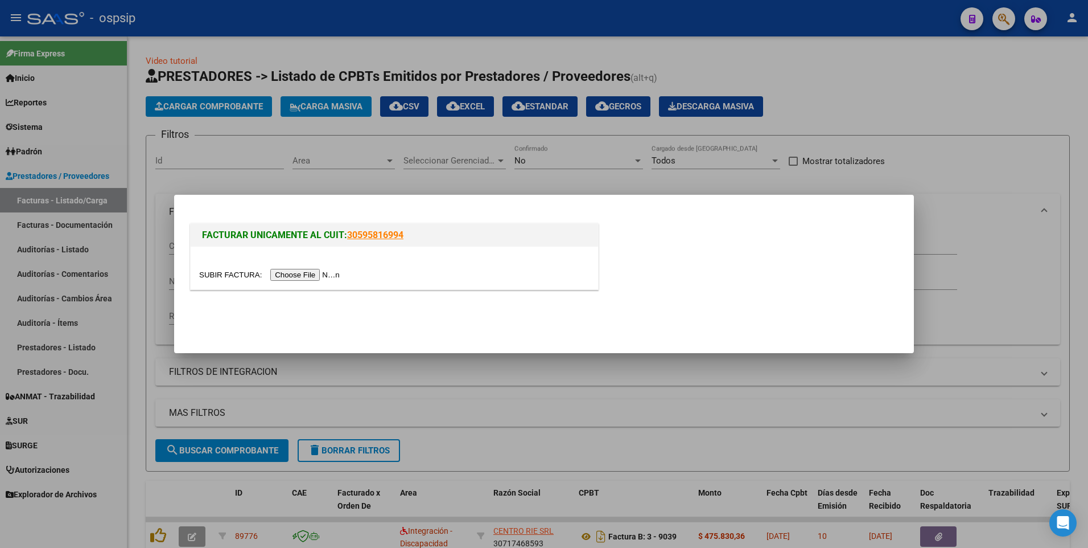
click at [279, 276] on input "file" at bounding box center [271, 275] width 144 height 12
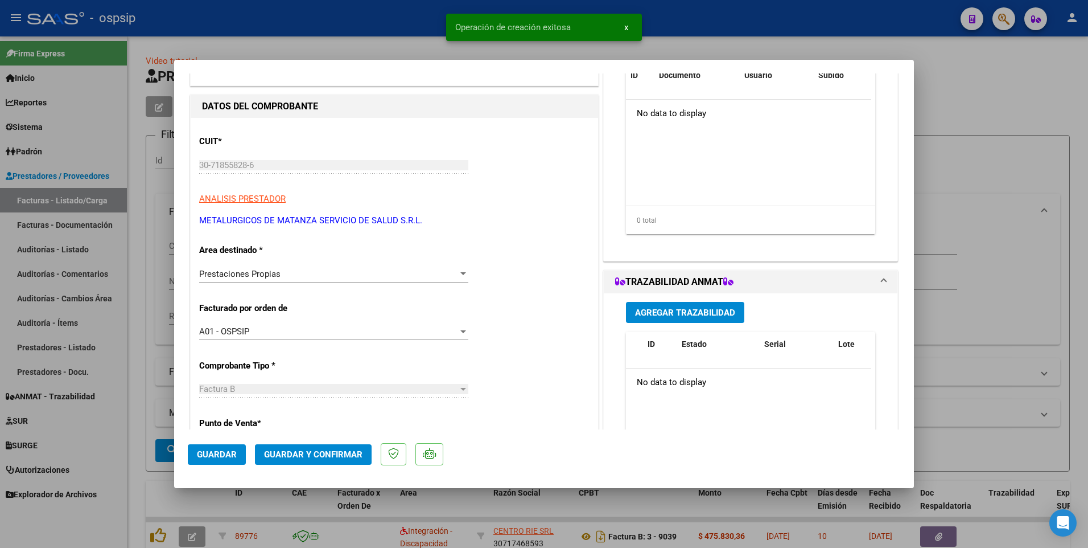
scroll to position [171, 0]
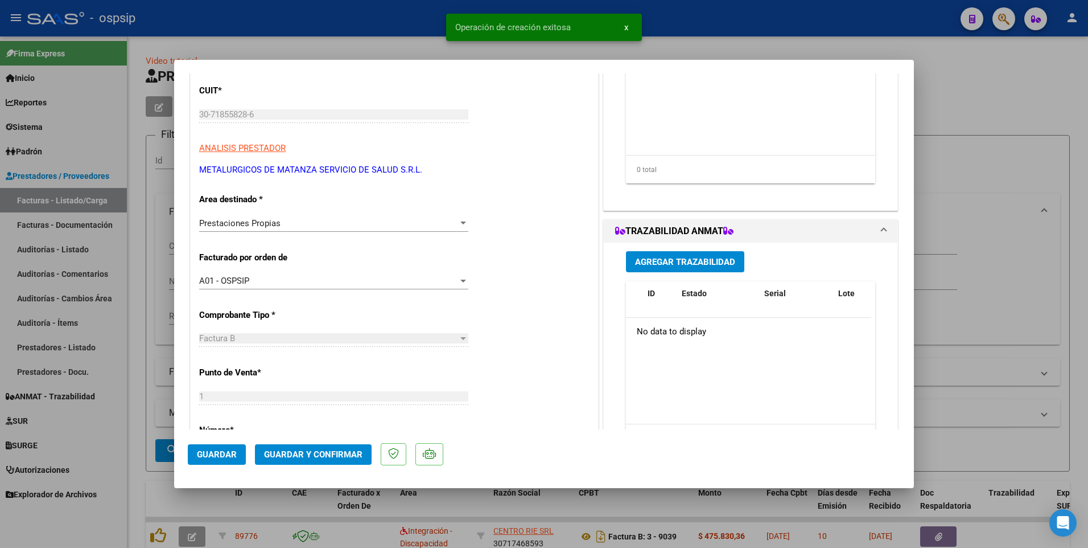
click at [229, 452] on span "Guardar" at bounding box center [217, 454] width 40 height 10
click at [319, 27] on div at bounding box center [544, 274] width 1088 height 548
type input "$ 0,00"
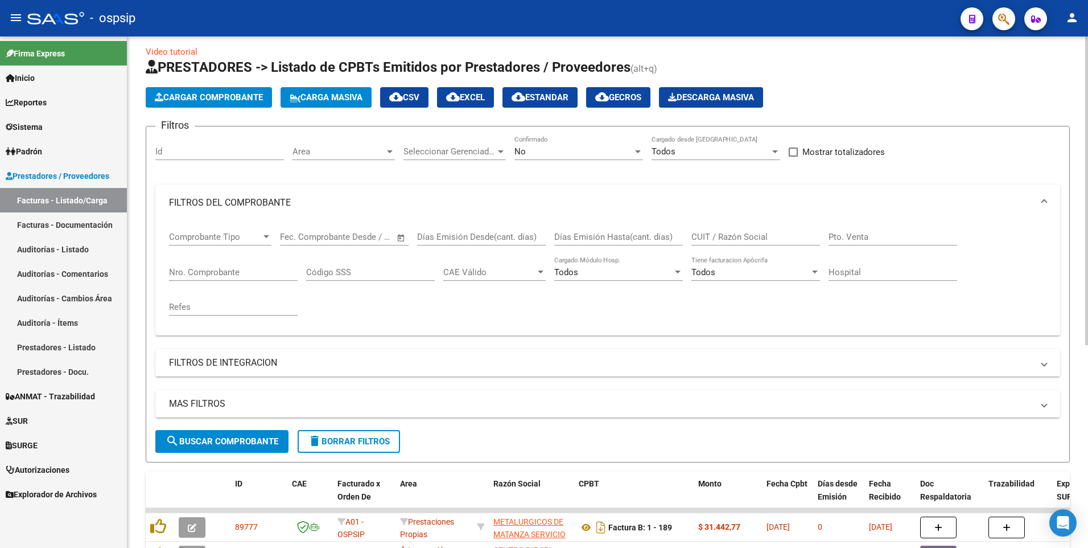
scroll to position [0, 0]
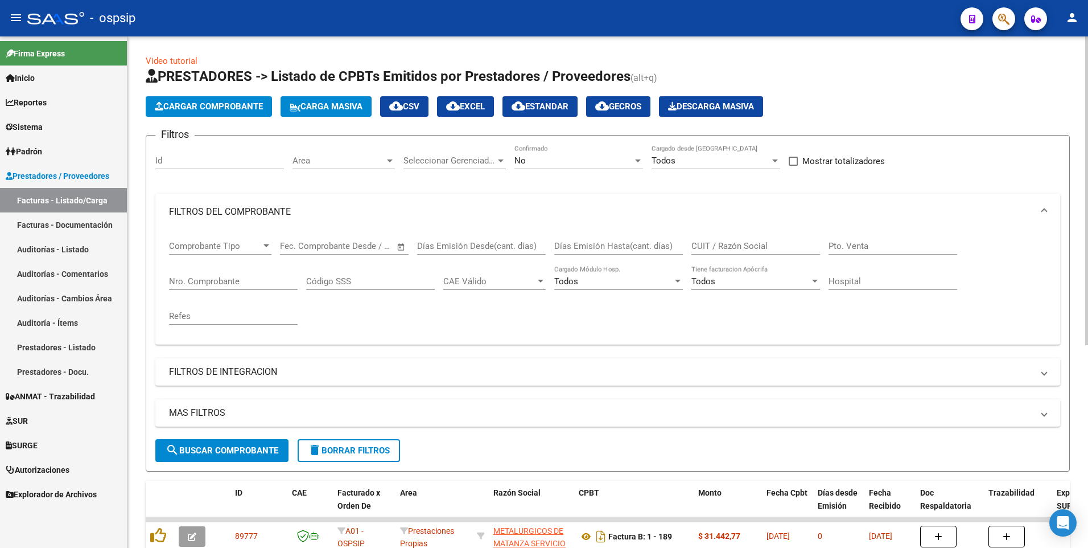
click at [224, 109] on span "Cargar Comprobante" at bounding box center [209, 106] width 108 height 10
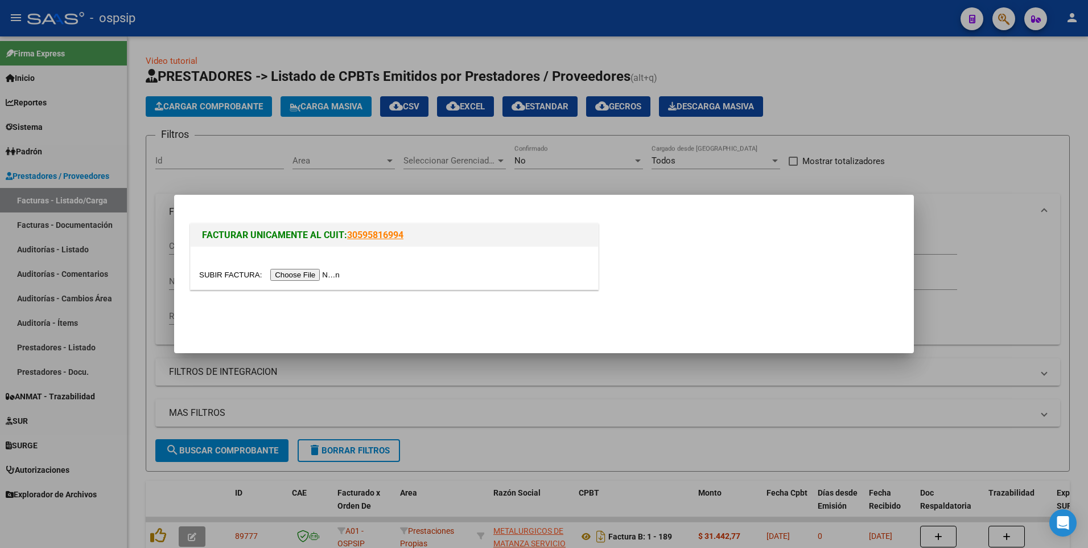
click at [301, 273] on input "file" at bounding box center [271, 275] width 144 height 12
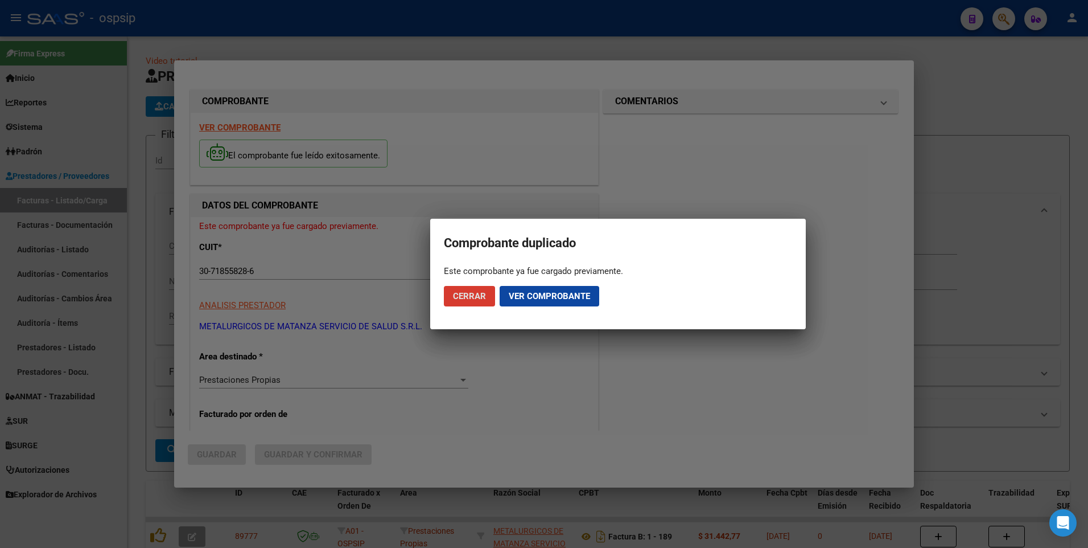
click at [455, 302] on button "Cerrar" at bounding box center [469, 296] width 51 height 20
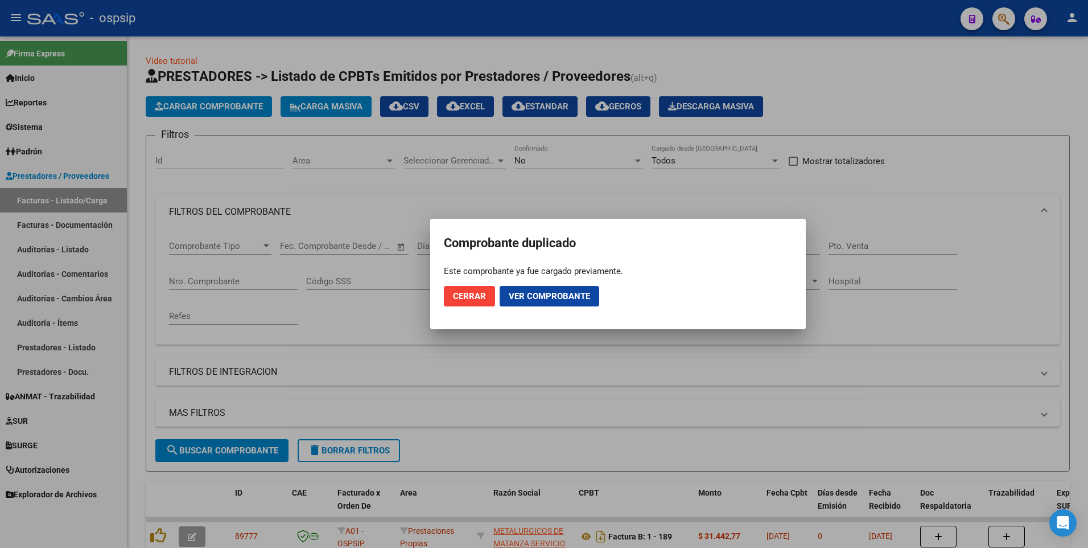
click at [512, 295] on span "Ver comprobante" at bounding box center [549, 296] width 81 height 10
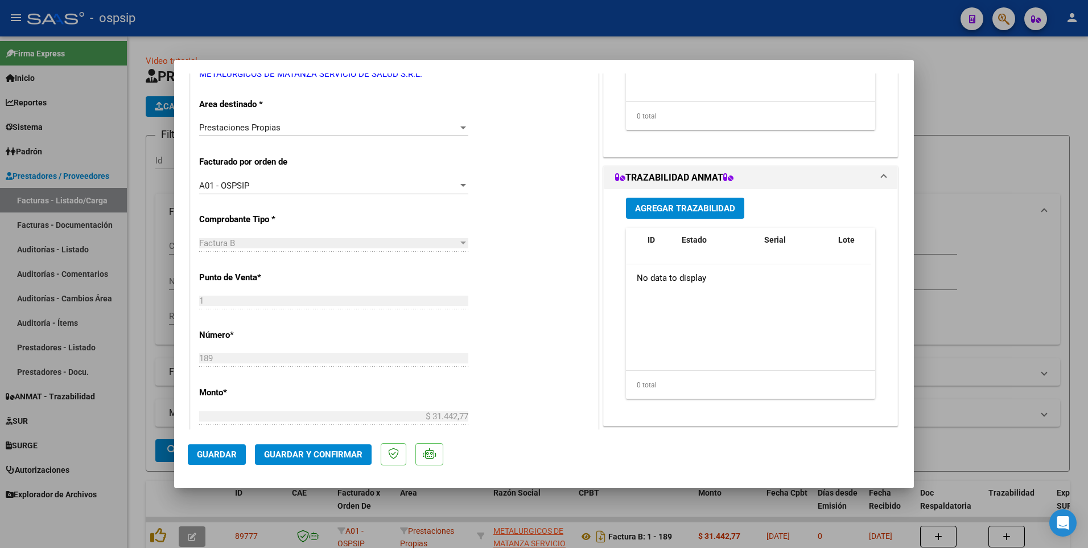
scroll to position [285, 0]
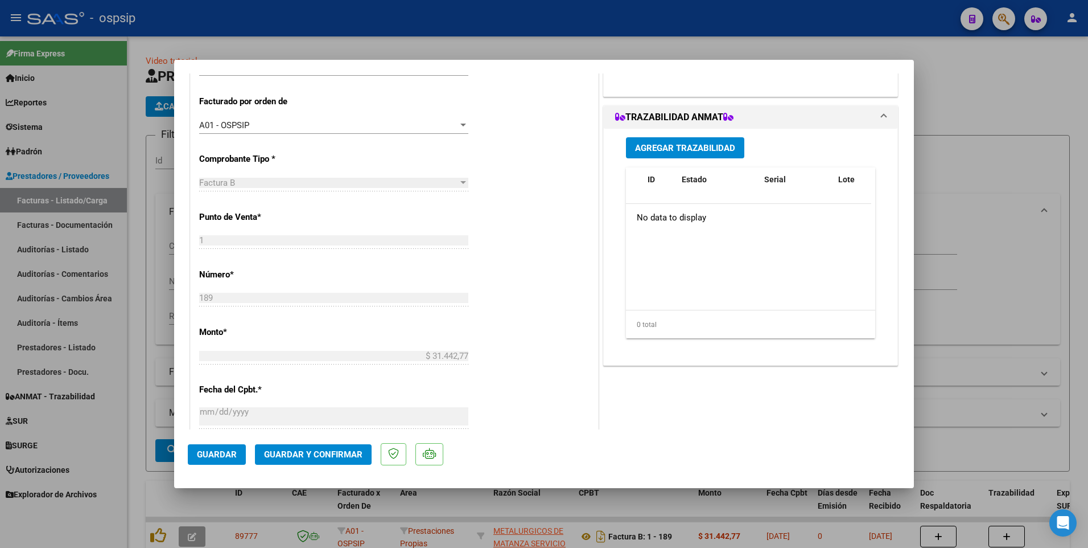
click at [363, 23] on div at bounding box center [544, 274] width 1088 height 548
type input "$ 0,00"
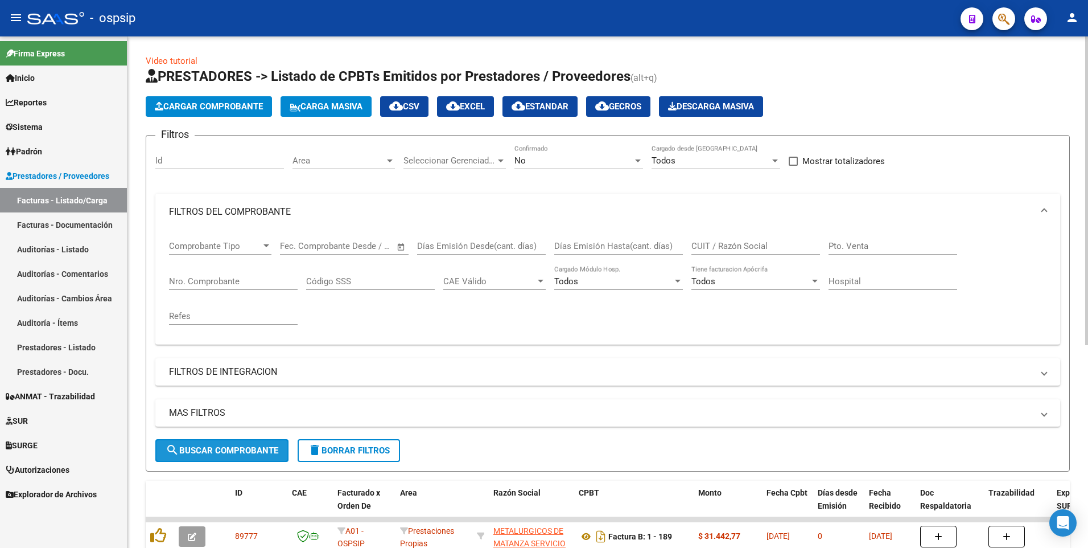
click at [273, 446] on span "search Buscar Comprobante" at bounding box center [222, 450] width 113 height 10
click at [250, 107] on span "Cargar Comprobante" at bounding box center [209, 106] width 108 height 10
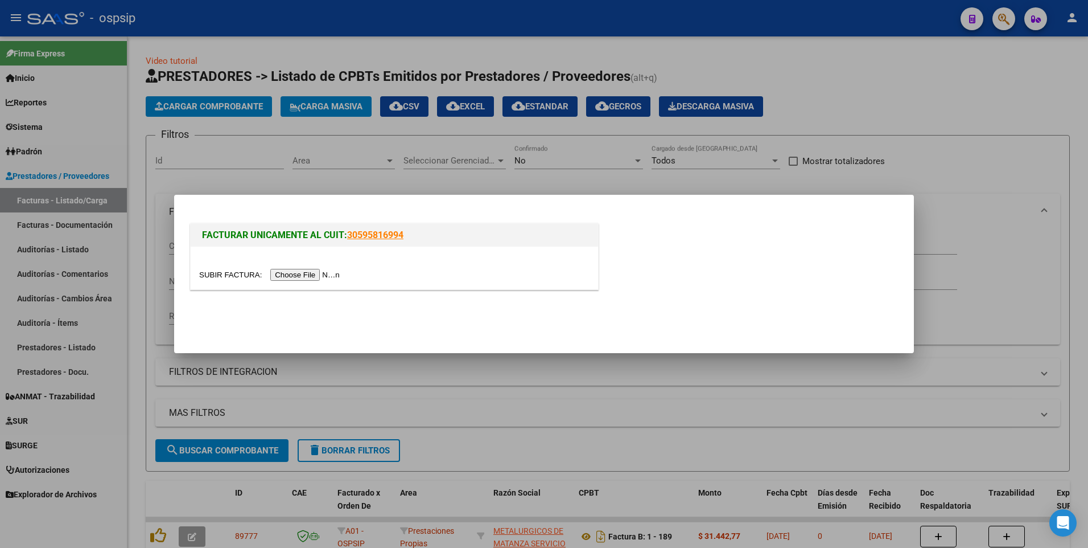
click at [318, 269] on input "file" at bounding box center [271, 275] width 144 height 12
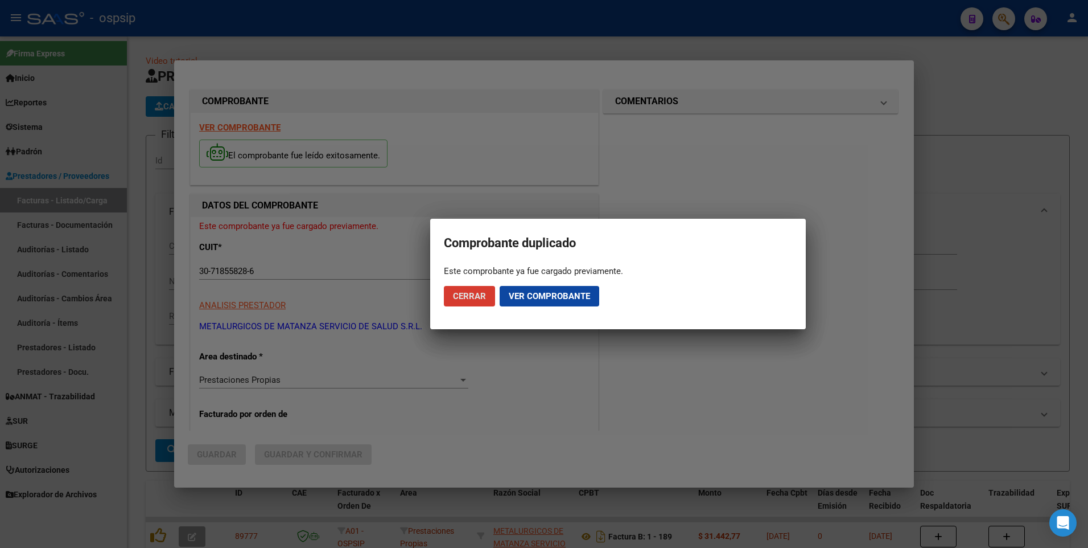
click at [476, 299] on span "Cerrar" at bounding box center [469, 296] width 33 height 10
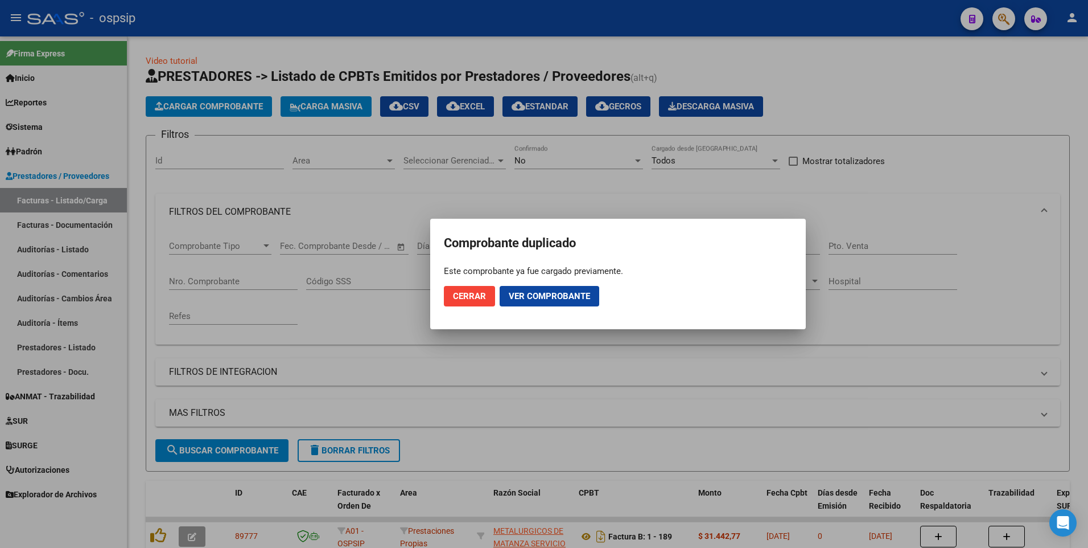
drag, startPoint x: 451, startPoint y: 287, endPoint x: 389, endPoint y: 223, distance: 89.4
click at [450, 283] on mat-dialog-actions "Cerrar Ver comprobante" at bounding box center [618, 296] width 348 height 39
click at [478, 297] on span "Cerrar" at bounding box center [469, 296] width 33 height 10
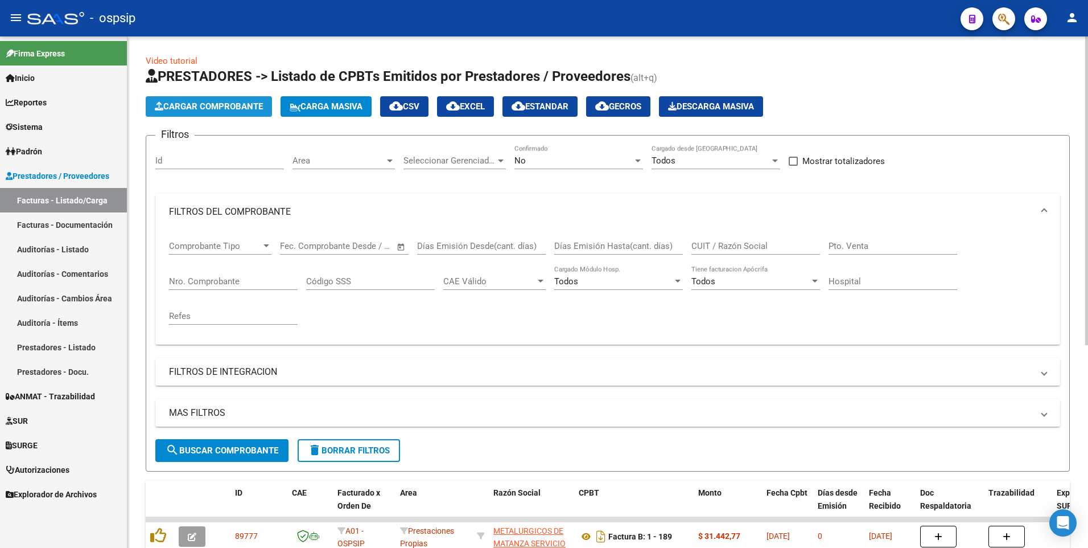
click at [228, 111] on span "Cargar Comprobante" at bounding box center [209, 106] width 108 height 10
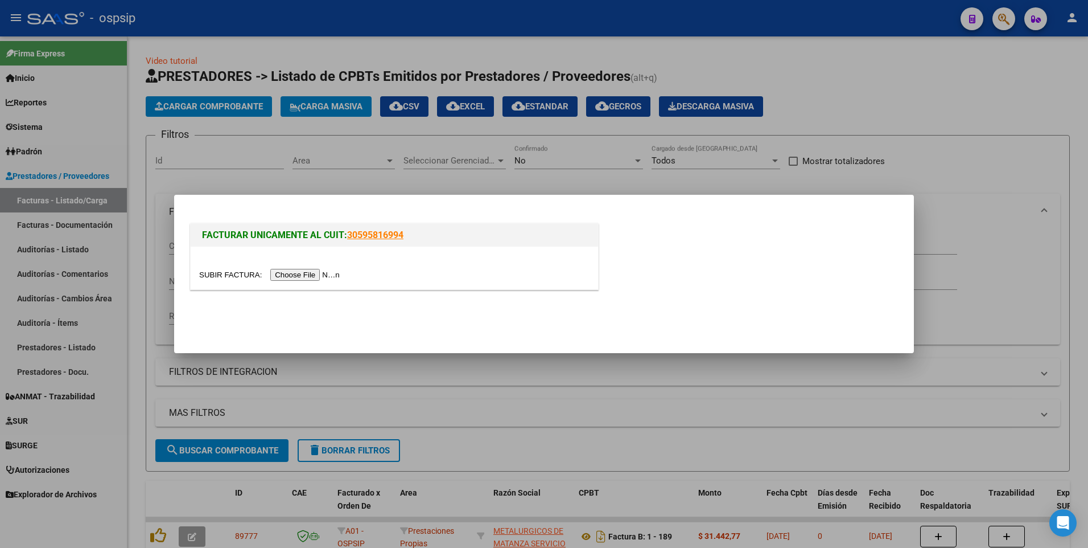
click at [311, 272] on input "file" at bounding box center [271, 275] width 144 height 12
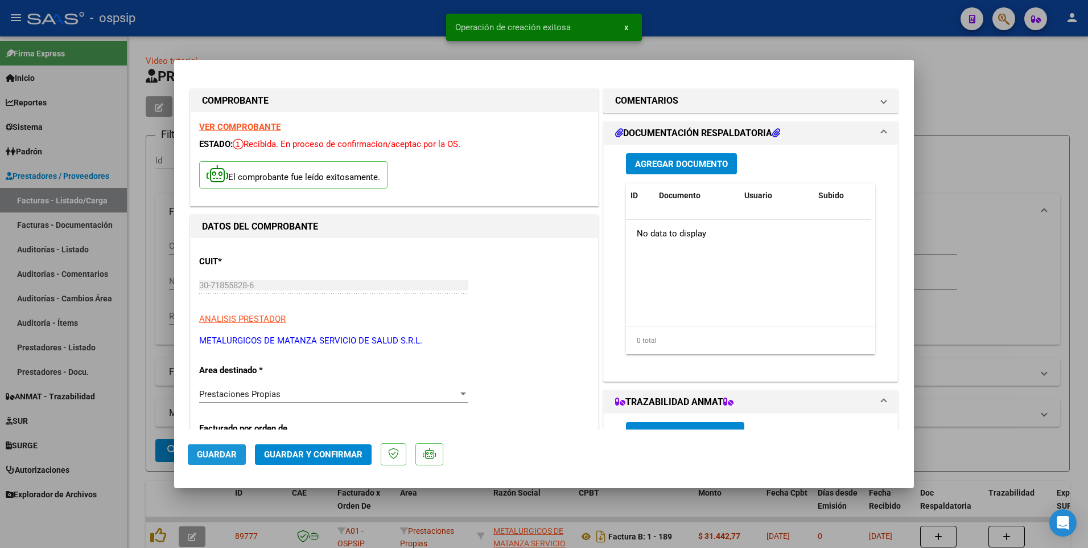
click at [217, 451] on span "Guardar" at bounding box center [217, 454] width 40 height 10
click at [399, 35] on div at bounding box center [544, 274] width 1088 height 548
type input "$ 0,00"
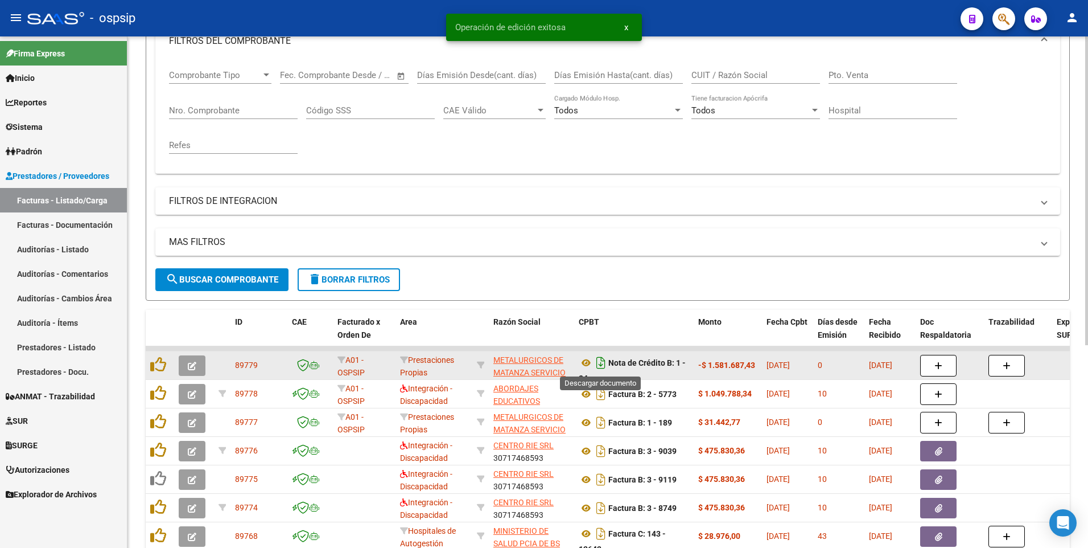
scroll to position [7, 0]
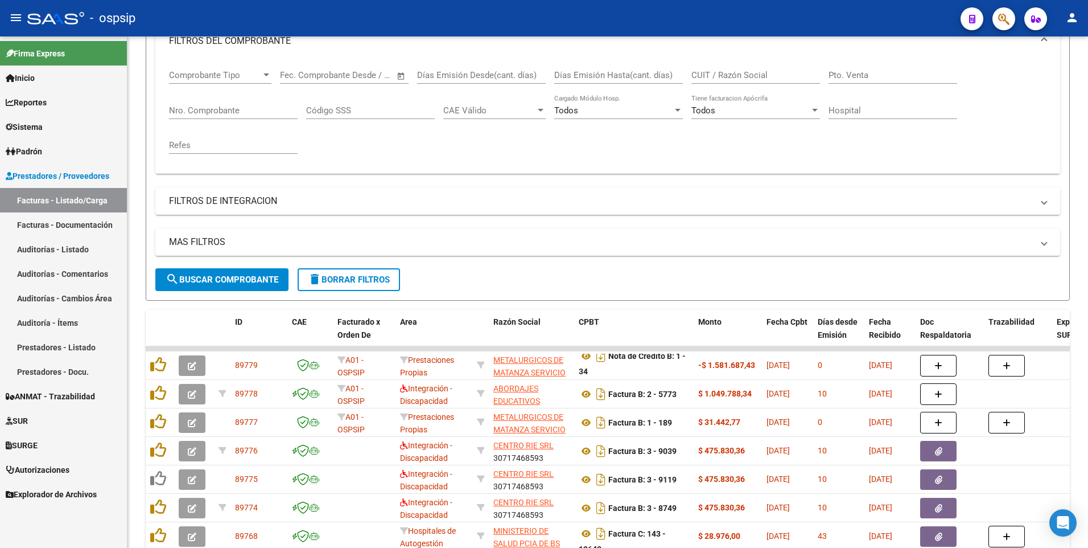
drag, startPoint x: 433, startPoint y: 11, endPoint x: 449, endPoint y: 25, distance: 21.4
click at [433, 11] on div "- ospsip" at bounding box center [489, 18] width 924 height 25
click at [378, 287] on button "delete Borrar Filtros" at bounding box center [349, 279] width 102 height 23
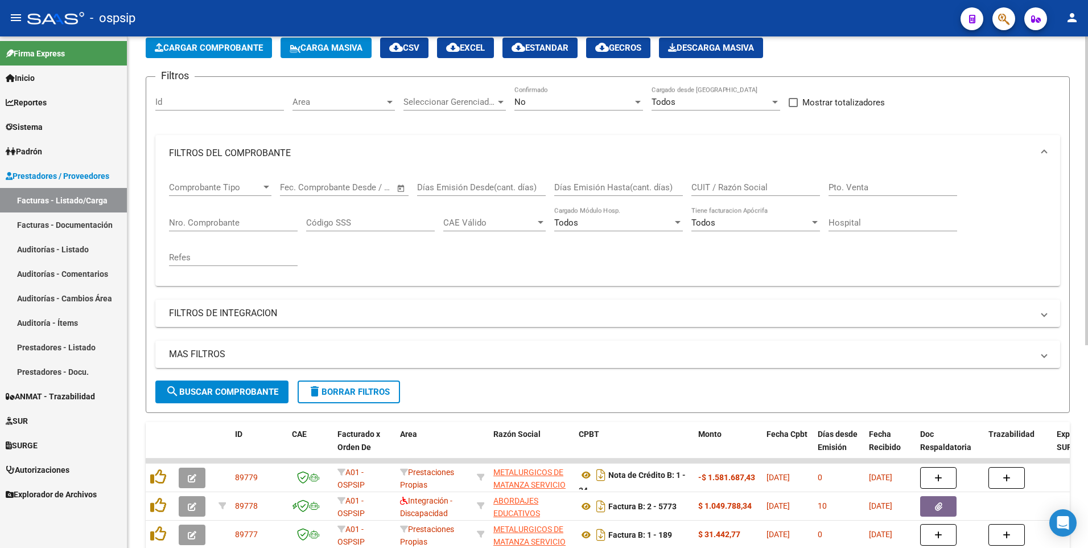
scroll to position [171, 0]
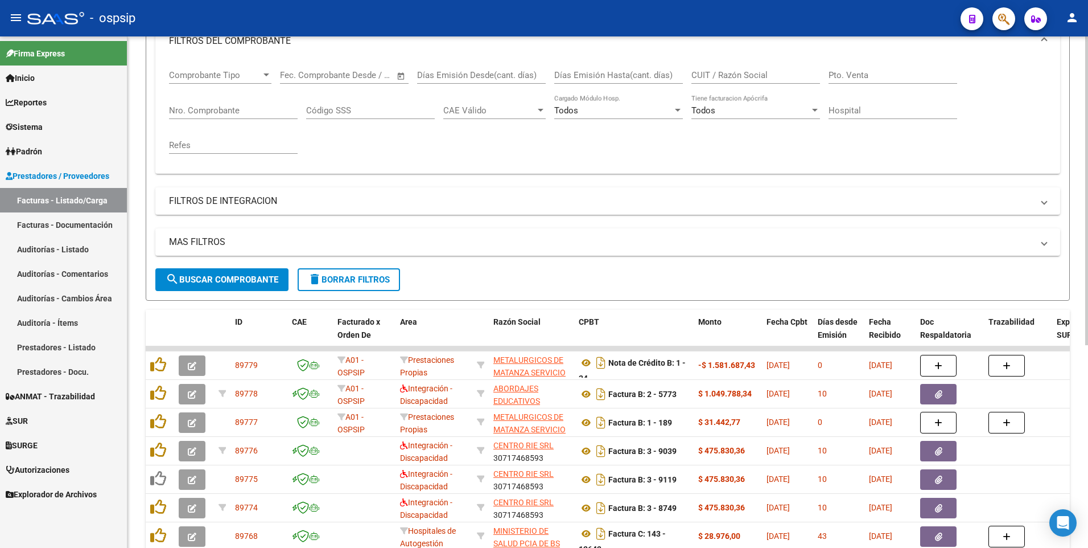
click at [735, 76] on input "CUIT / Razón Social" at bounding box center [756, 75] width 129 height 10
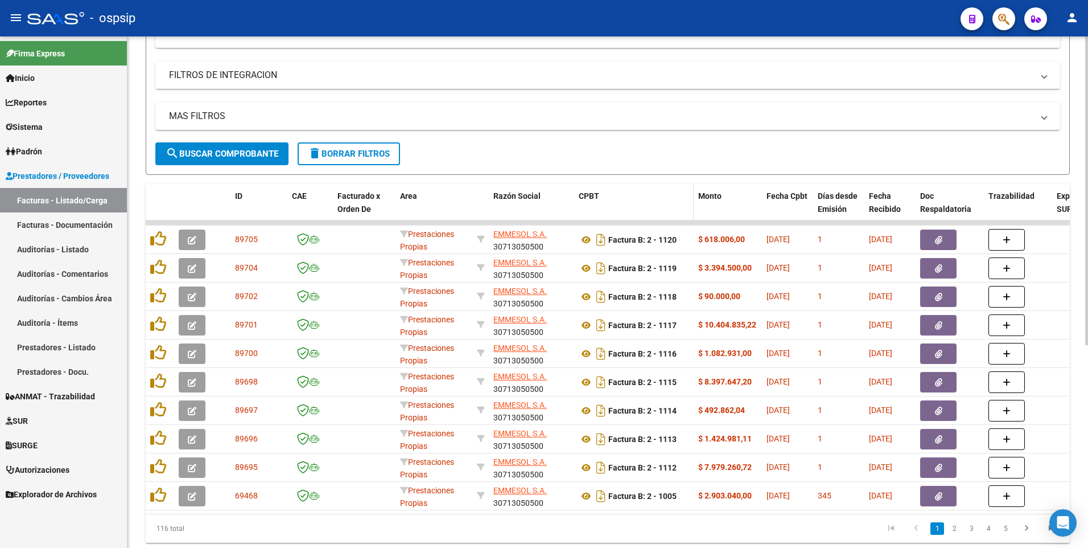
scroll to position [336, 0]
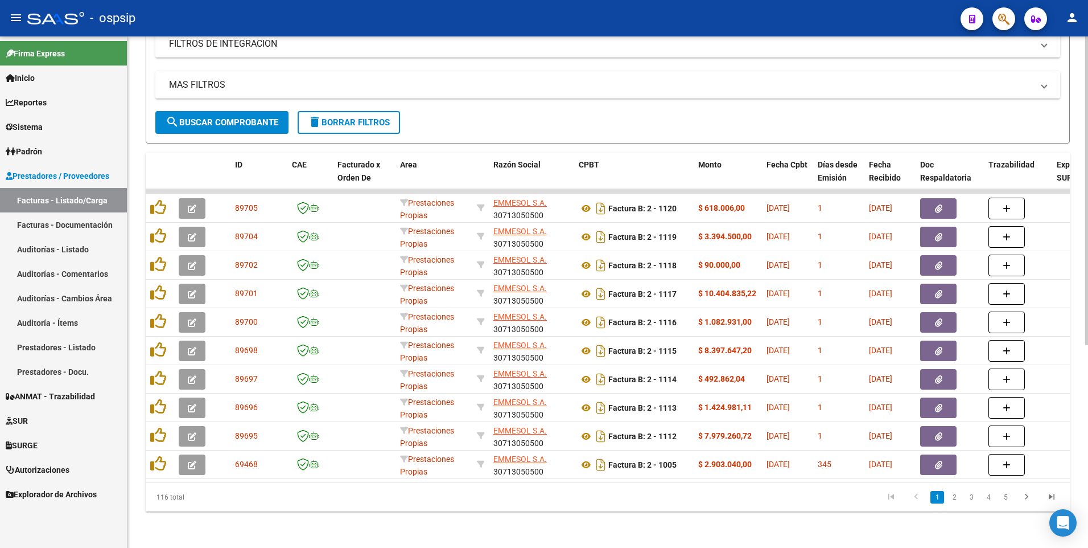
type input "30713050500"
drag, startPoint x: 440, startPoint y: 22, endPoint x: 470, endPoint y: 51, distance: 41.5
click at [440, 22] on div "- ospsip" at bounding box center [489, 18] width 924 height 25
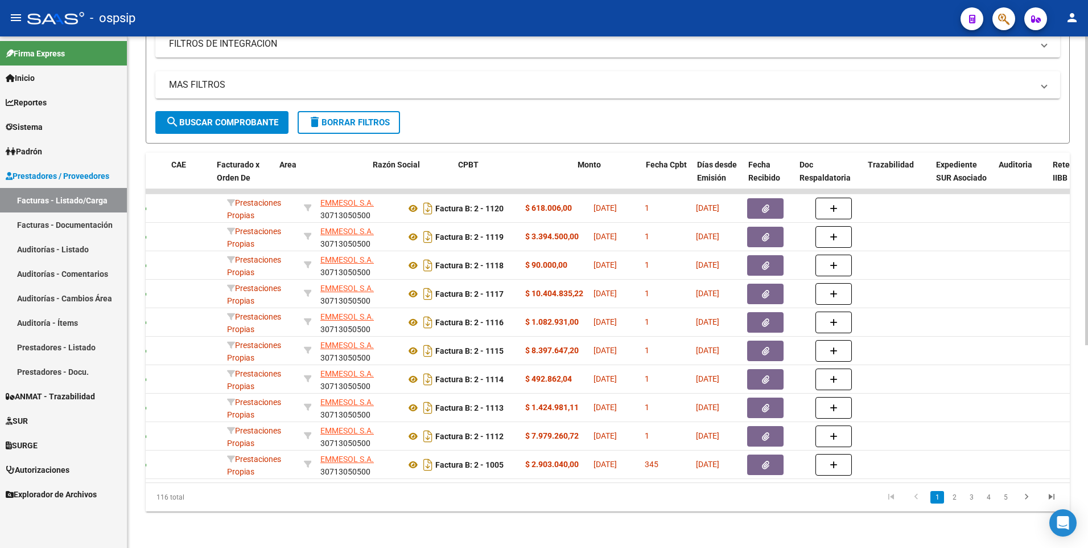
scroll to position [0, 102]
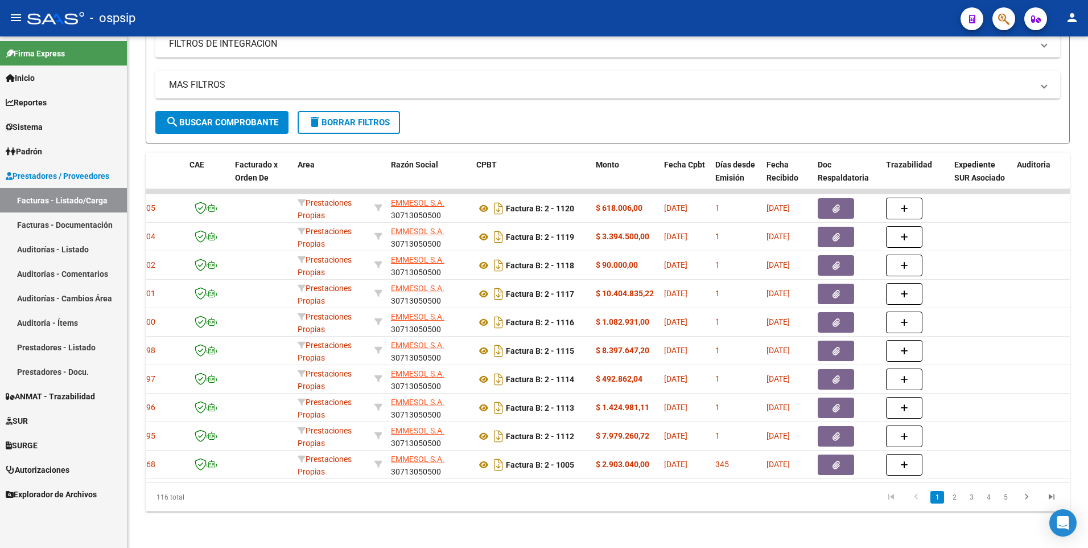
click at [439, 19] on div "- ospsip" at bounding box center [489, 18] width 924 height 25
click at [389, 9] on div "- ospsip" at bounding box center [489, 18] width 924 height 25
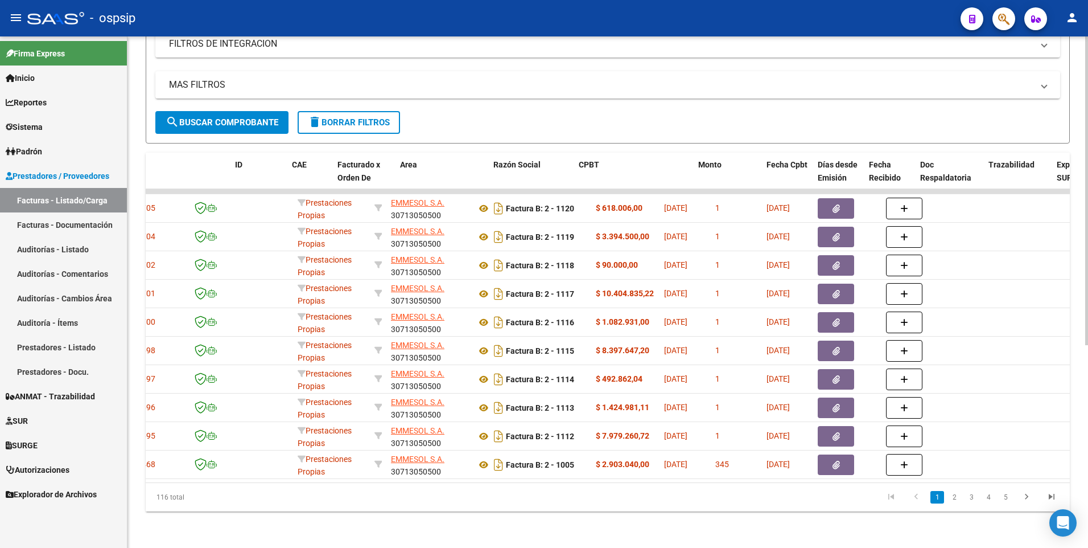
scroll to position [0, 0]
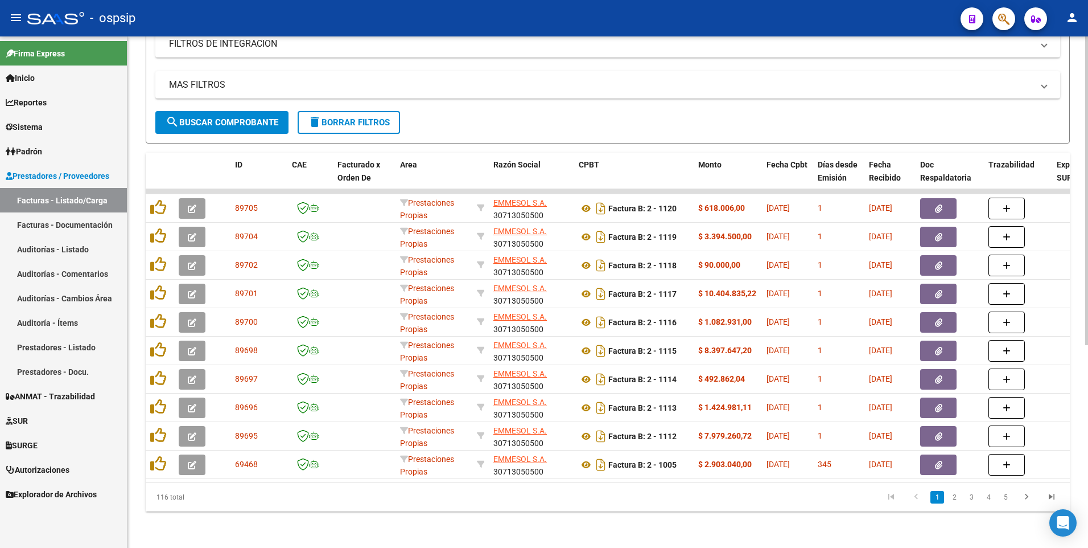
click at [365, 117] on span "delete Borrar Filtros" at bounding box center [349, 122] width 82 height 10
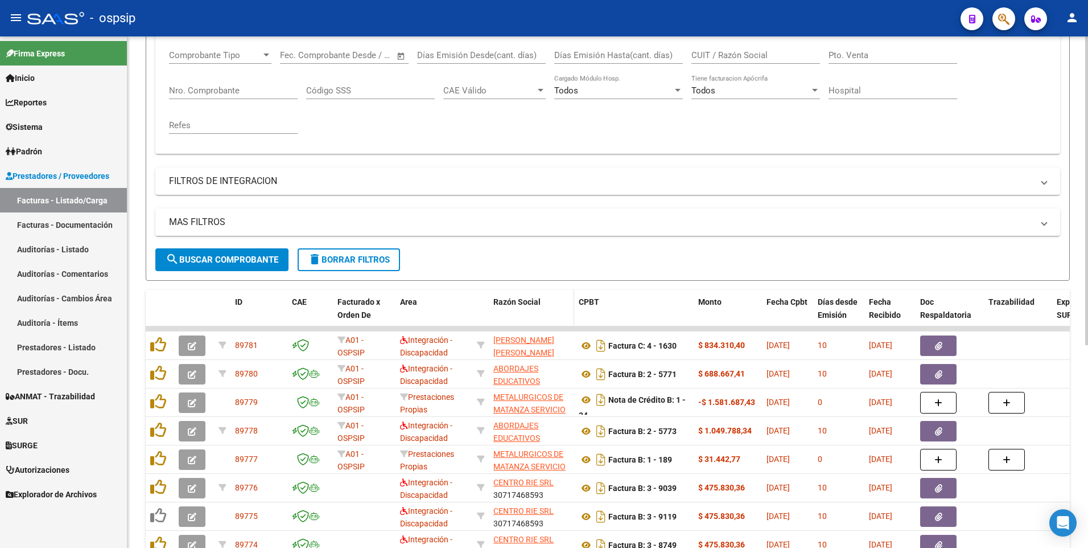
scroll to position [166, 0]
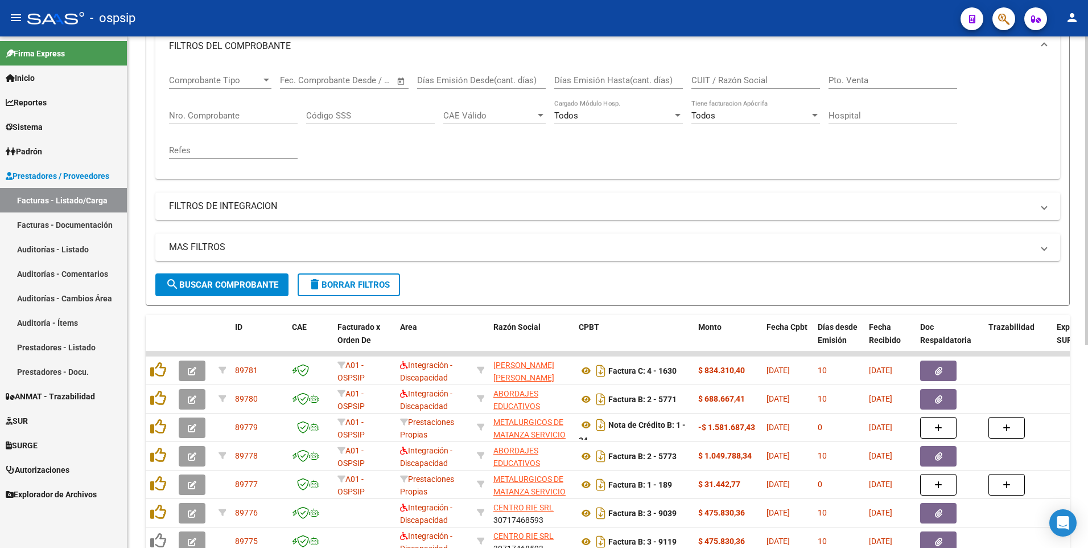
click at [353, 286] on span "delete Borrar Filtros" at bounding box center [349, 284] width 82 height 10
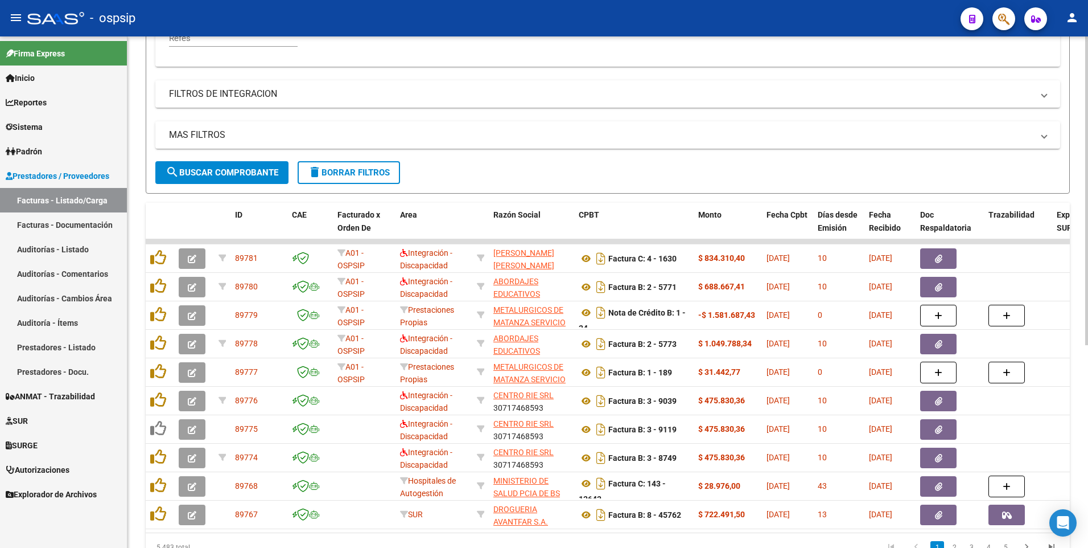
scroll to position [279, 0]
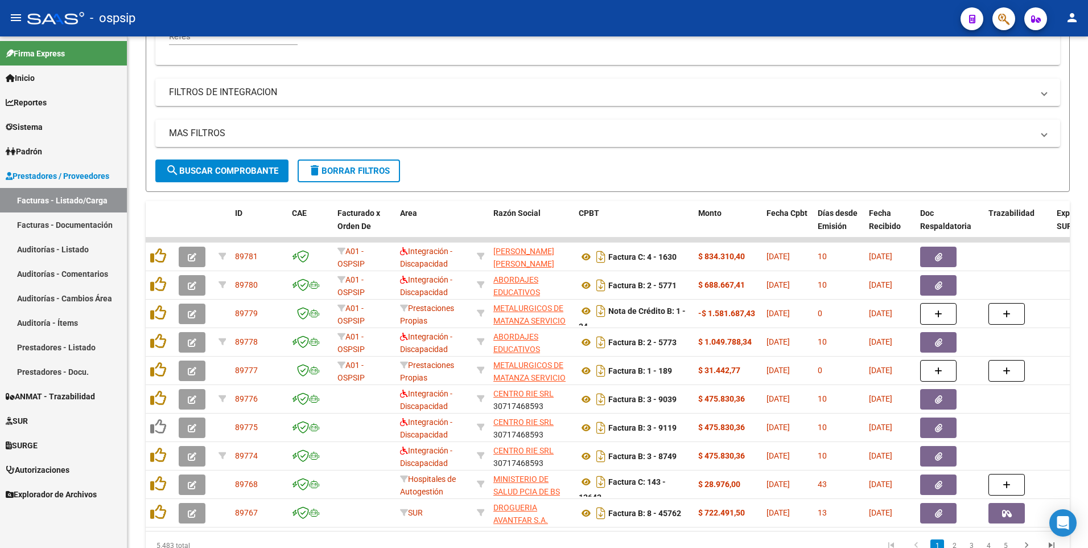
click at [392, 14] on div "- ospsip" at bounding box center [489, 18] width 924 height 25
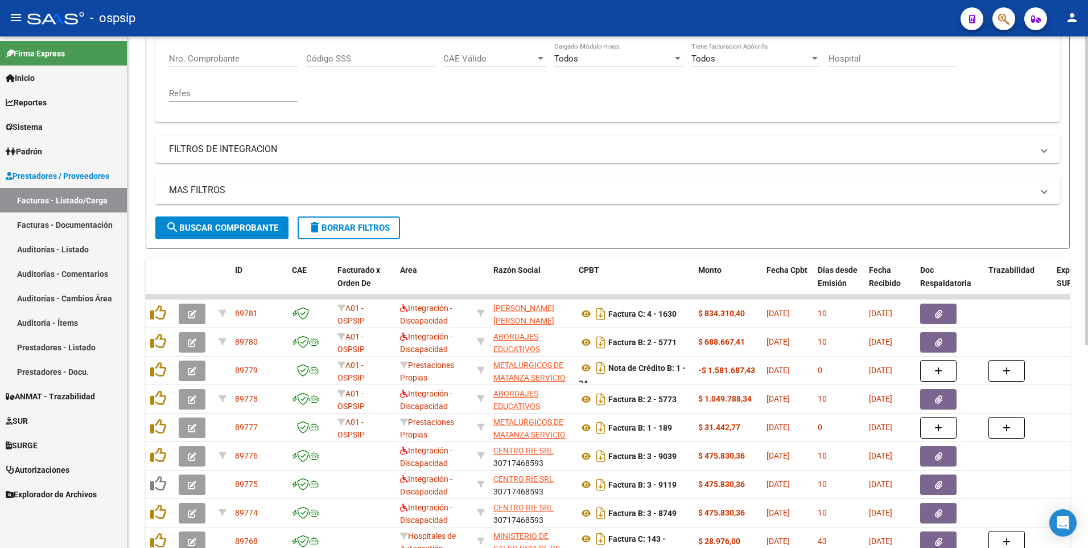
scroll to position [52, 0]
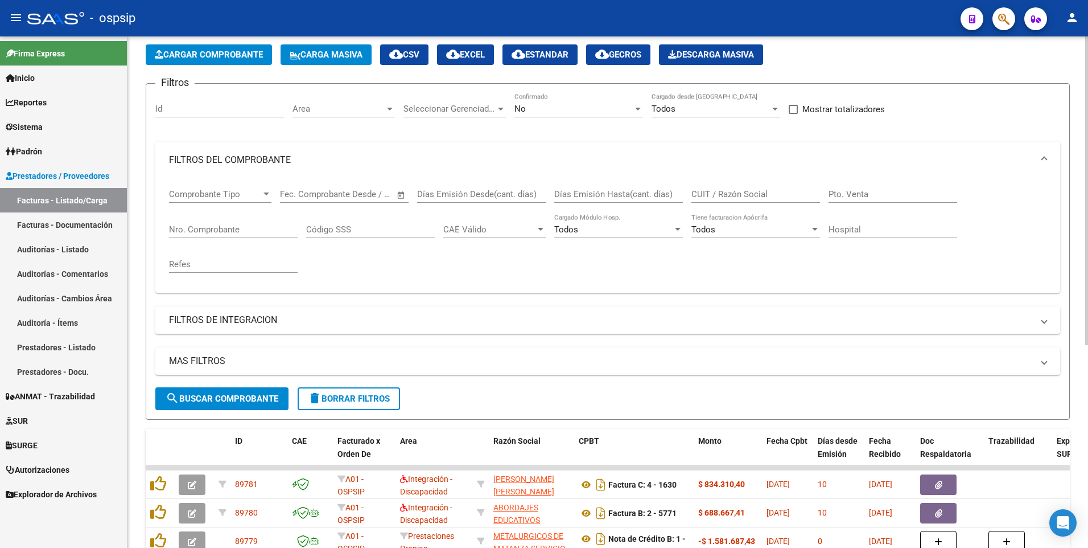
click at [199, 65] on app-list-header "PRESTADORES -> Listado de CPBTs Emitidos por Prestadores / Proveedores (alt+q) …" at bounding box center [608, 217] width 924 height 404
click at [221, 64] on button "Cargar Comprobante" at bounding box center [209, 54] width 126 height 20
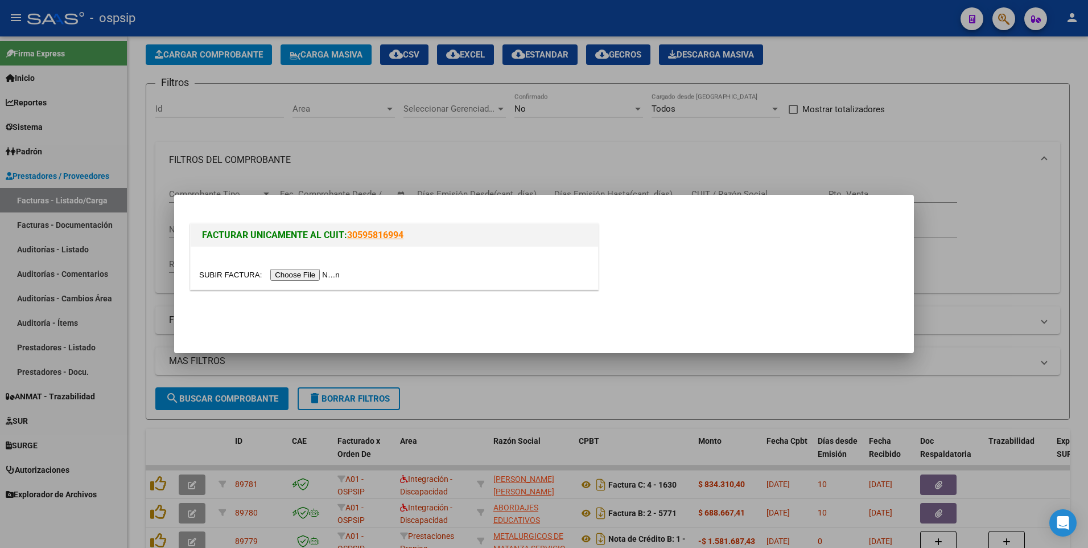
click at [307, 269] on input "file" at bounding box center [271, 275] width 144 height 12
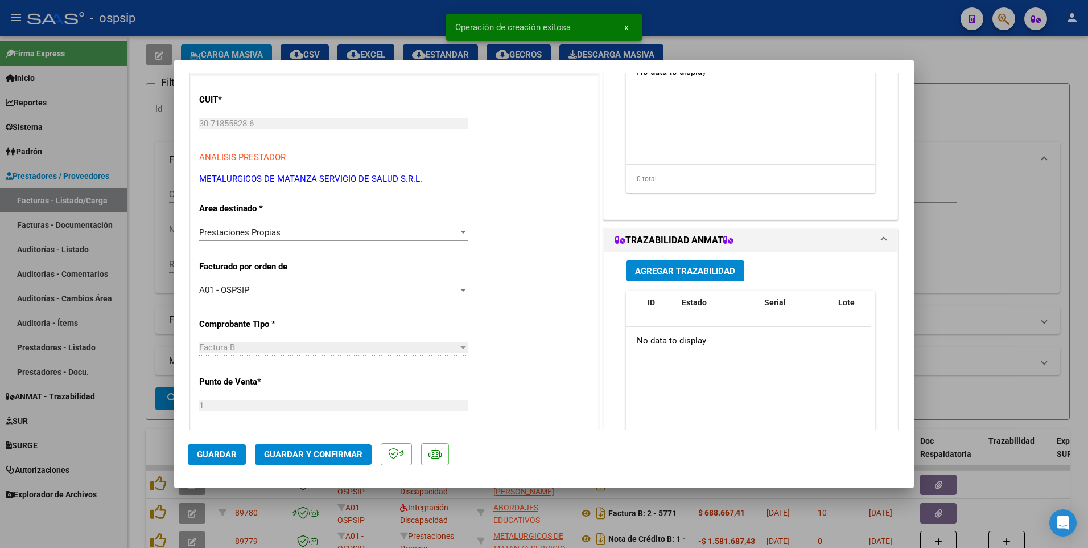
scroll to position [228, 0]
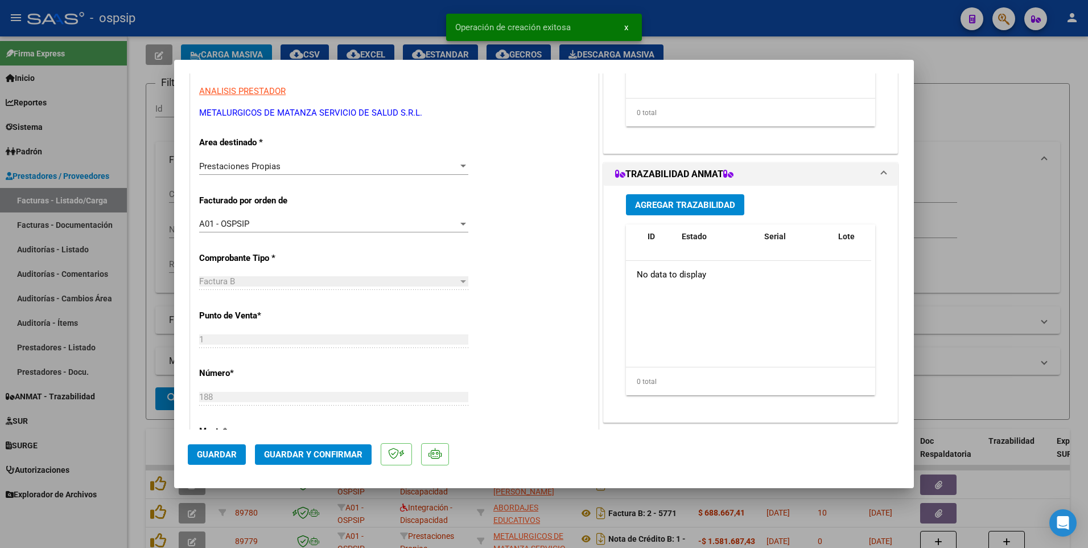
click at [228, 456] on span "Guardar" at bounding box center [217, 454] width 40 height 10
click at [364, 10] on div at bounding box center [544, 274] width 1088 height 548
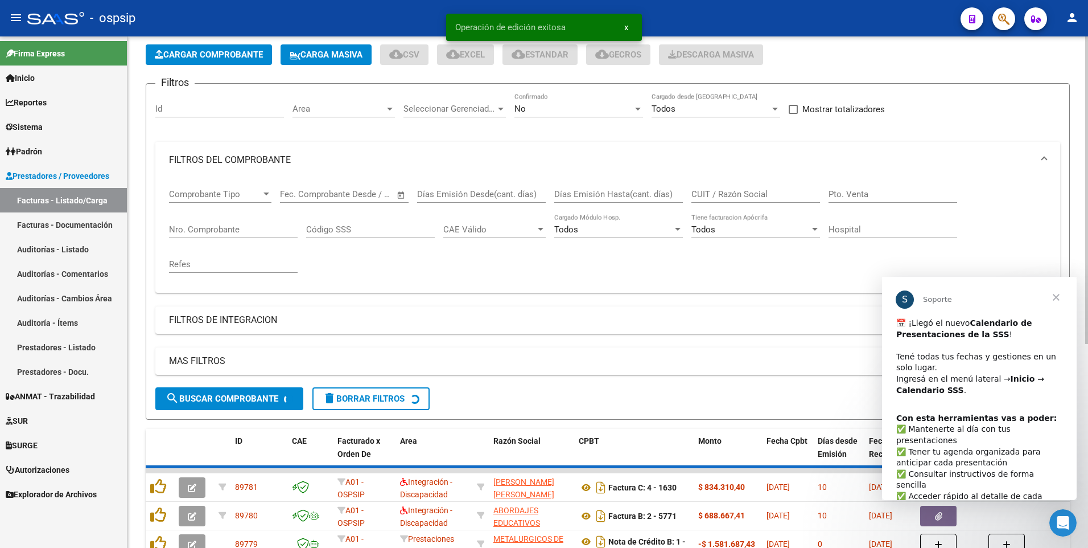
scroll to position [0, 0]
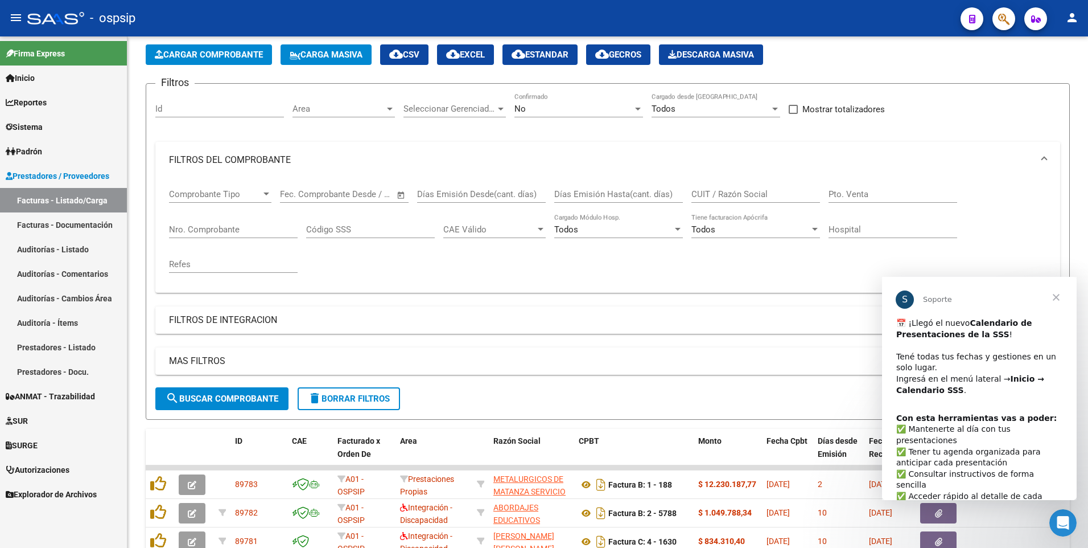
click at [1058, 295] on span "Cerrar" at bounding box center [1056, 297] width 41 height 41
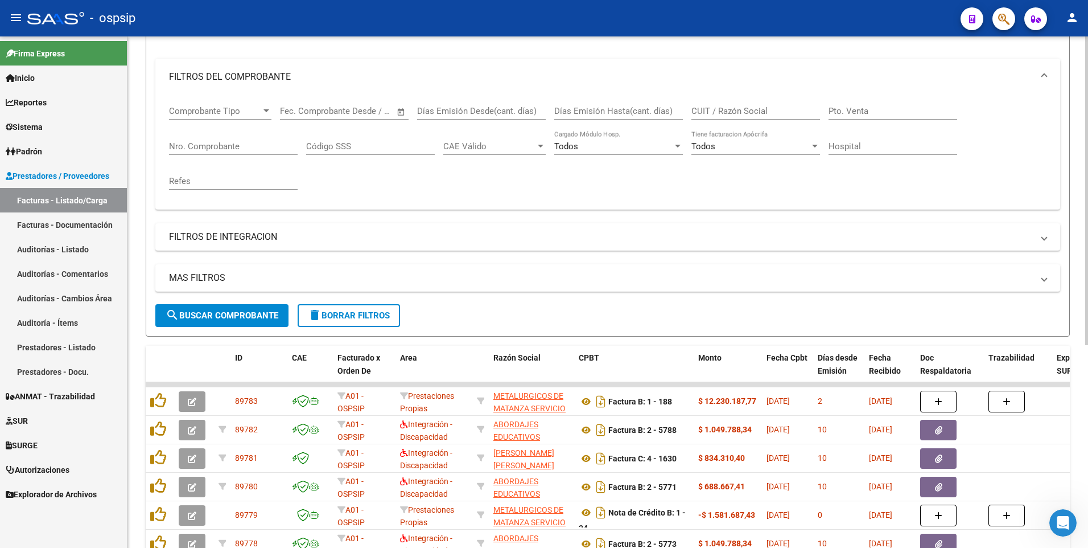
scroll to position [109, 0]
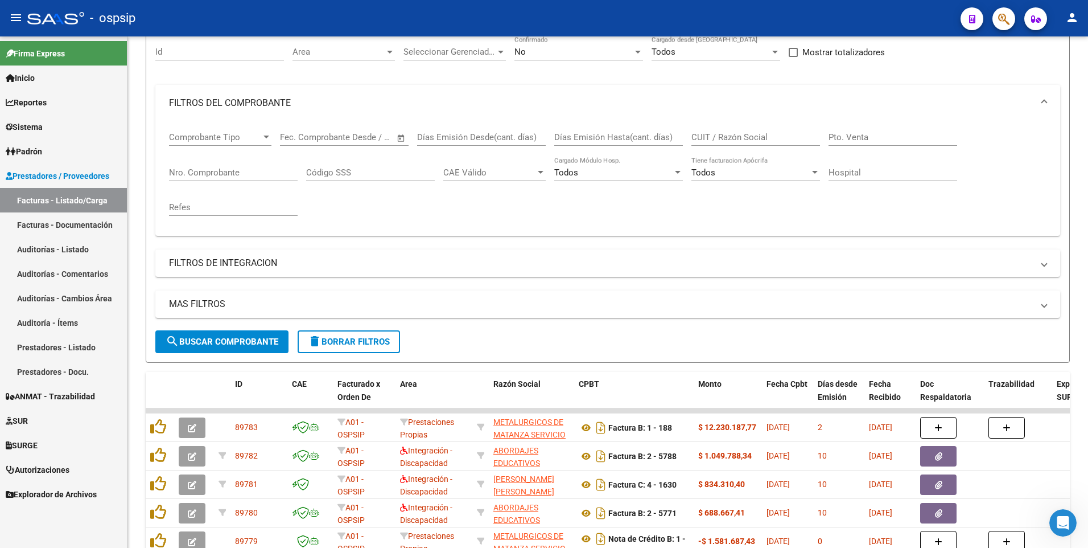
click at [467, 25] on div "- ospsip" at bounding box center [489, 18] width 924 height 25
click at [445, 9] on div "- ospsip" at bounding box center [489, 18] width 924 height 25
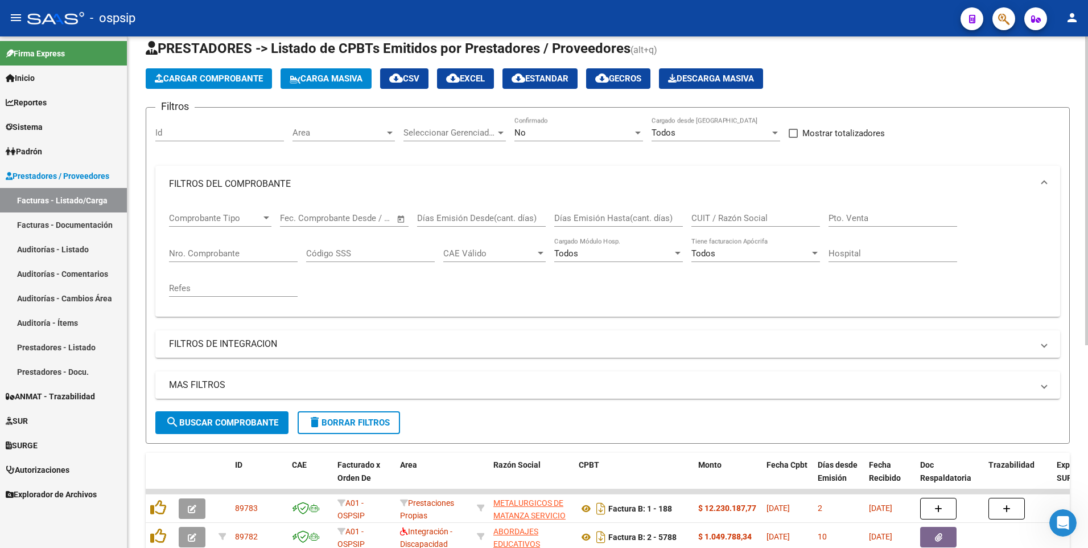
scroll to position [0, 0]
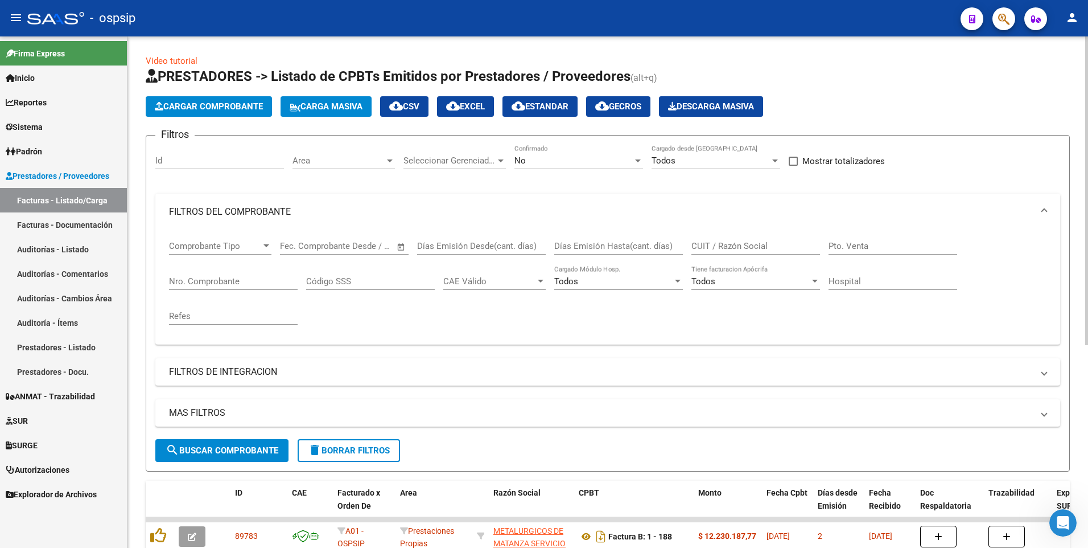
click at [237, 112] on button "Cargar Comprobante" at bounding box center [209, 106] width 126 height 20
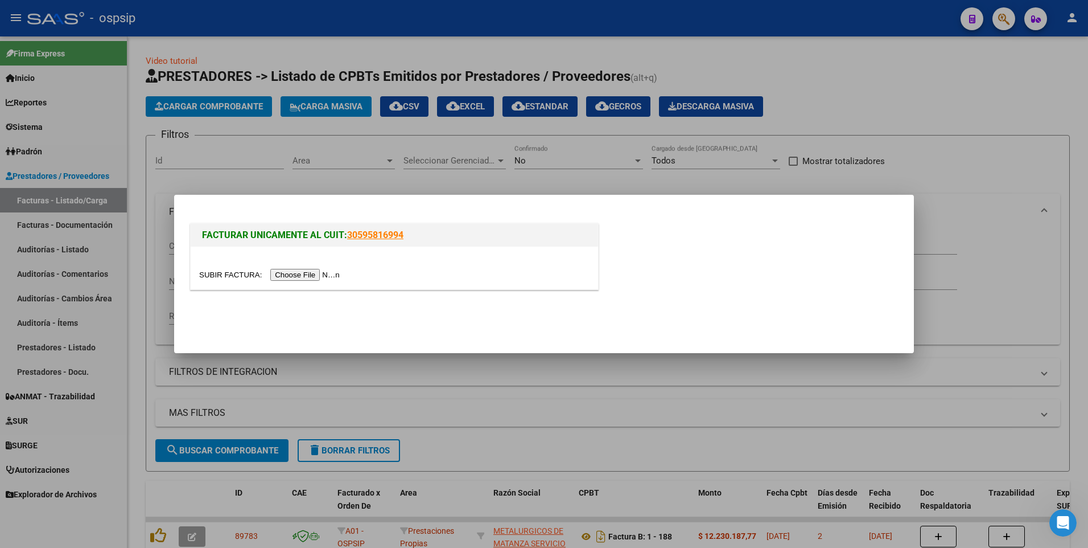
click at [307, 275] on input "file" at bounding box center [271, 275] width 144 height 12
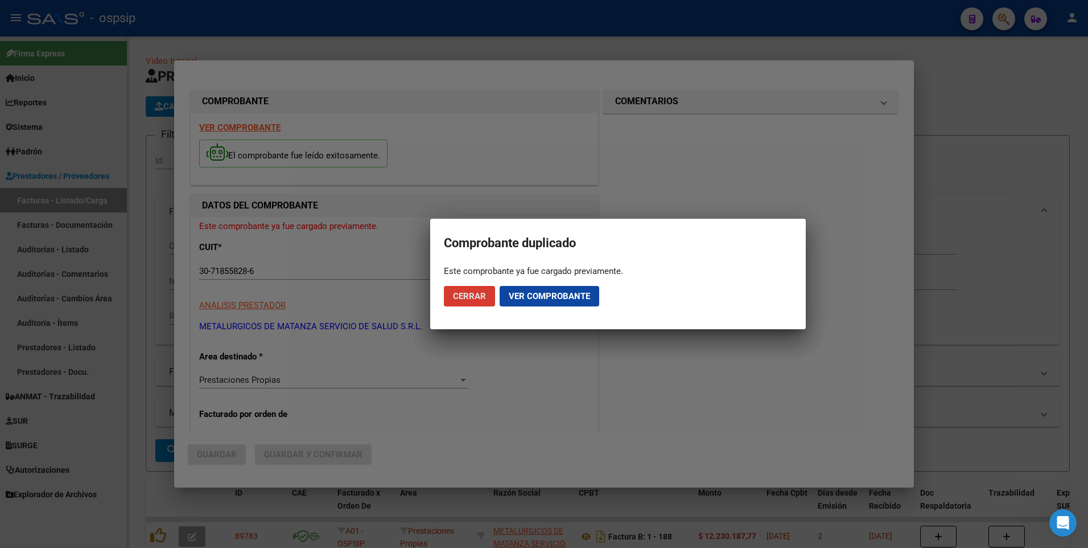
click at [471, 290] on button "Cerrar" at bounding box center [469, 296] width 51 height 20
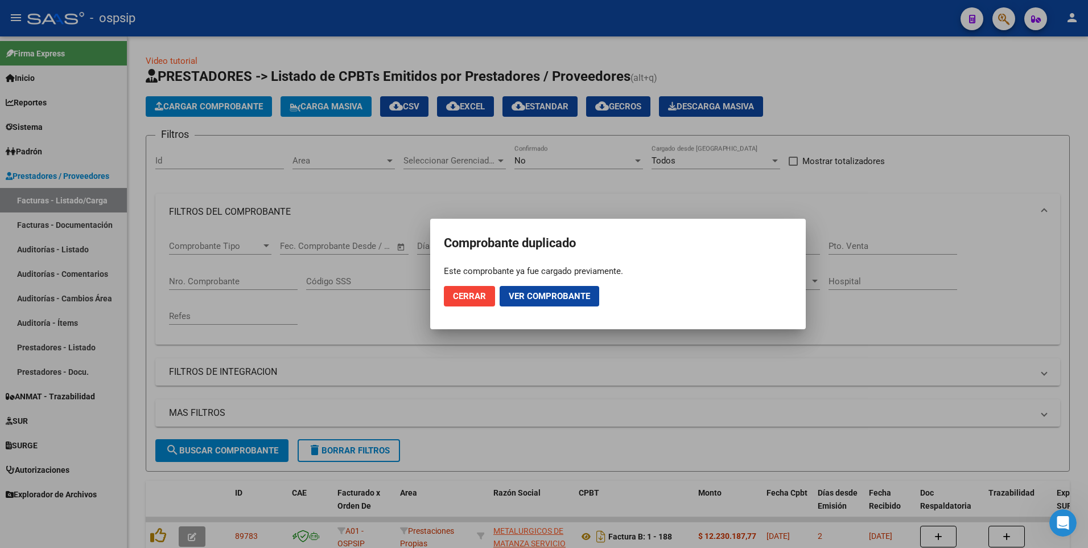
click at [219, 104] on div at bounding box center [544, 274] width 1088 height 548
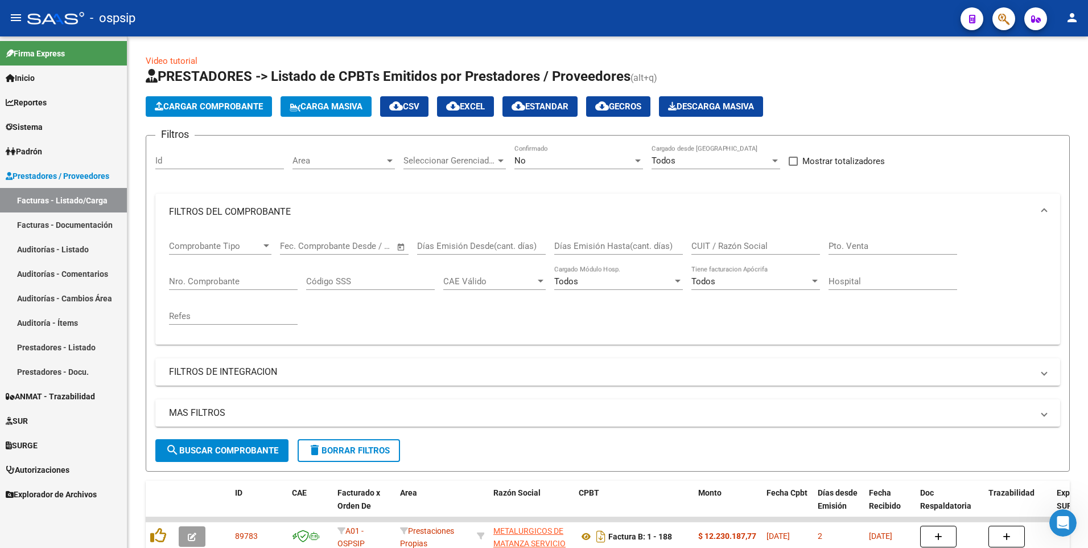
click at [219, 104] on span "Cargar Comprobante" at bounding box center [209, 106] width 108 height 10
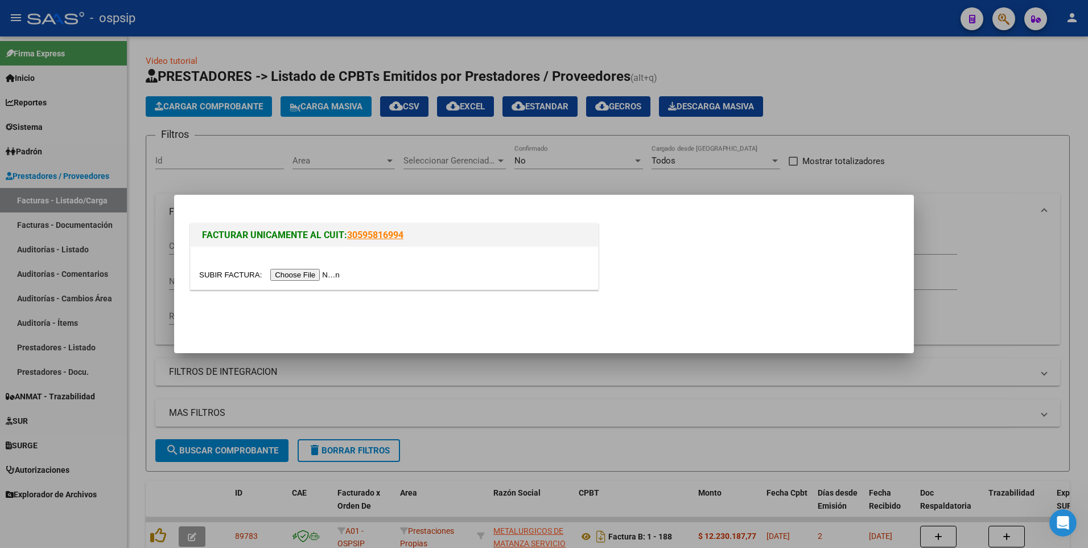
click at [295, 272] on input "file" at bounding box center [271, 275] width 144 height 12
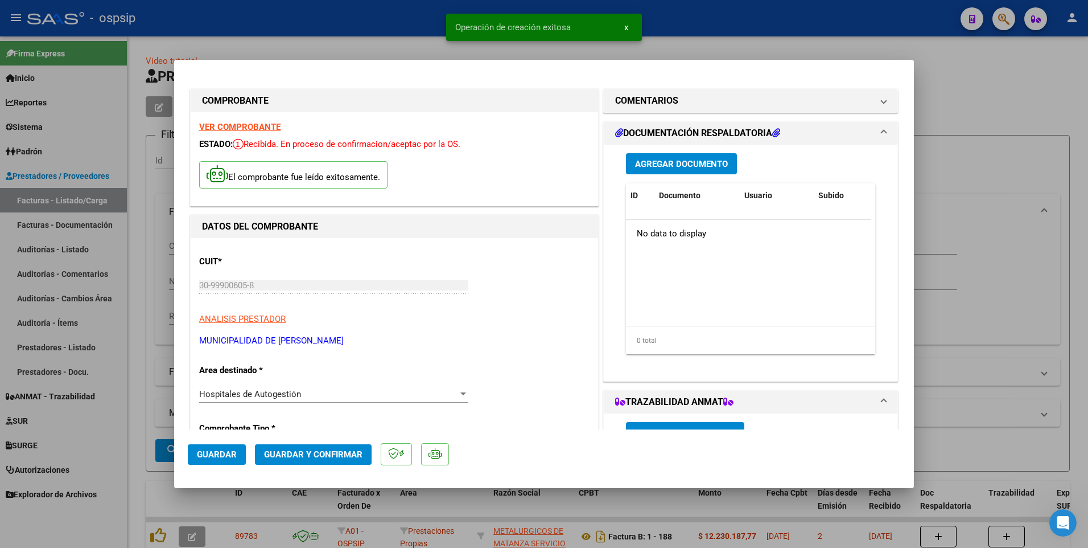
click at [222, 457] on span "Guardar" at bounding box center [217, 454] width 40 height 10
click at [409, 26] on div at bounding box center [544, 274] width 1088 height 548
type input "$ 0,00"
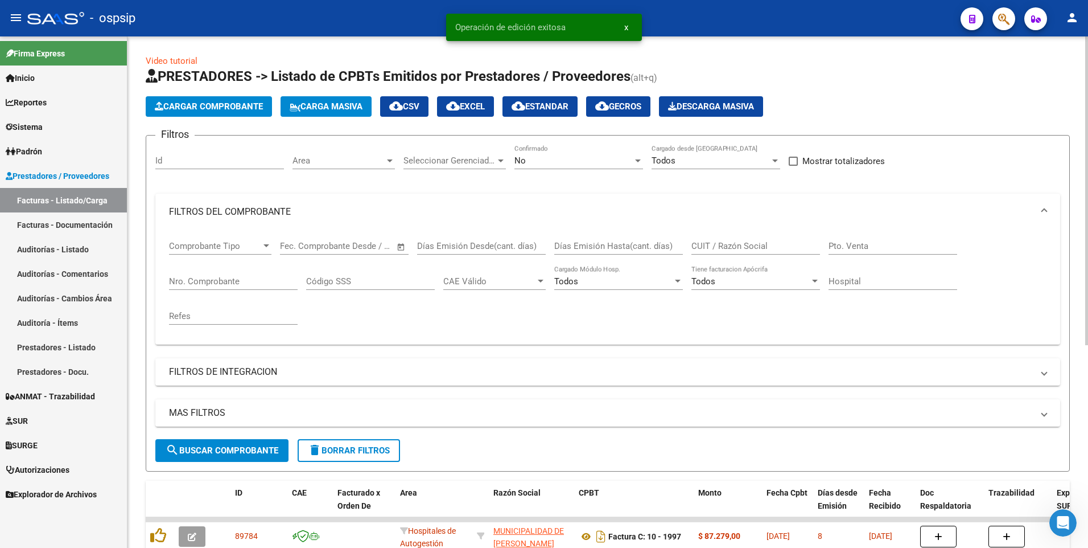
click at [219, 121] on app-list-header "PRESTADORES -> Listado de CPBTs Emitidos por Prestadores / Proveedores (alt+q) …" at bounding box center [608, 269] width 924 height 404
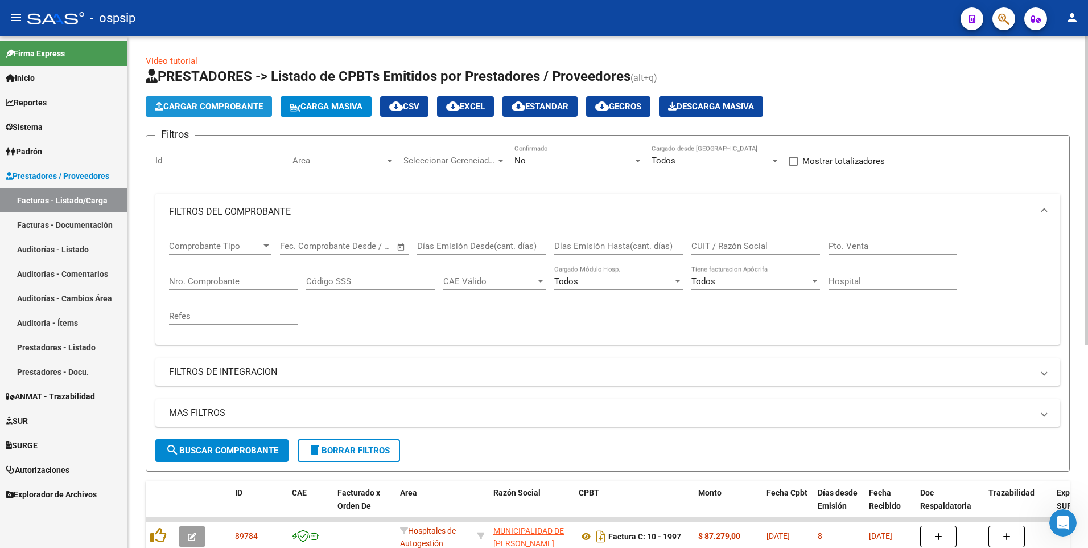
click at [225, 106] on span "Cargar Comprobante" at bounding box center [209, 106] width 108 height 10
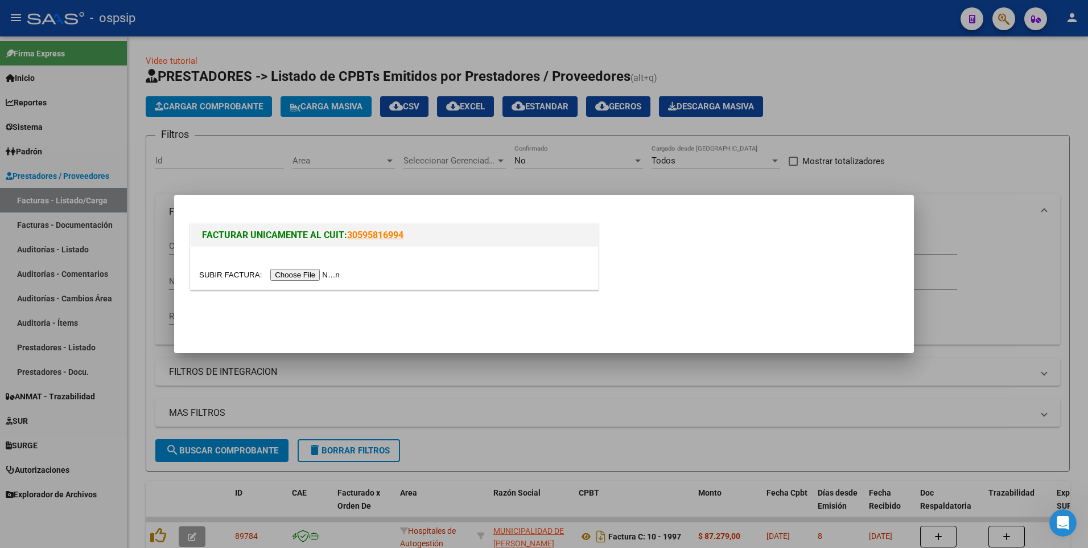
click at [297, 274] on input "file" at bounding box center [271, 275] width 144 height 12
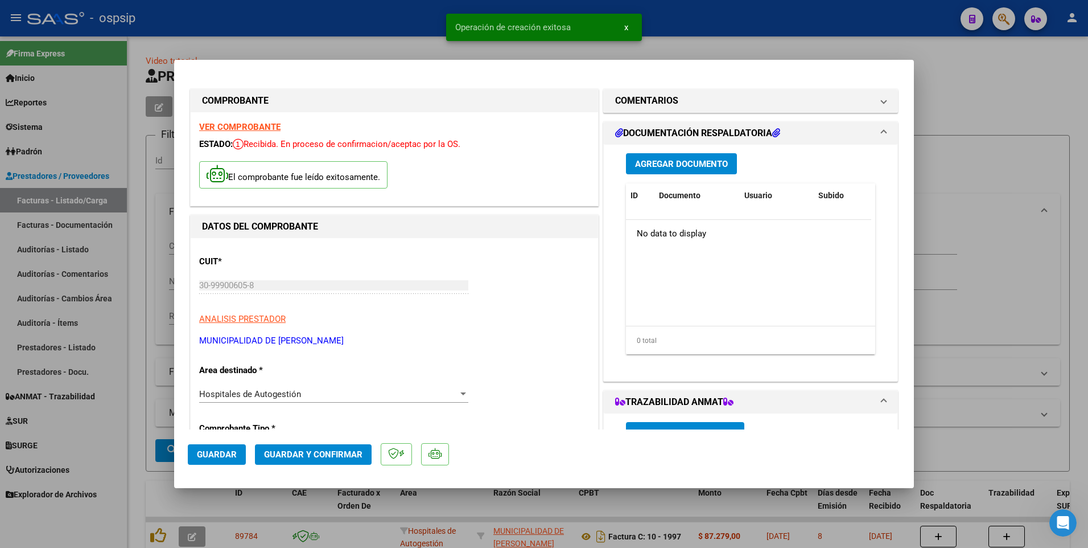
click at [232, 455] on span "Guardar" at bounding box center [217, 454] width 40 height 10
click at [138, 323] on div at bounding box center [544, 274] width 1088 height 548
type input "$ 0,00"
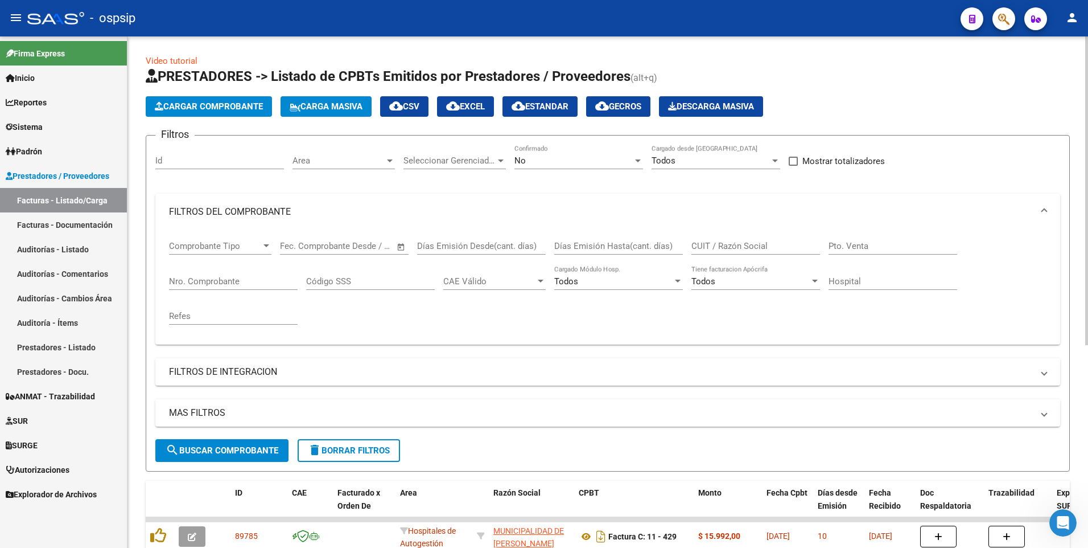
click at [225, 104] on span "Cargar Comprobante" at bounding box center [209, 106] width 108 height 10
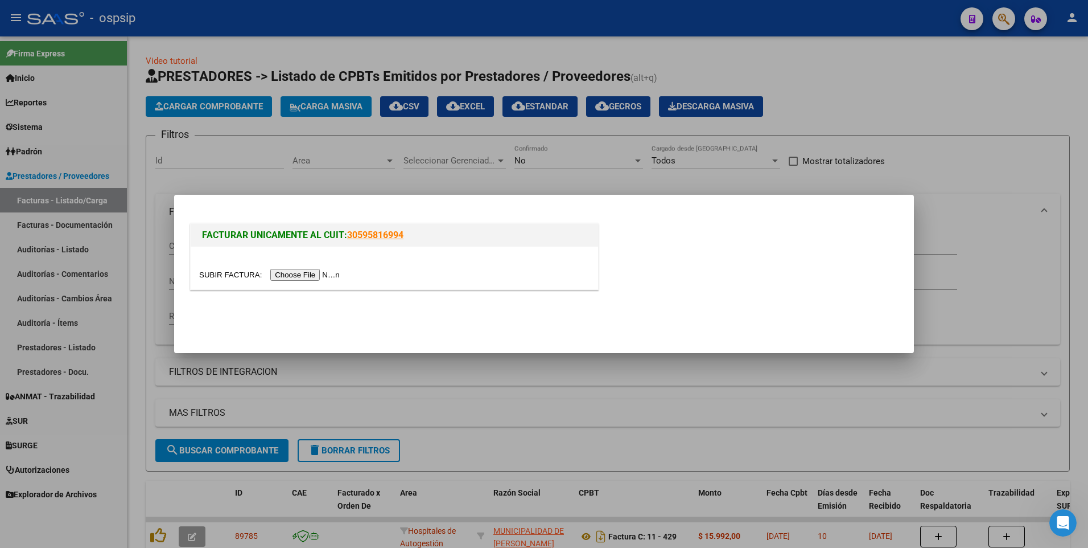
click at [305, 278] on input "file" at bounding box center [271, 275] width 144 height 12
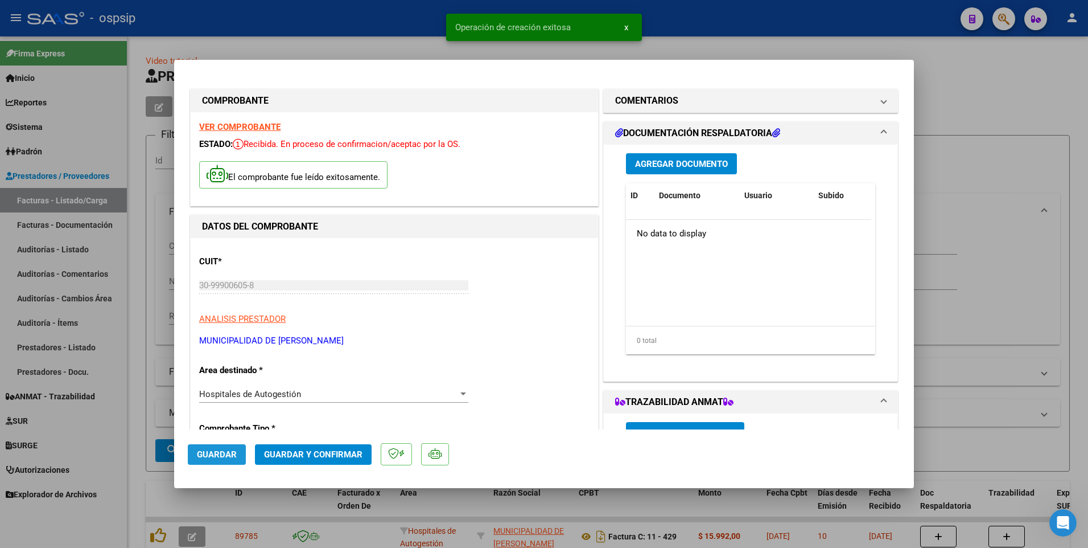
click at [220, 449] on span "Guardar" at bounding box center [217, 454] width 40 height 10
click at [151, 242] on div at bounding box center [544, 274] width 1088 height 548
type input "$ 0,00"
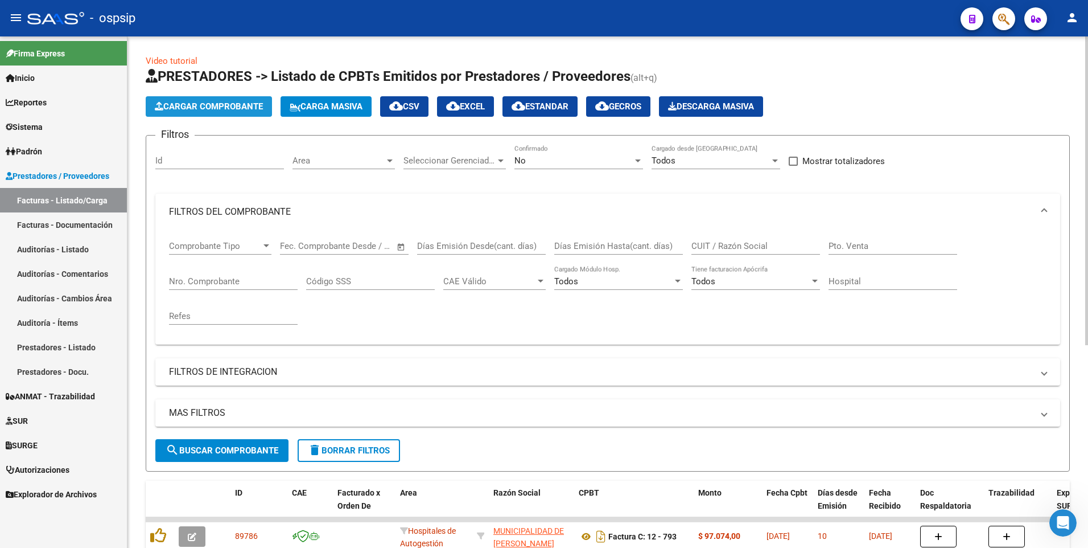
click at [229, 99] on button "Cargar Comprobante" at bounding box center [209, 106] width 126 height 20
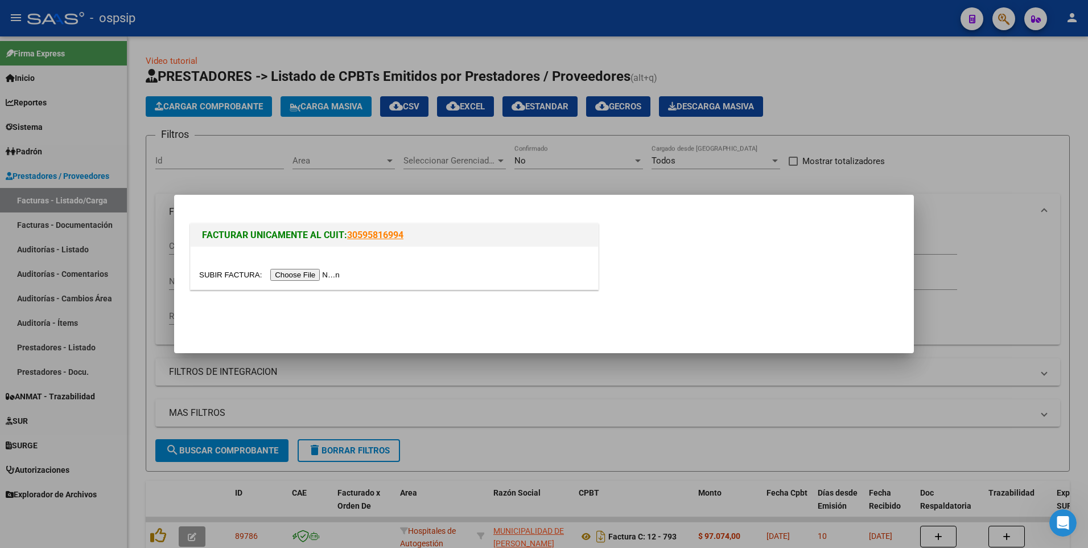
click at [285, 282] on div at bounding box center [395, 267] width 408 height 43
click at [293, 269] on input "file" at bounding box center [271, 275] width 144 height 12
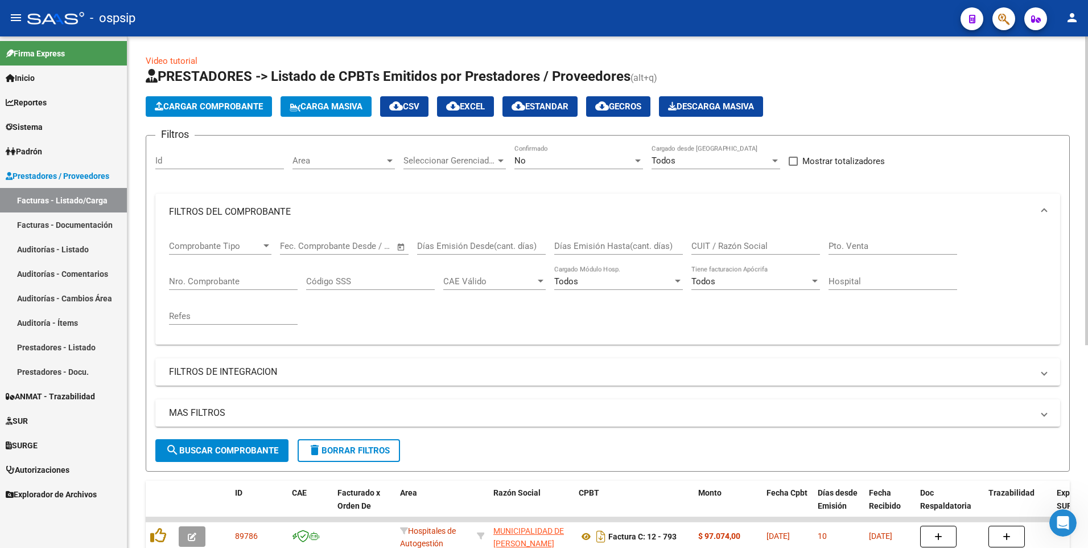
click at [209, 112] on button "Cargar Comprobante" at bounding box center [209, 106] width 126 height 20
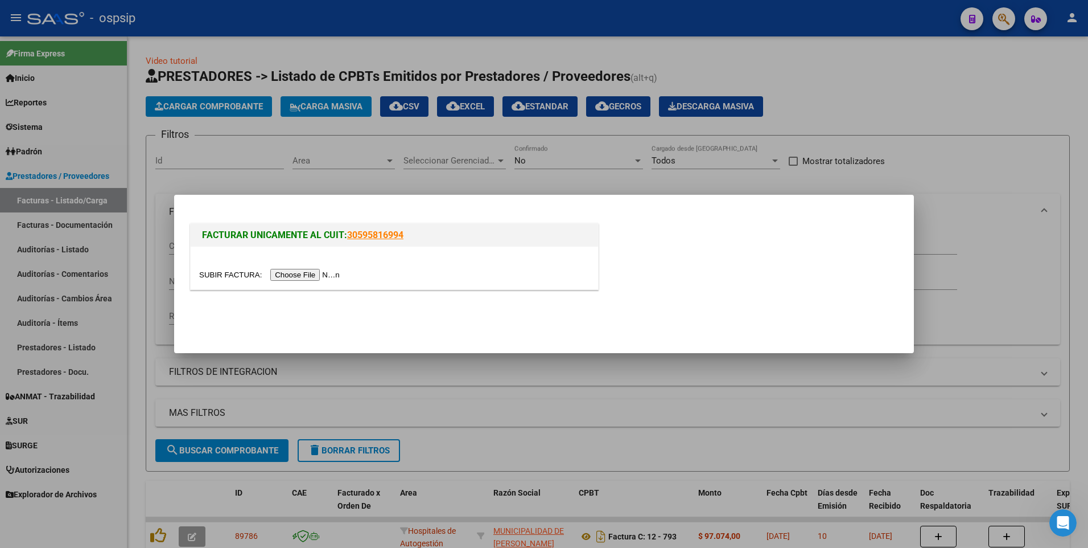
click at [293, 278] on input "file" at bounding box center [271, 275] width 144 height 12
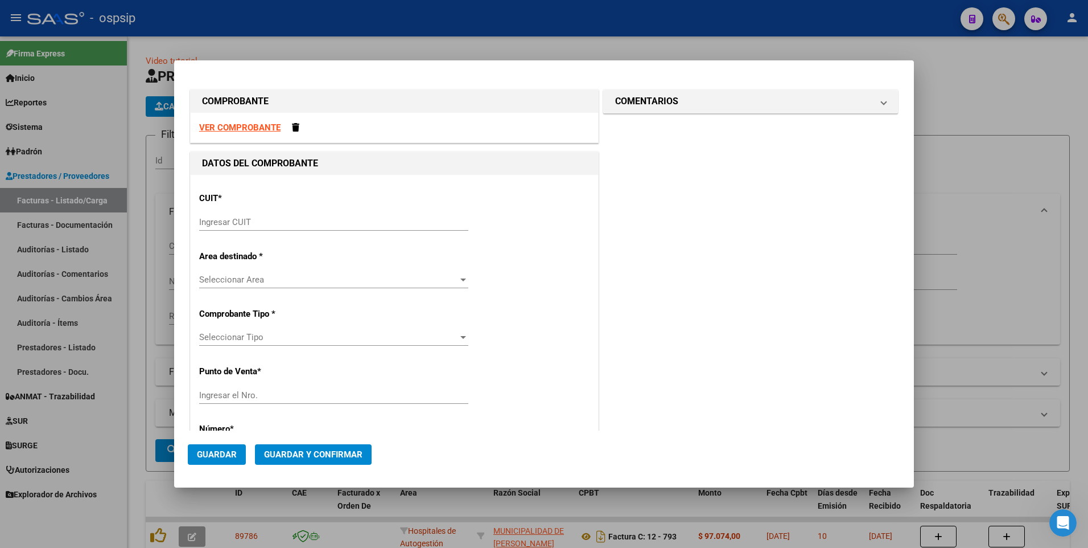
click at [262, 128] on strong "VER COMPROBANTE" at bounding box center [239, 127] width 81 height 10
click at [310, 225] on input "Ingresar CUIT" at bounding box center [333, 222] width 269 height 10
click at [232, 127] on strong "VER COMPROBANTE" at bounding box center [239, 127] width 81 height 10
click at [253, 224] on input "Ingresar CUIT" at bounding box center [333, 222] width 269 height 10
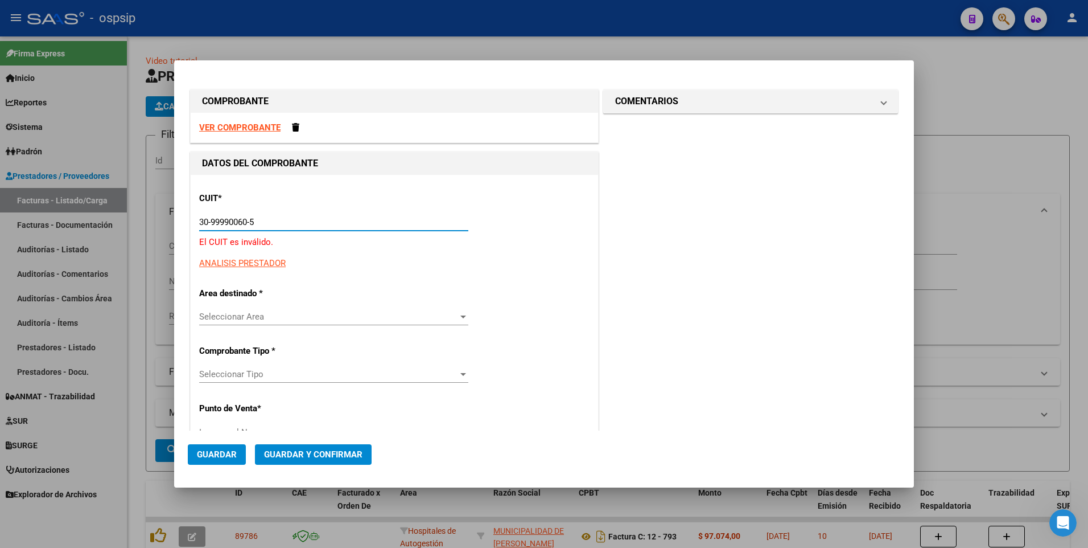
click at [253, 224] on input "30-99990060-5" at bounding box center [333, 222] width 269 height 10
type input "30-99900605-8"
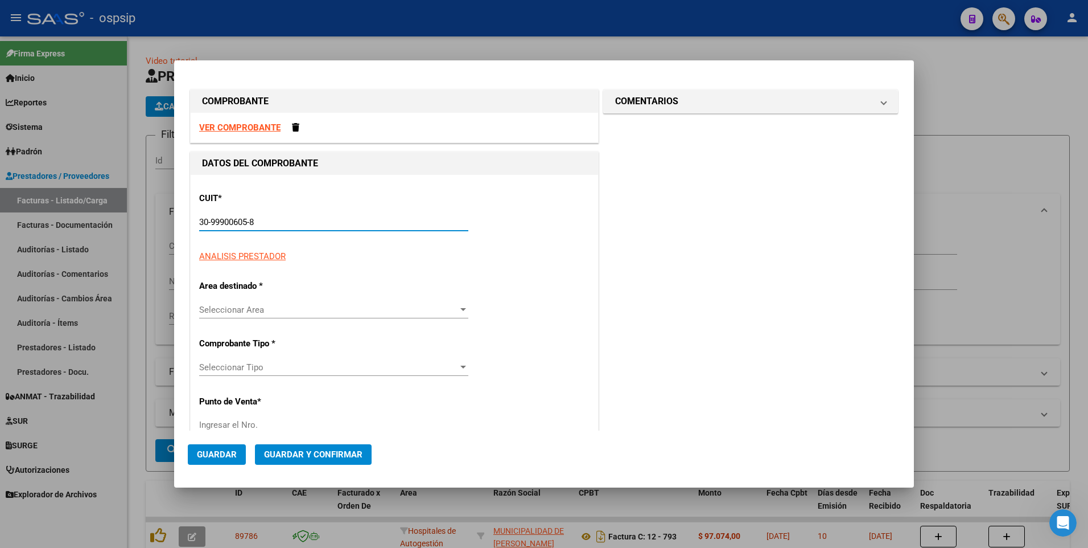
type input "11"
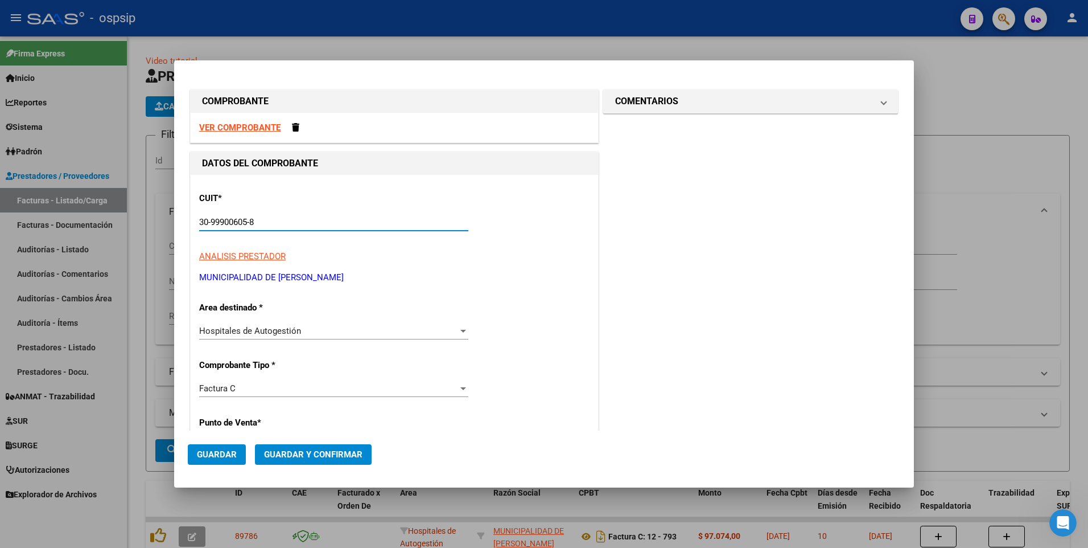
type input "30-99900605-8"
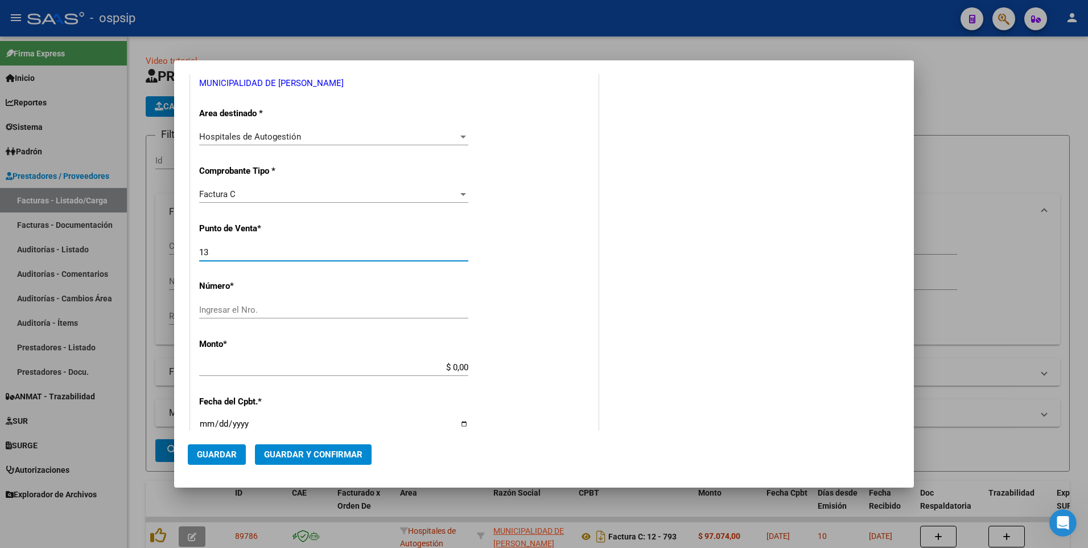
type input "13"
type input "1120"
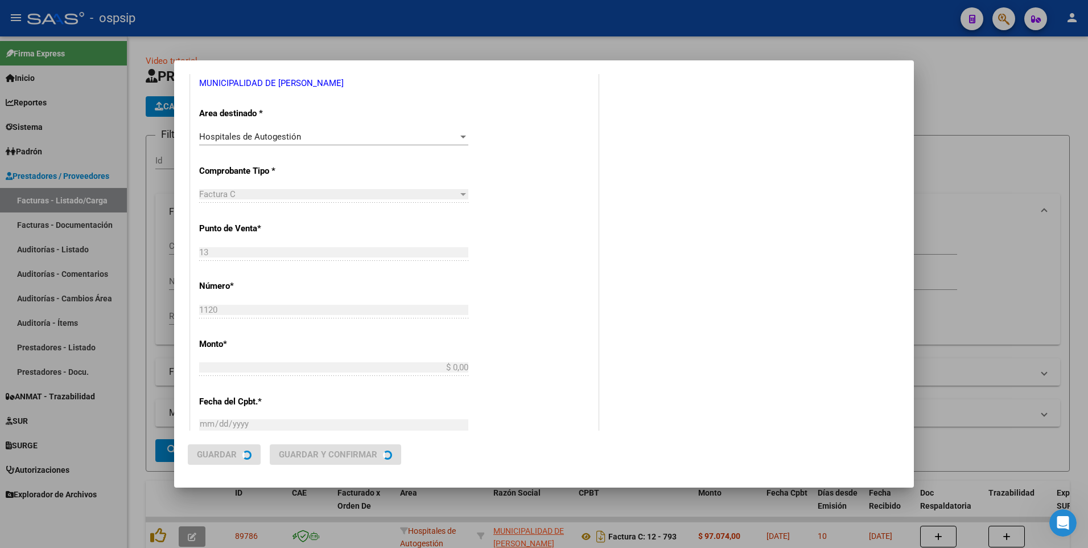
type input "$ 77.160,00"
type input "[DATE]"
type input "75358398418478"
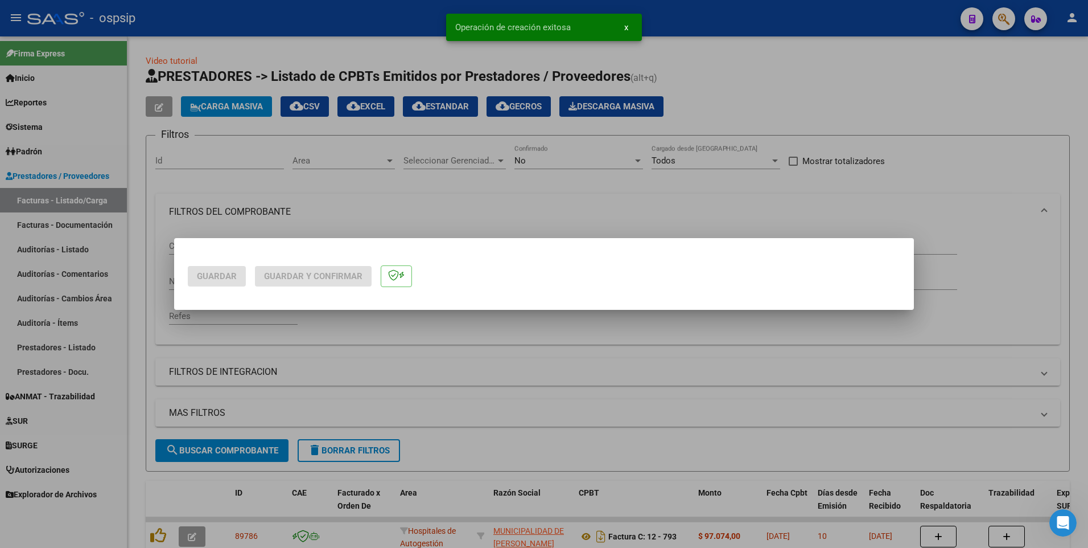
scroll to position [0, 0]
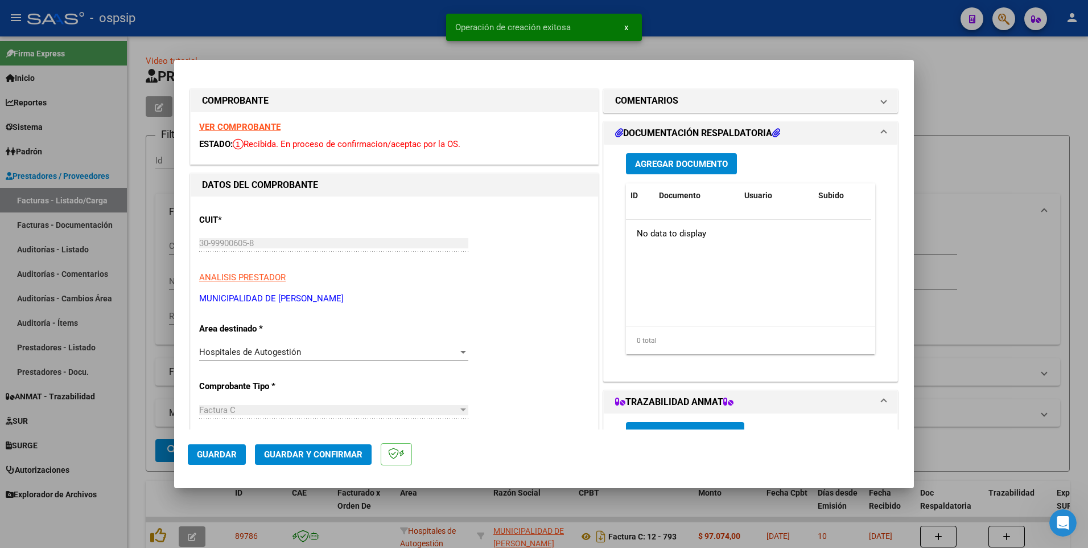
click at [240, 450] on button "Guardar" at bounding box center [217, 454] width 58 height 20
click at [367, 24] on div at bounding box center [544, 274] width 1088 height 548
type input "$ 0,00"
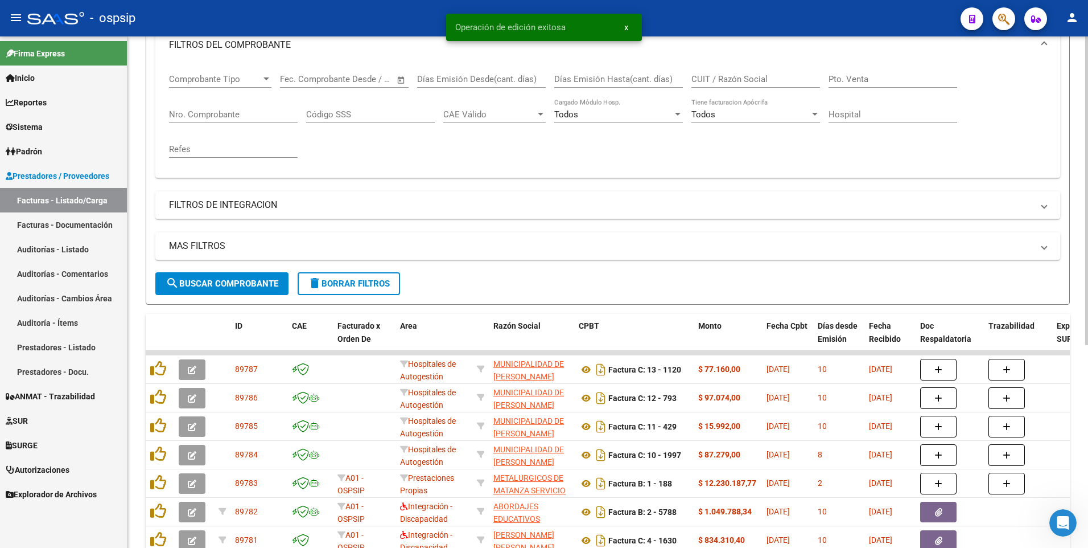
scroll to position [171, 0]
